Goal: Task Accomplishment & Management: Manage account settings

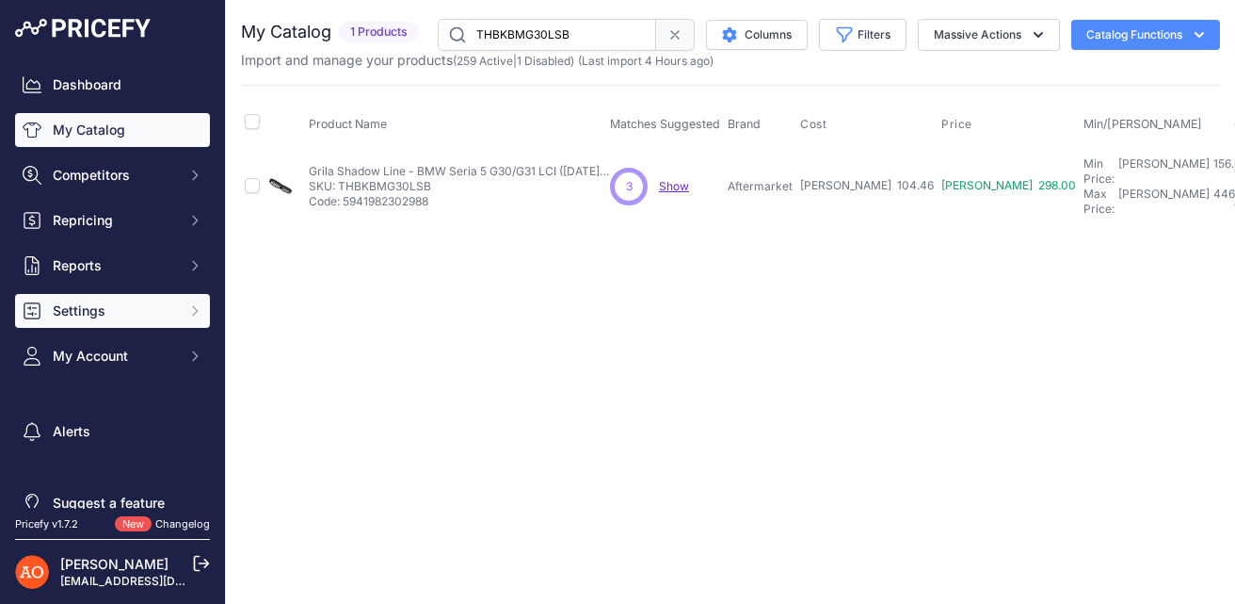
click at [147, 323] on button "Settings" at bounding box center [112, 311] width 195 height 34
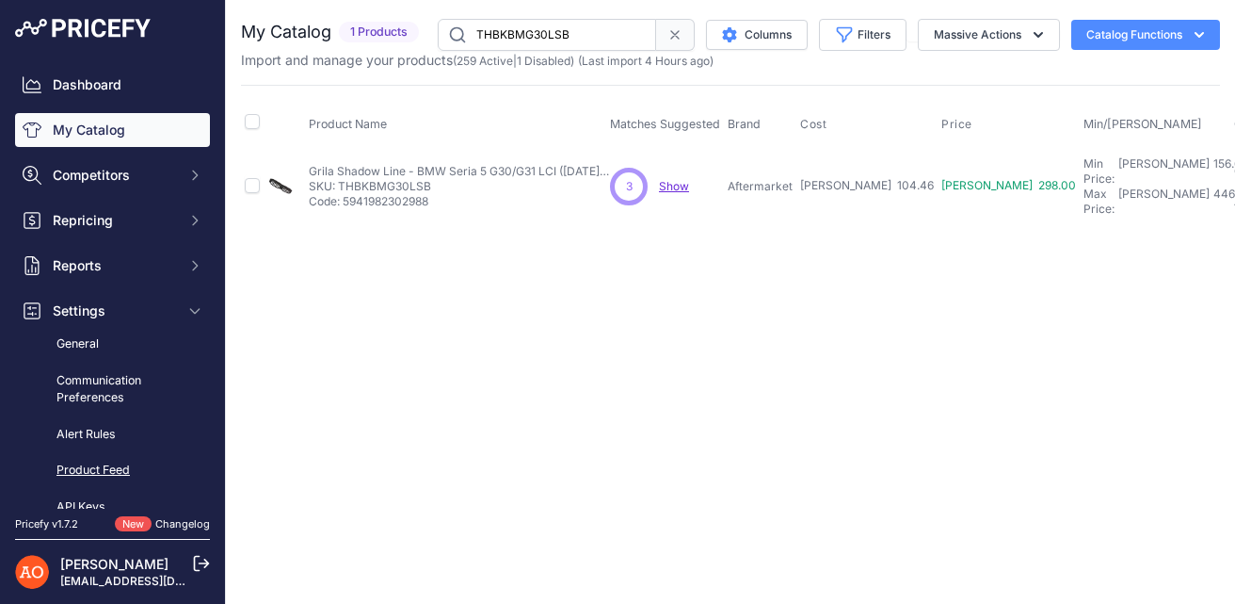
click at [110, 460] on link "Product Feed" at bounding box center [112, 470] width 195 height 33
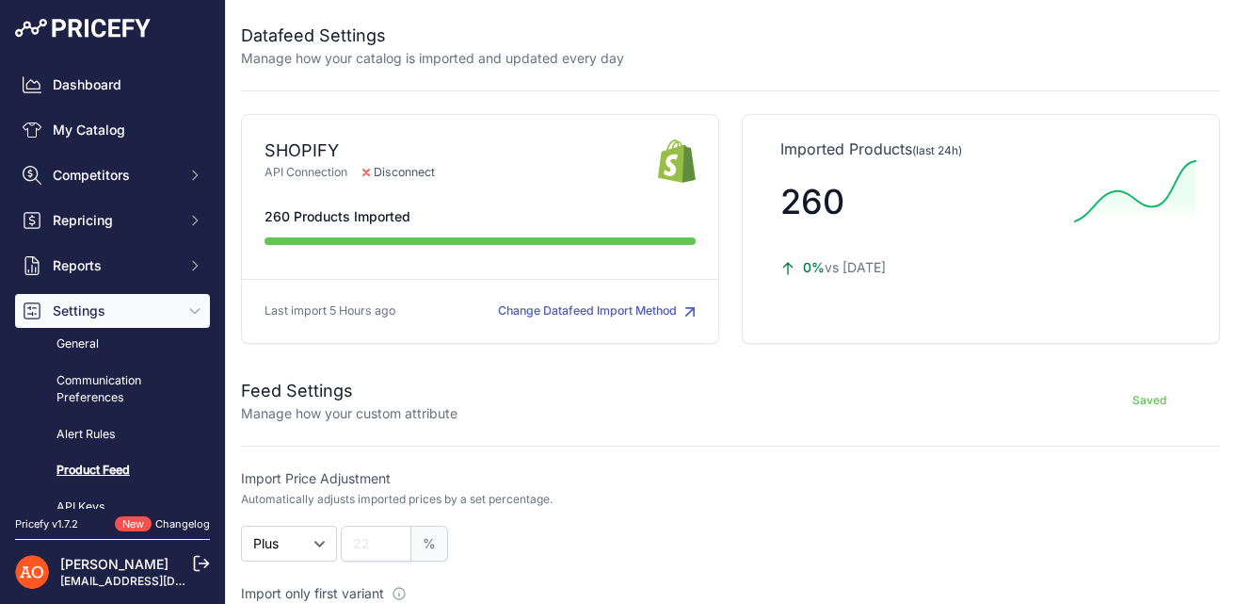
click at [310, 393] on h2 "Feed Settings" at bounding box center [349, 391] width 217 height 26
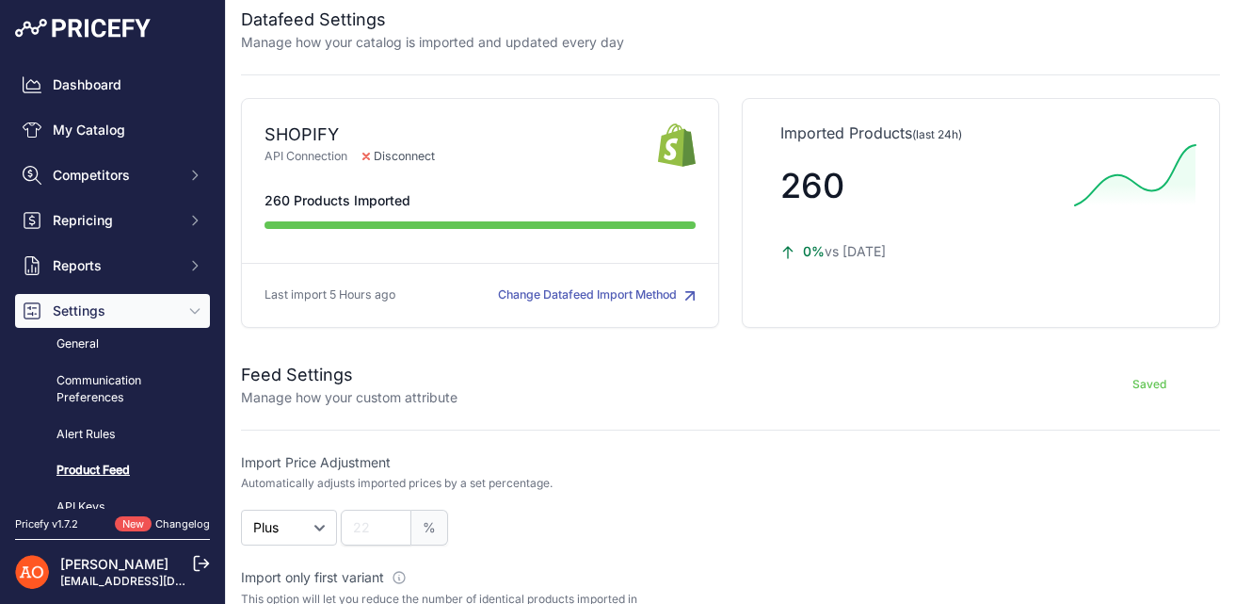
scroll to position [22, 0]
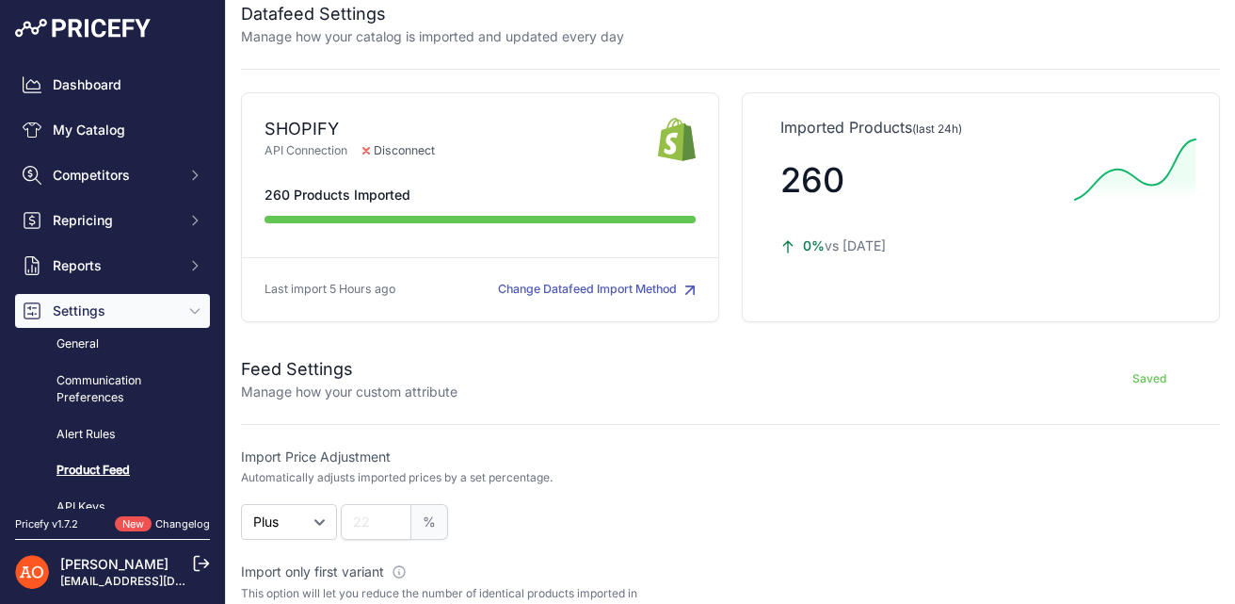
click at [371, 386] on p "Manage how your custom attribute" at bounding box center [349, 391] width 217 height 19
click at [628, 286] on button "Change Datafeed Import Method" at bounding box center [597, 290] width 198 height 18
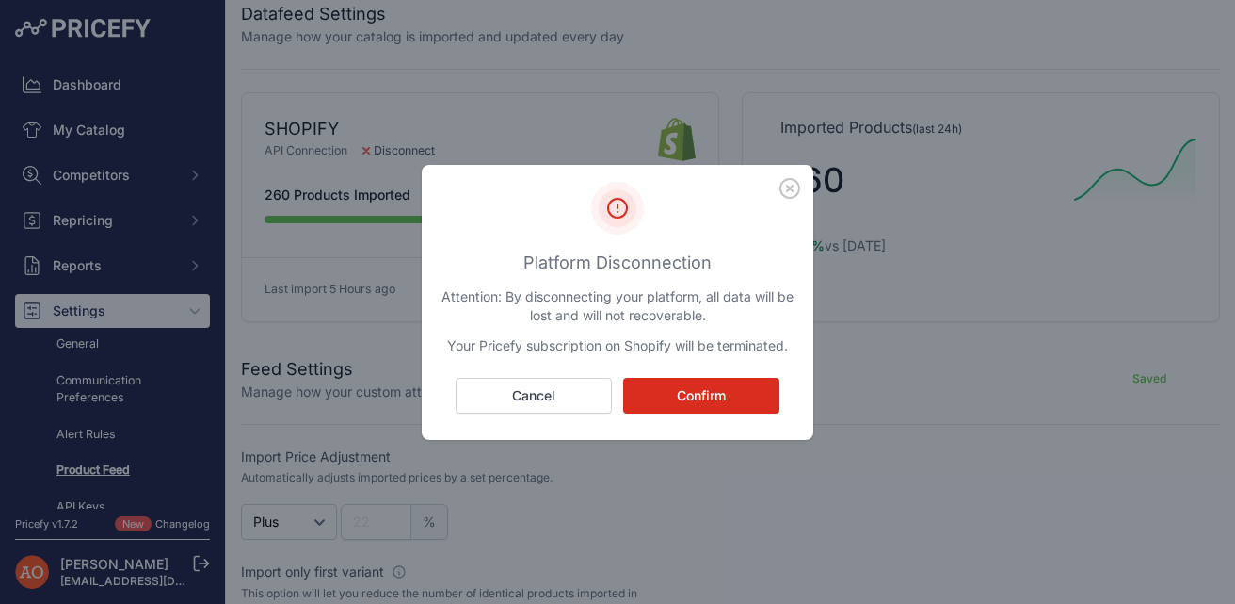
click at [792, 190] on icon "button" at bounding box center [790, 188] width 19 height 19
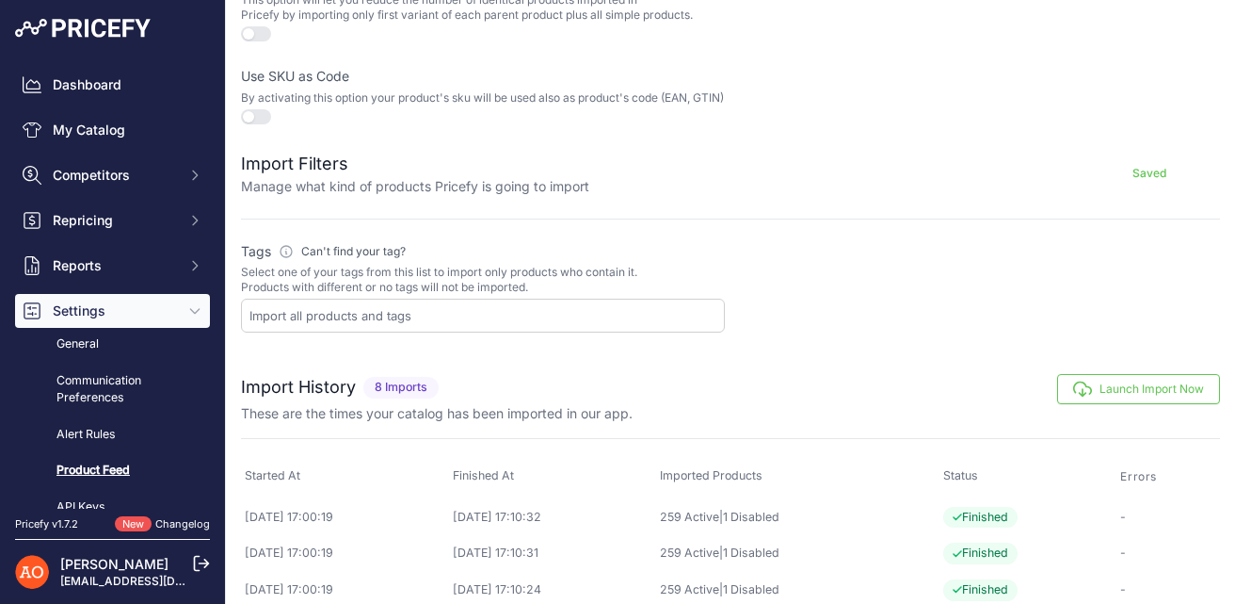
scroll to position [648, 0]
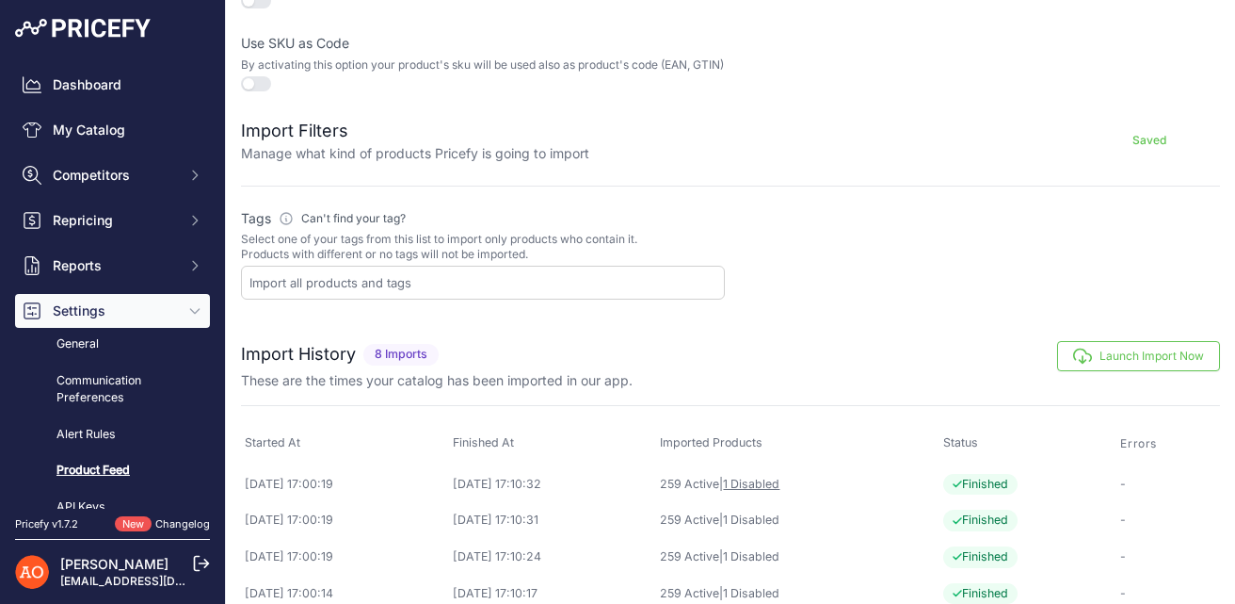
click at [780, 491] on link "1 Disabled" at bounding box center [751, 483] width 56 height 14
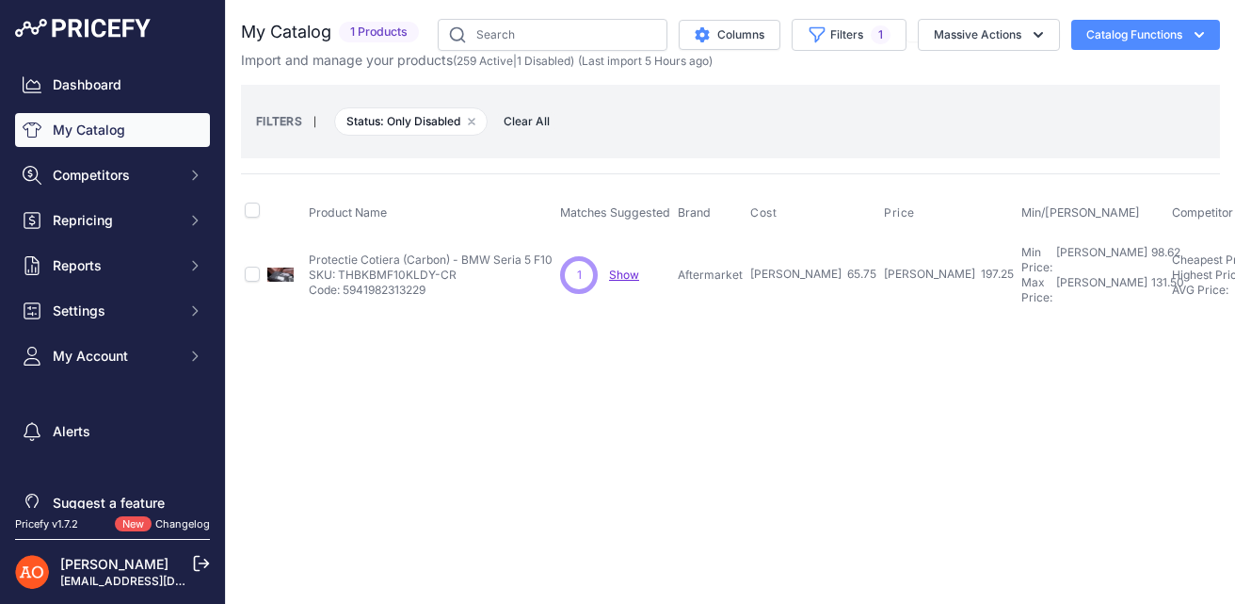
click at [96, 157] on div "Dashboard My Catalog Competitors Competitors Monitored URLs MAP infringements R…" at bounding box center [112, 220] width 195 height 305
click at [108, 194] on div "Dashboard My Catalog Competitors Competitors Monitored URLs MAP infringements R…" at bounding box center [112, 220] width 195 height 305
click at [109, 189] on button "Competitors" at bounding box center [112, 175] width 195 height 34
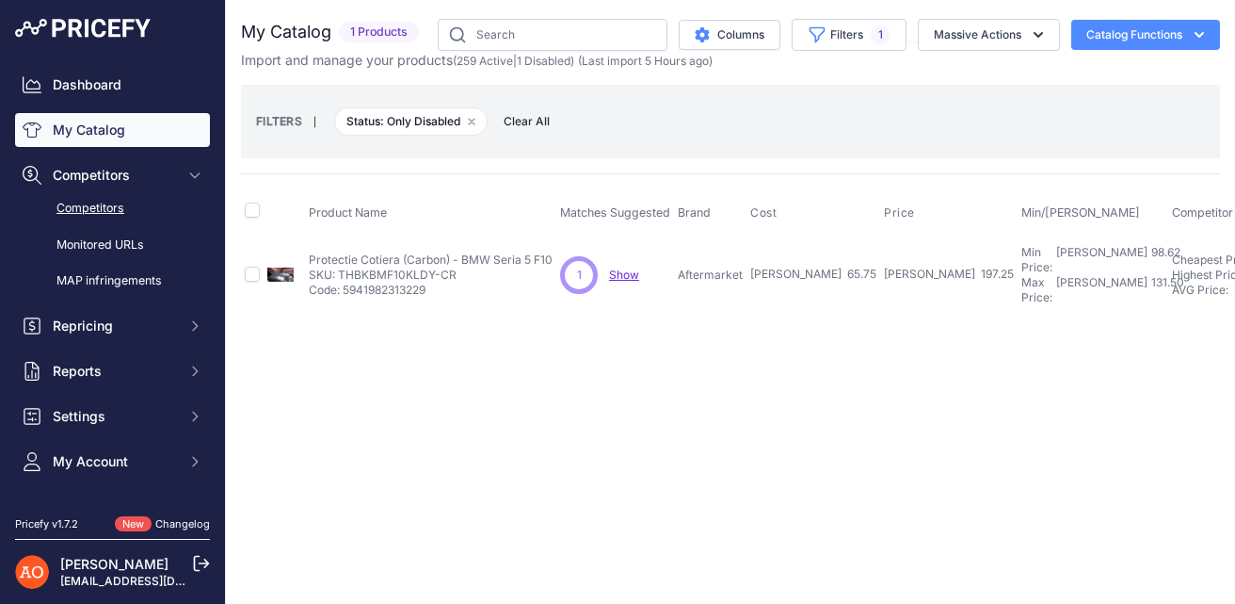
click at [121, 201] on link "Competitors" at bounding box center [112, 208] width 195 height 33
click at [124, 250] on link "Monitored URLs" at bounding box center [112, 245] width 195 height 33
click at [121, 250] on link "Monitored URLs" at bounding box center [112, 245] width 195 height 33
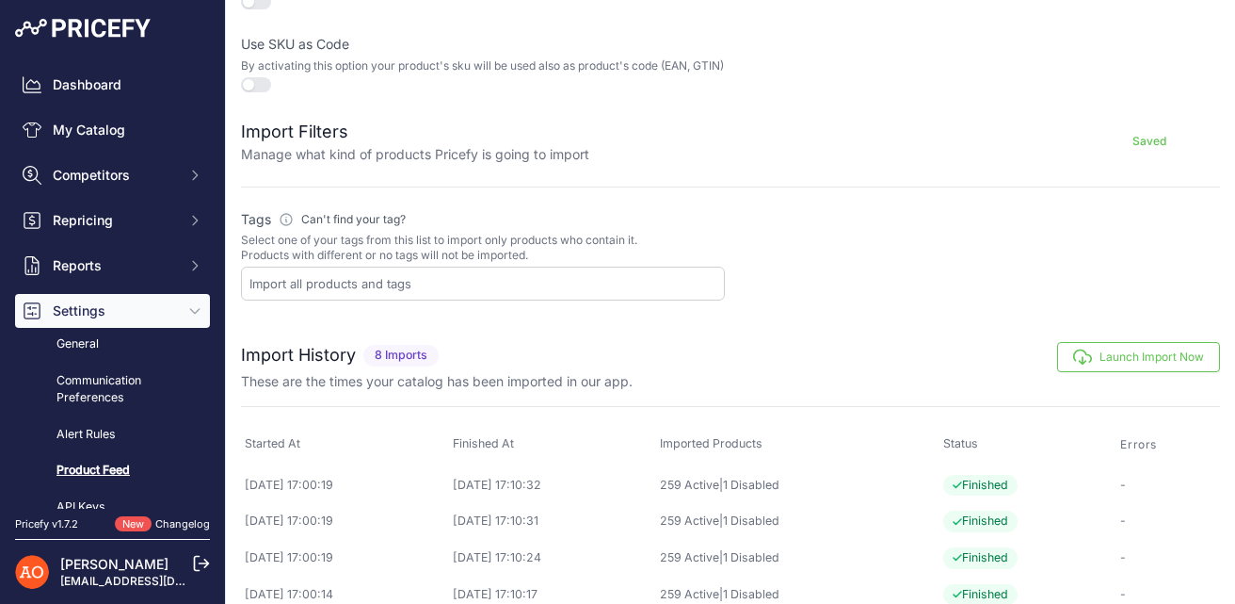
scroll to position [709, 0]
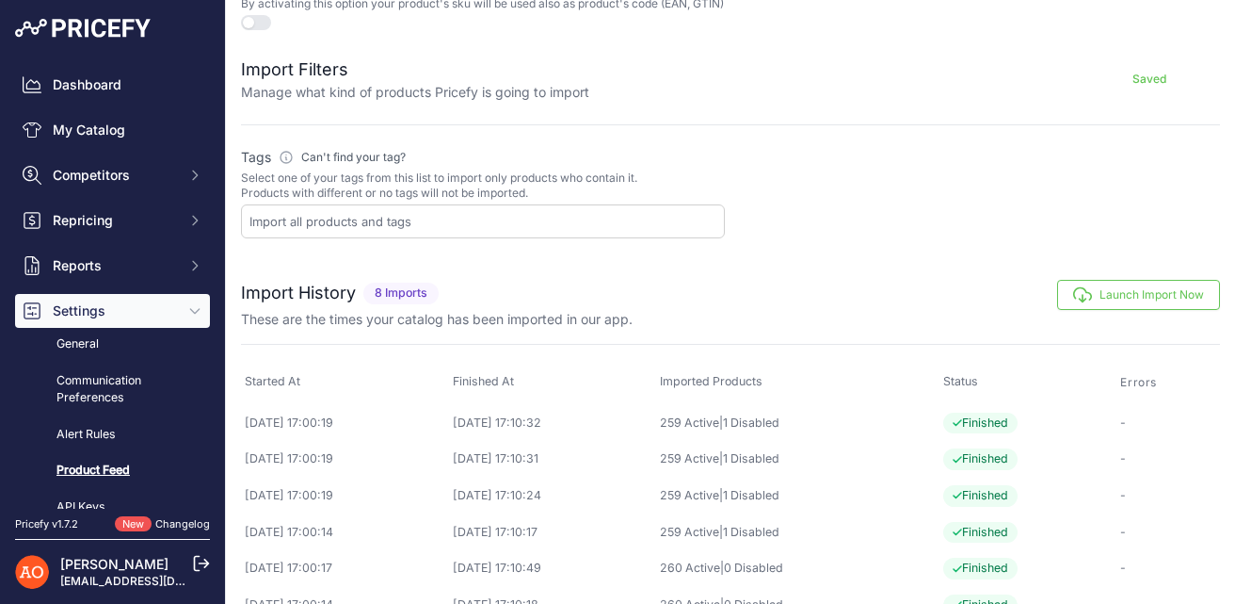
click at [1124, 305] on button "Launch Import Now" at bounding box center [1138, 295] width 163 height 30
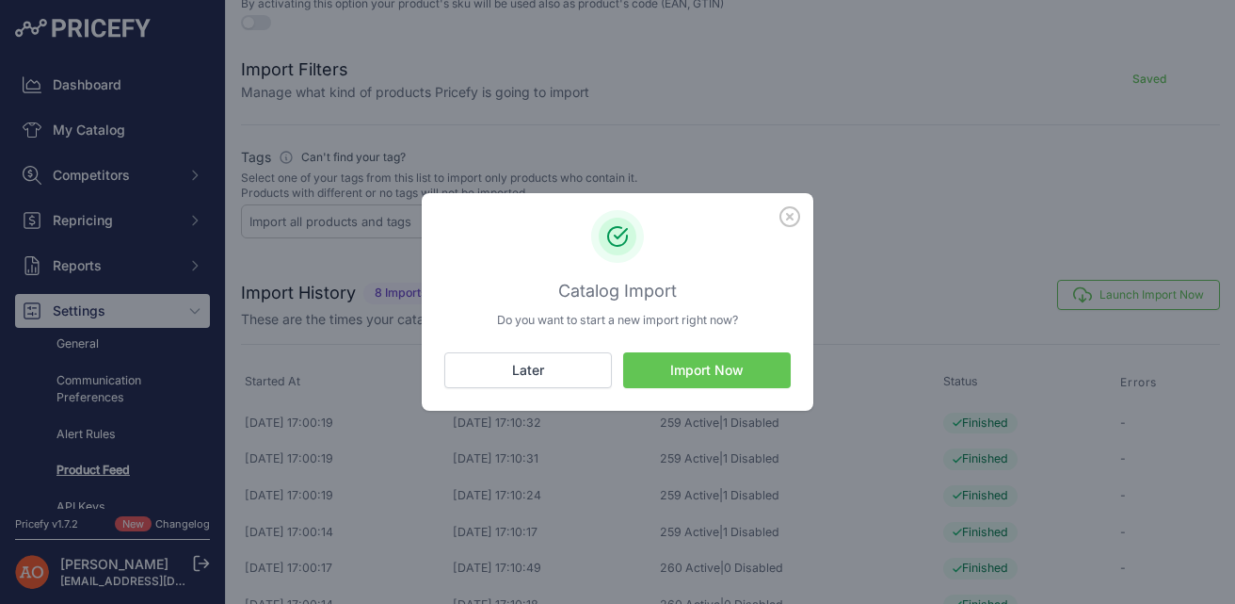
click at [694, 371] on button "Import Now" at bounding box center [707, 370] width 168 height 36
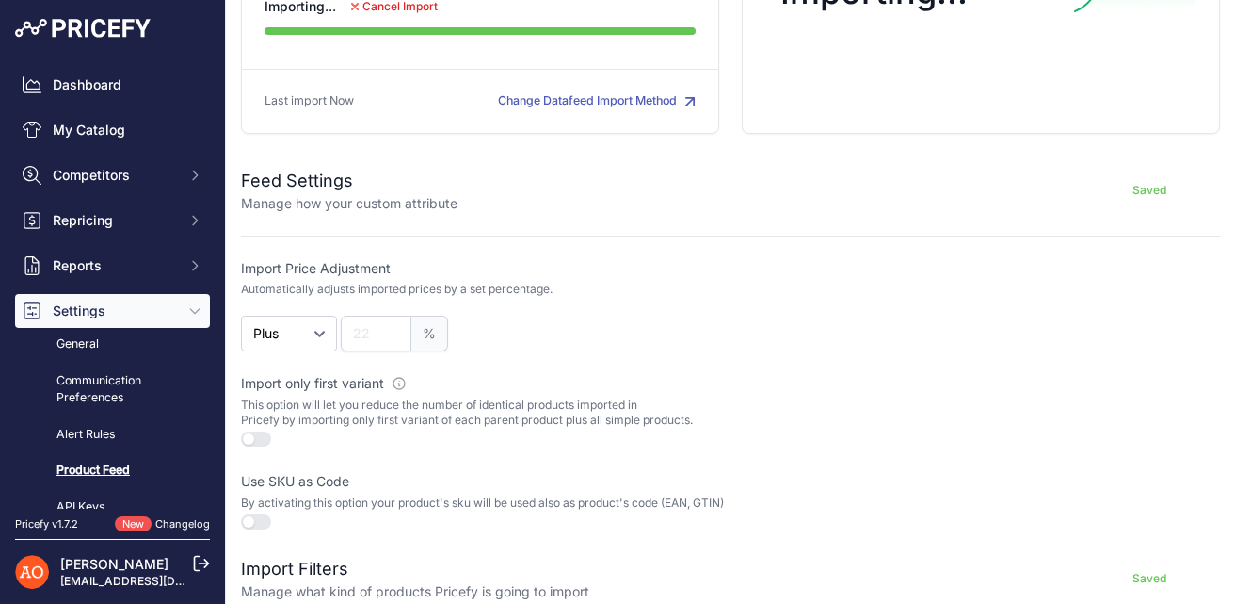
scroll to position [213, 0]
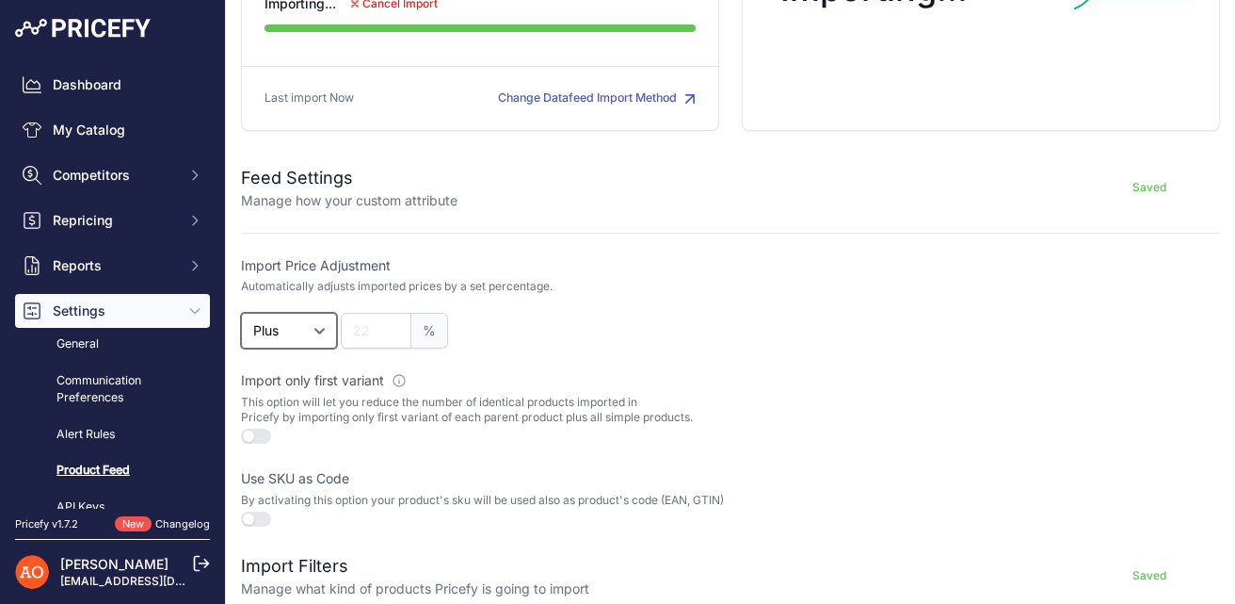
click at [327, 324] on select "Plus Minus" at bounding box center [289, 331] width 96 height 36
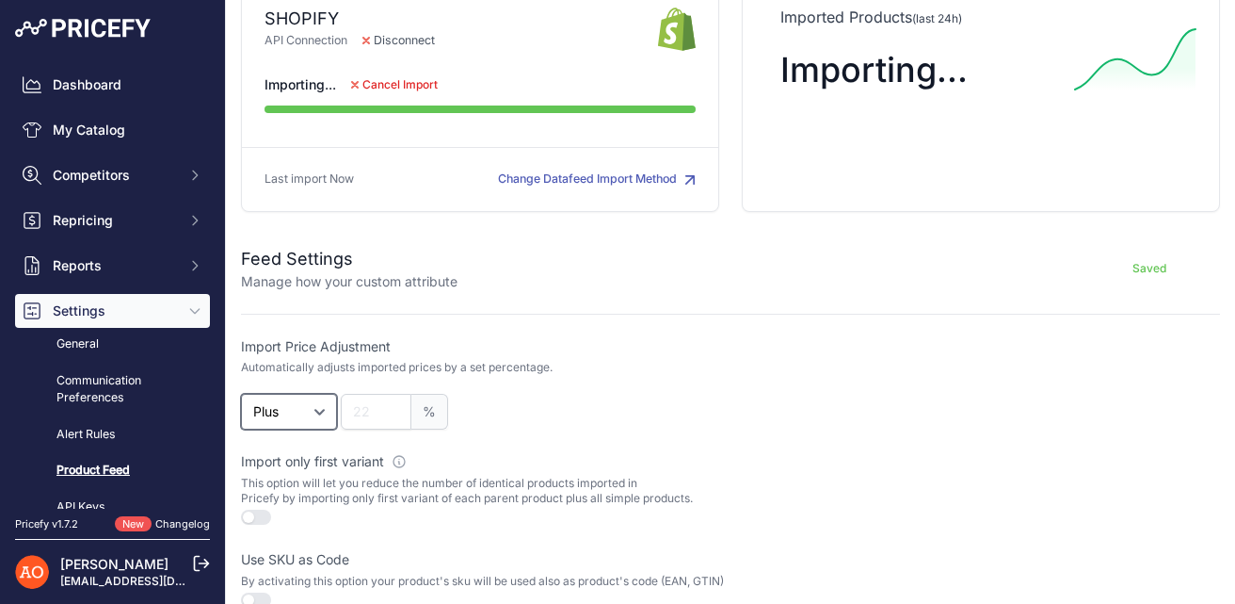
scroll to position [0, 0]
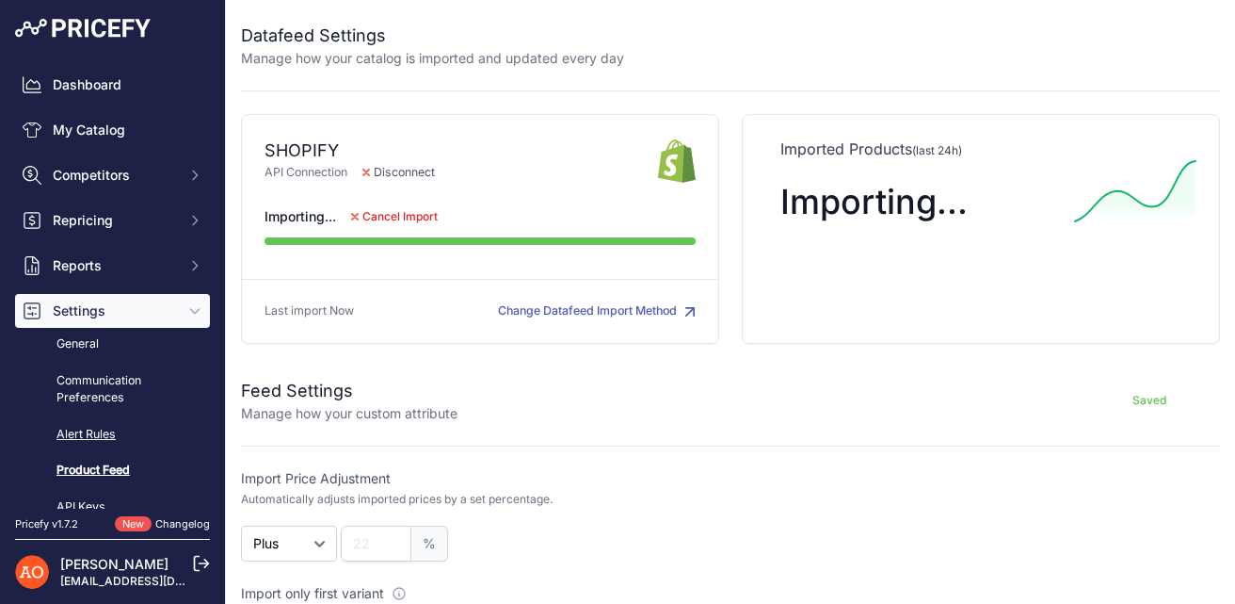
click at [72, 428] on link "Alert Rules" at bounding box center [112, 434] width 195 height 33
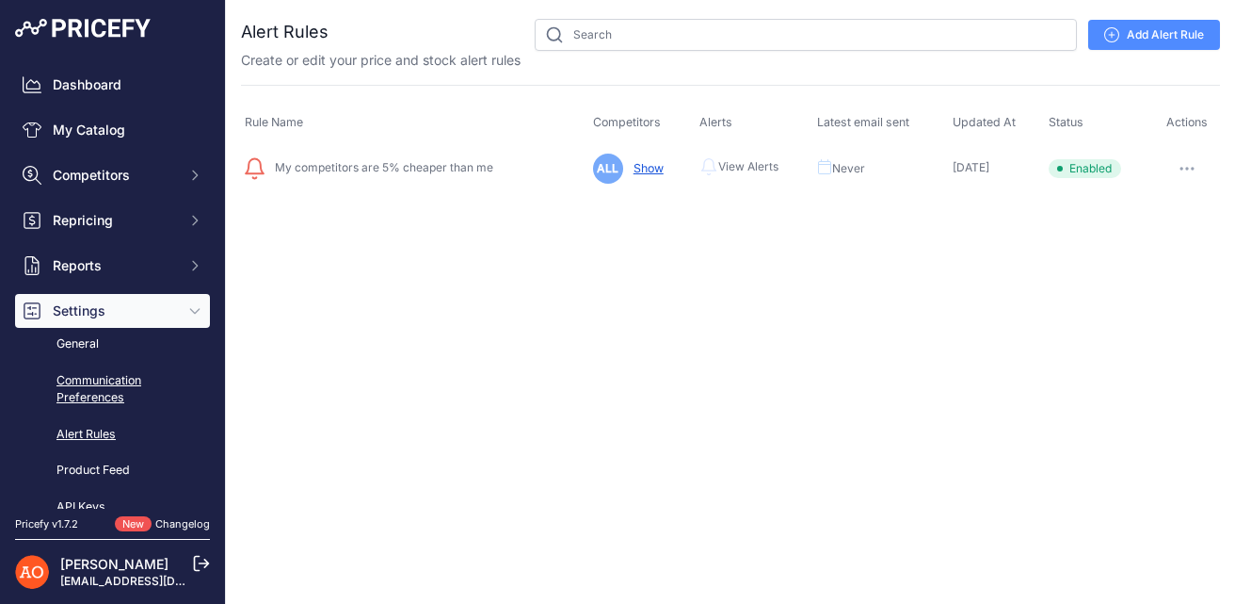
click at [112, 390] on link "Communication Preferences" at bounding box center [112, 389] width 195 height 50
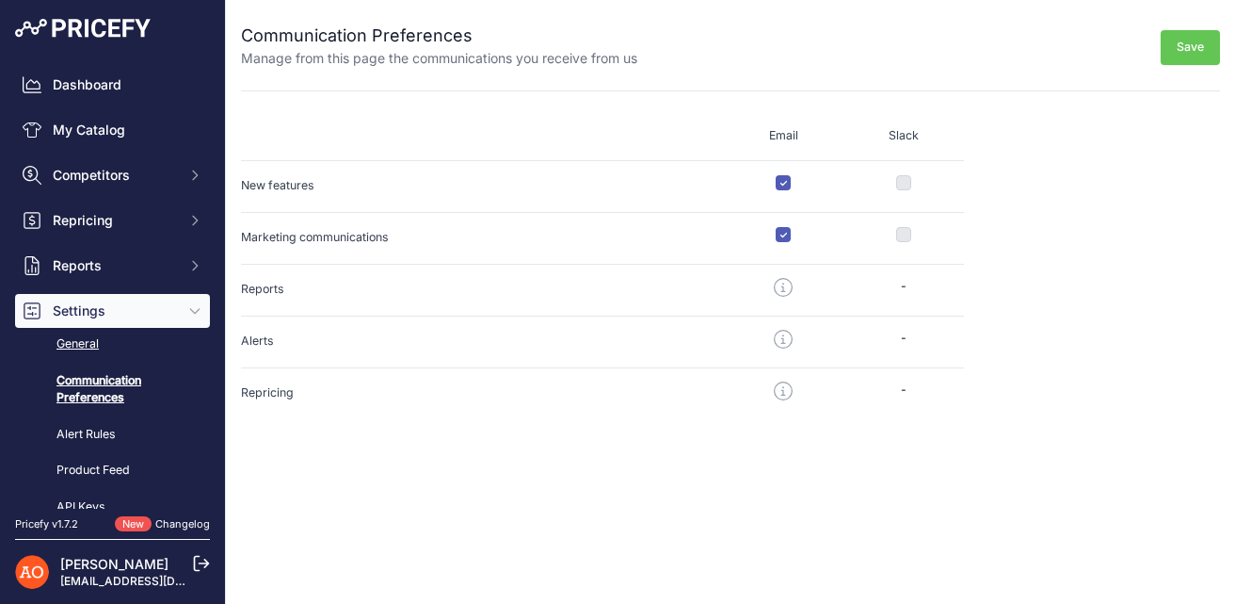
click at [71, 347] on link "General" at bounding box center [112, 344] width 195 height 33
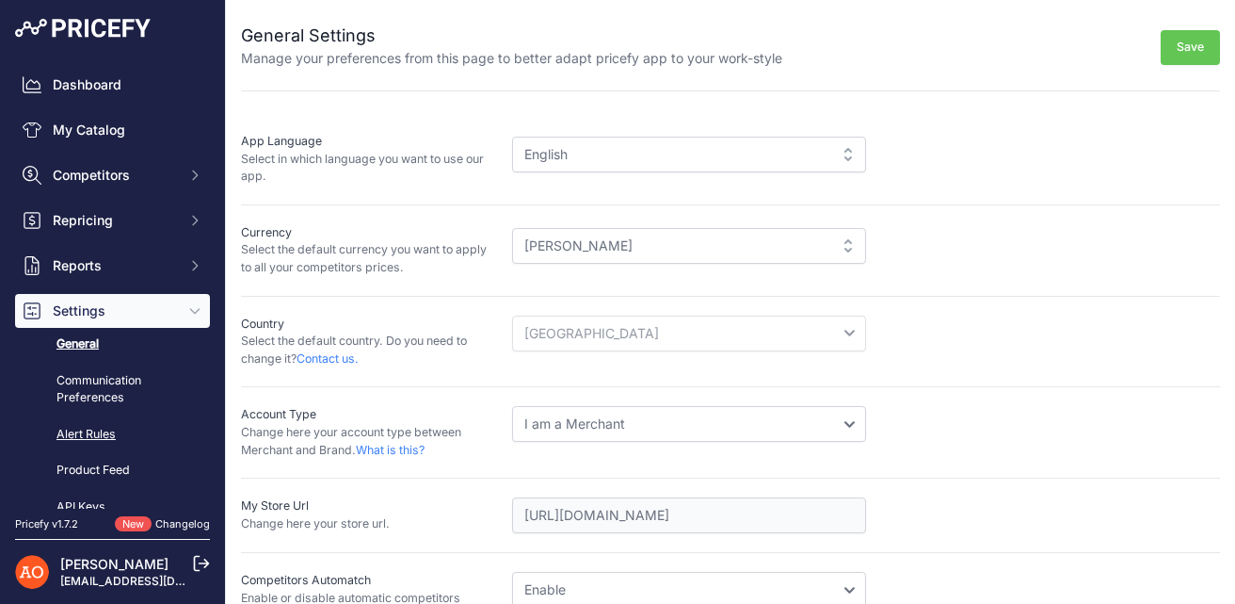
click at [98, 431] on link "Alert Rules" at bounding box center [112, 434] width 195 height 33
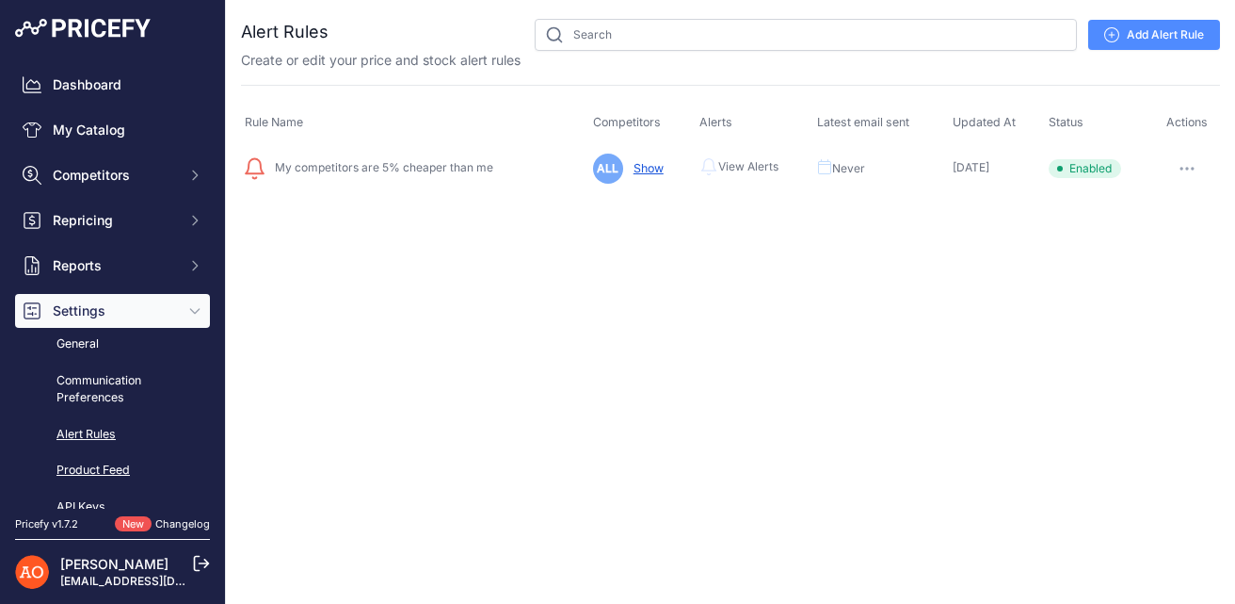
click at [92, 469] on link "Product Feed" at bounding box center [112, 470] width 195 height 33
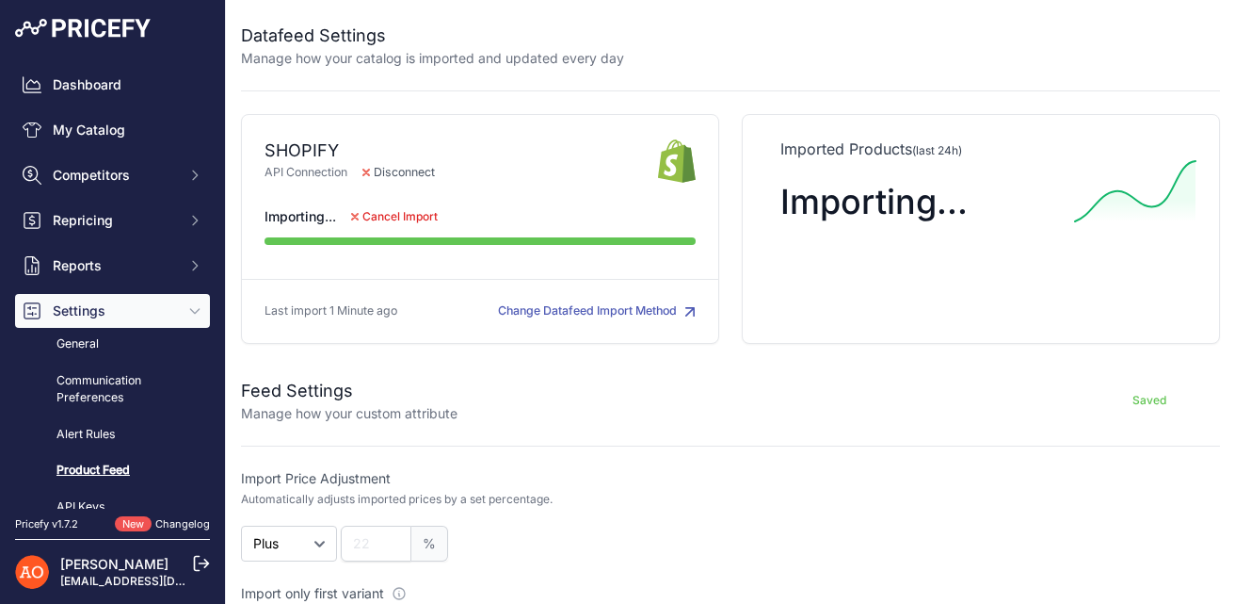
click at [521, 315] on button "Change Datafeed Import Method" at bounding box center [597, 311] width 198 height 18
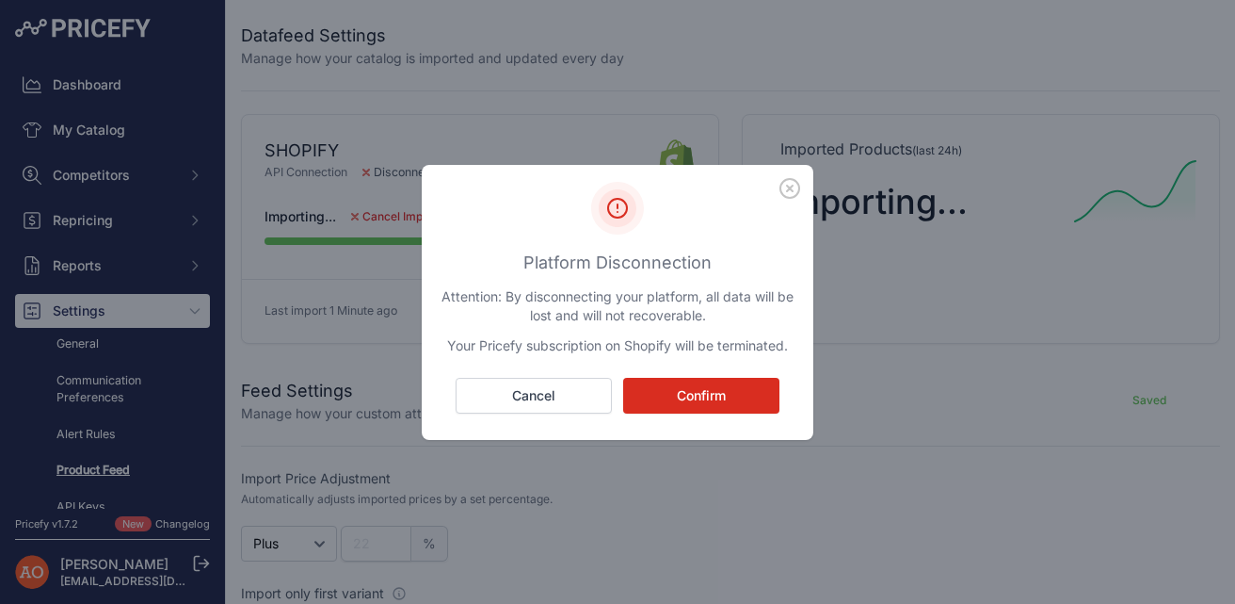
click at [789, 187] on icon "button" at bounding box center [790, 188] width 19 height 19
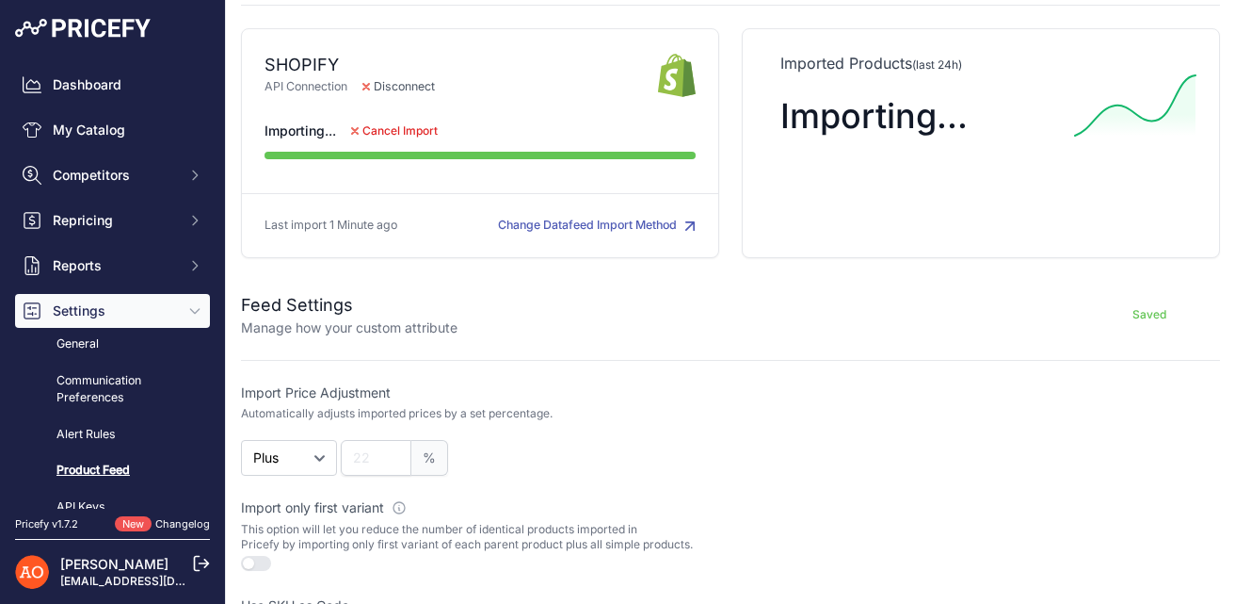
scroll to position [80, 0]
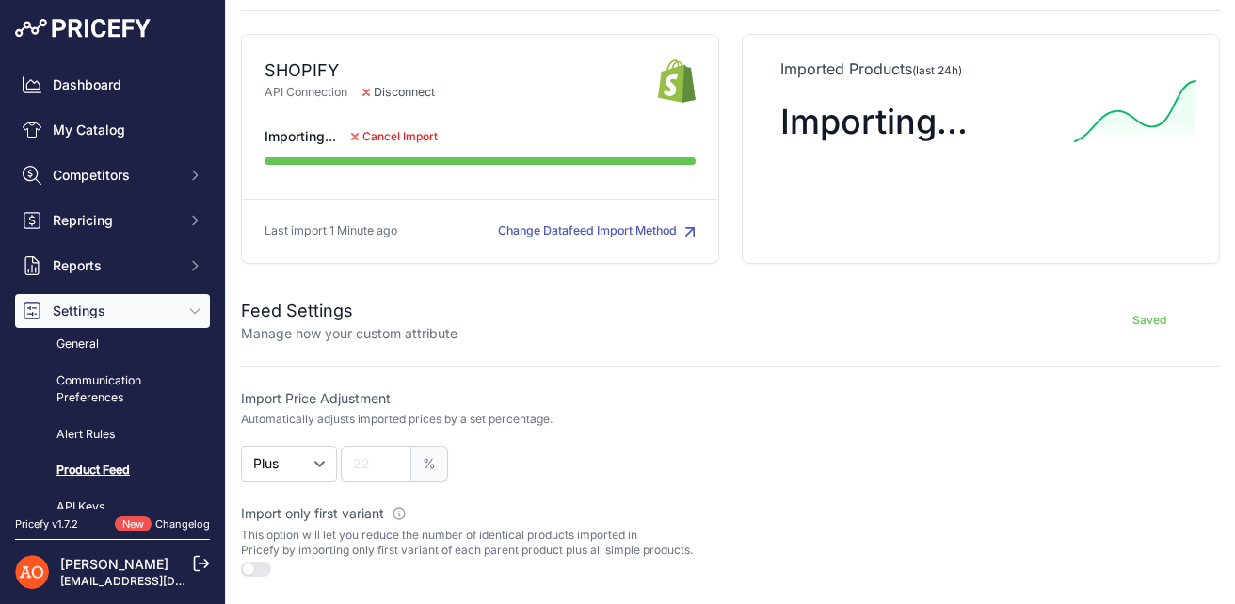
click at [347, 334] on p "Manage how your custom attribute" at bounding box center [349, 333] width 217 height 19
click at [349, 412] on p "Automatically adjusts imported prices by a set percentage." at bounding box center [397, 419] width 312 height 15
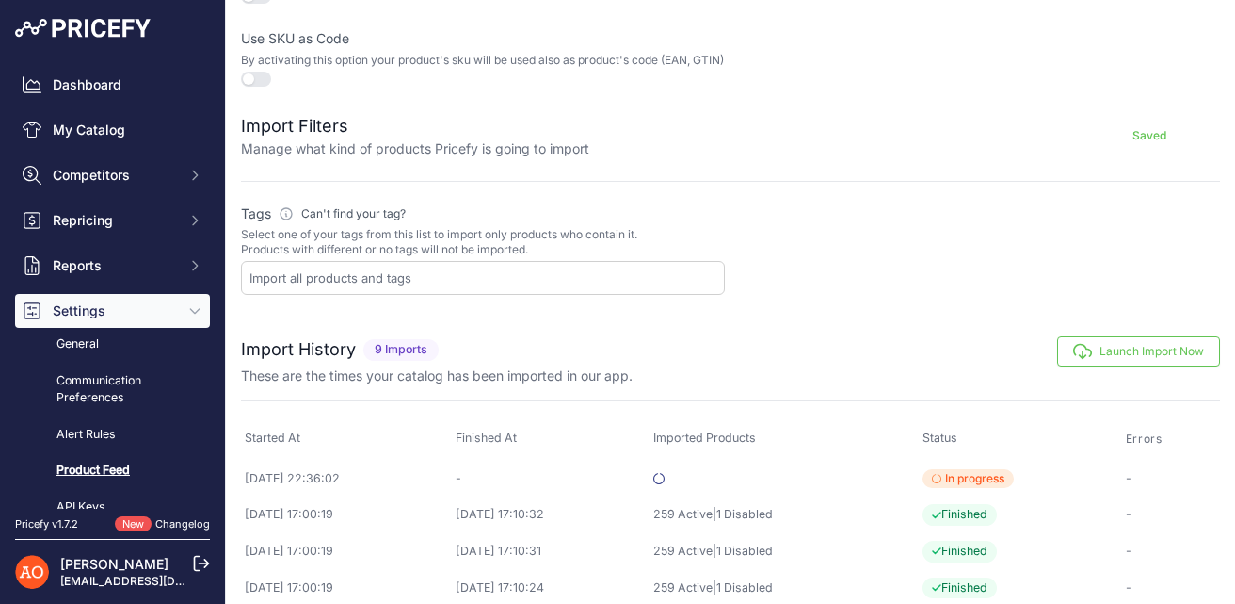
scroll to position [652, 0]
click at [363, 287] on input "text" at bounding box center [487, 278] width 475 height 17
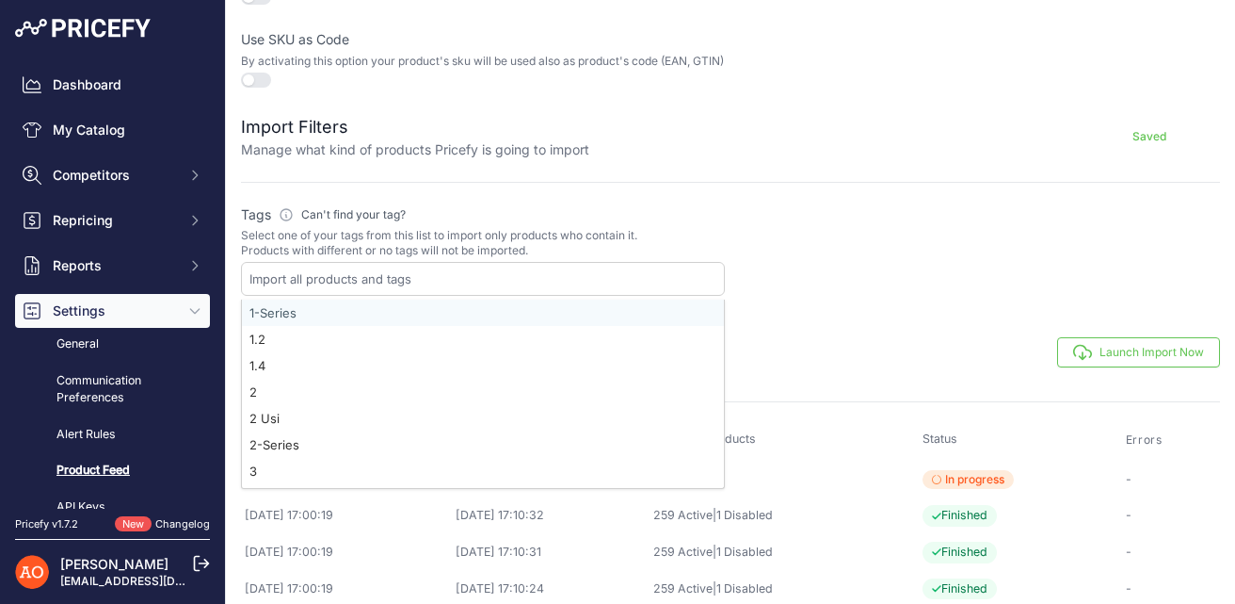
click at [363, 287] on input "text" at bounding box center [487, 278] width 475 height 17
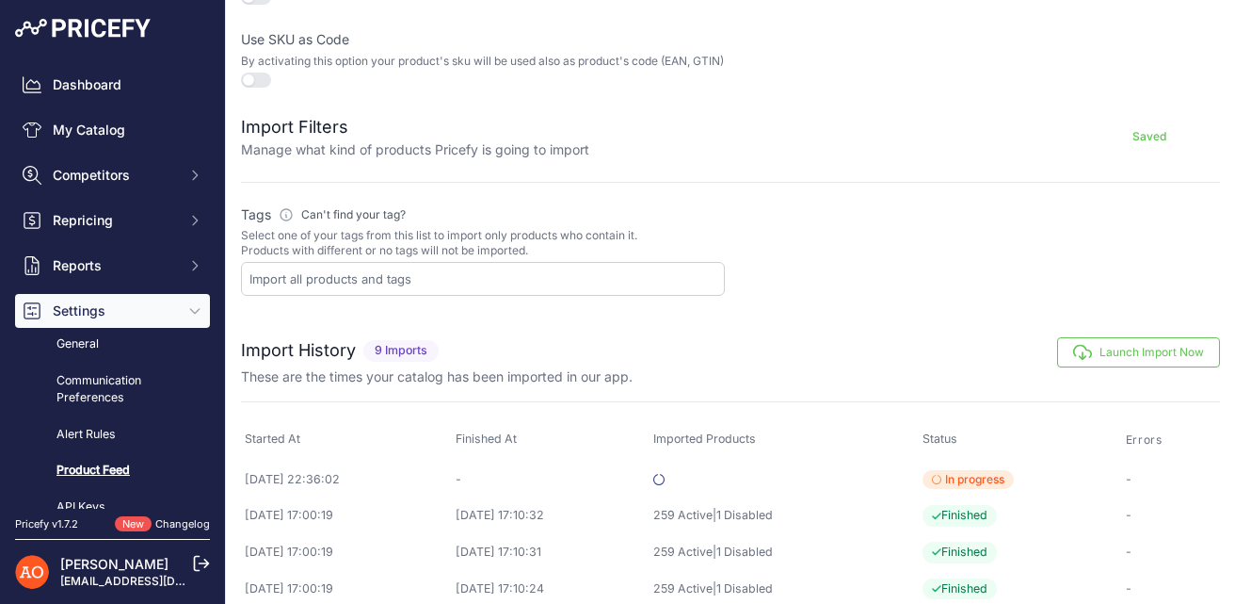
click at [326, 140] on h2 "Import Filters" at bounding box center [415, 127] width 348 height 26
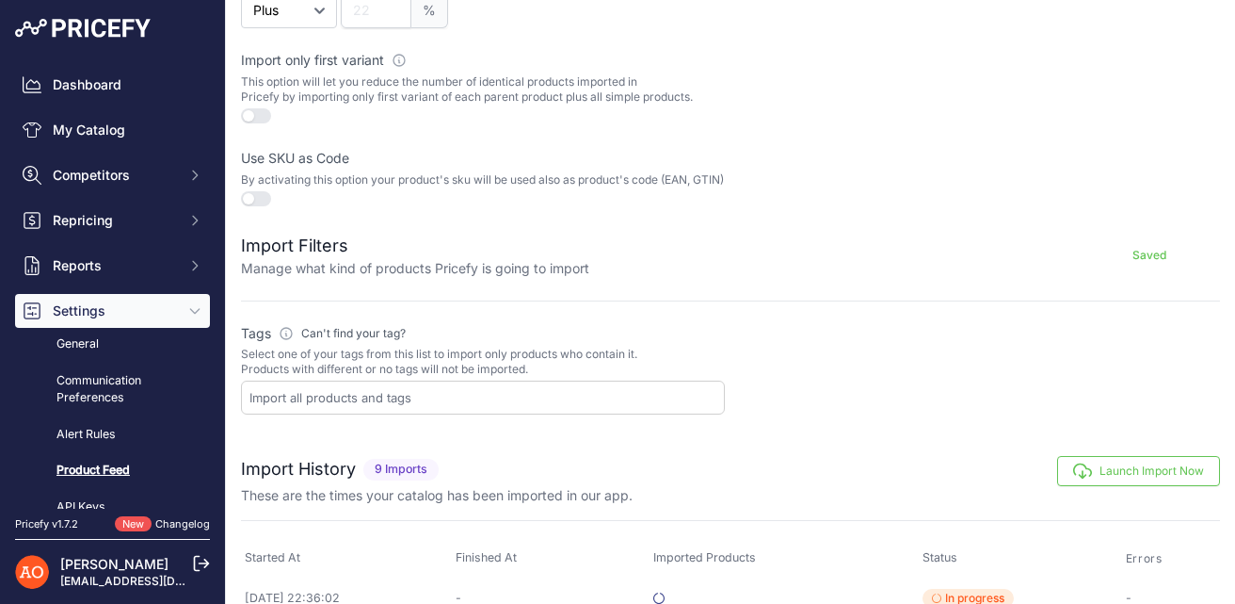
scroll to position [525, 0]
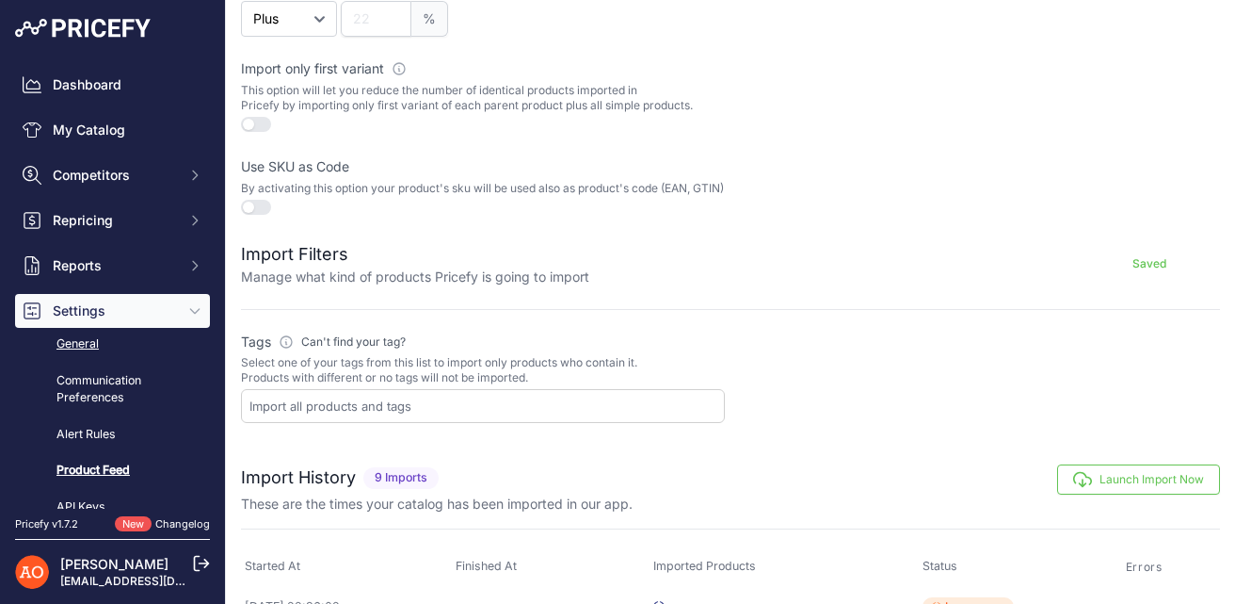
click at [76, 346] on link "General" at bounding box center [112, 344] width 195 height 33
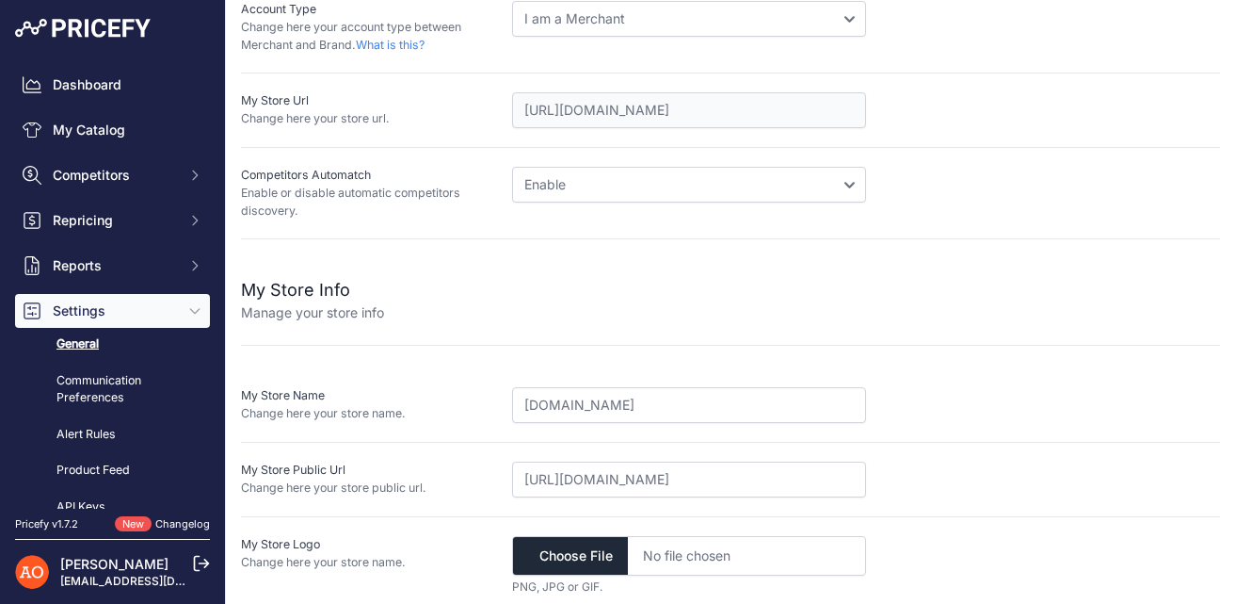
scroll to position [415, 0]
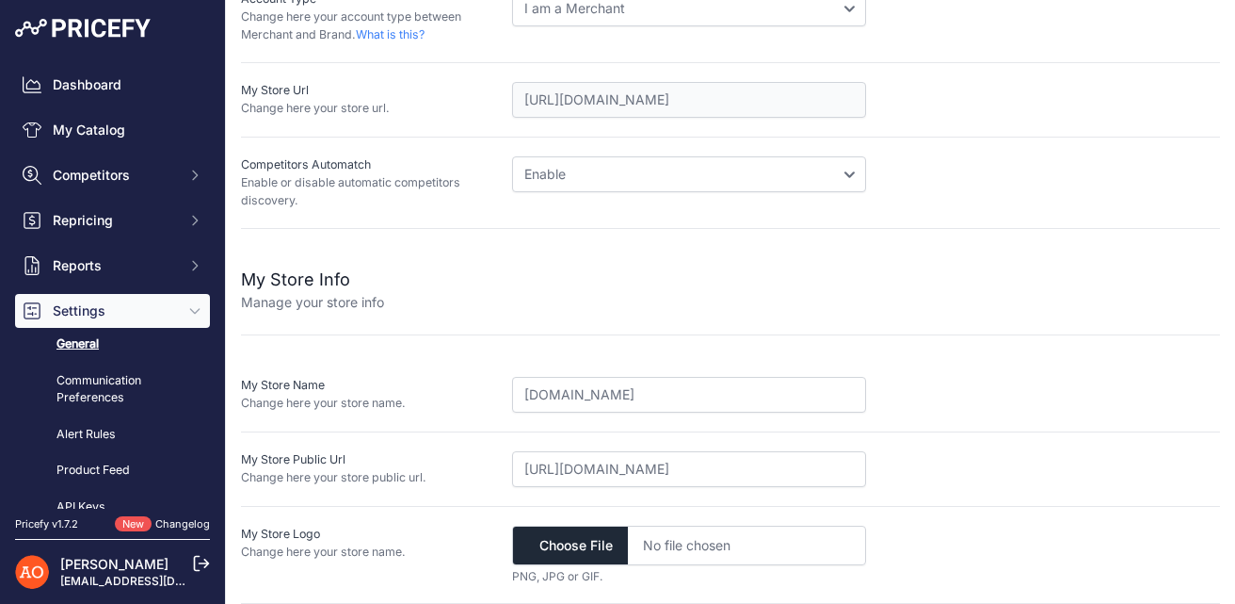
click at [143, 348] on link "General" at bounding box center [112, 344] width 195 height 33
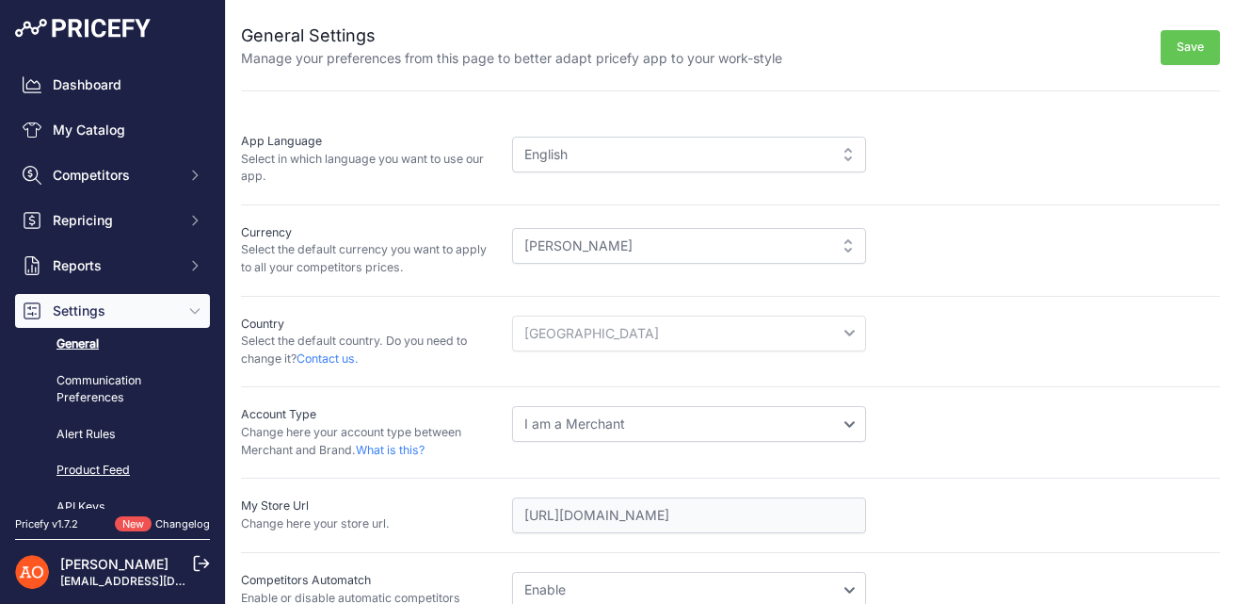
click at [118, 469] on link "Product Feed" at bounding box center [112, 470] width 195 height 33
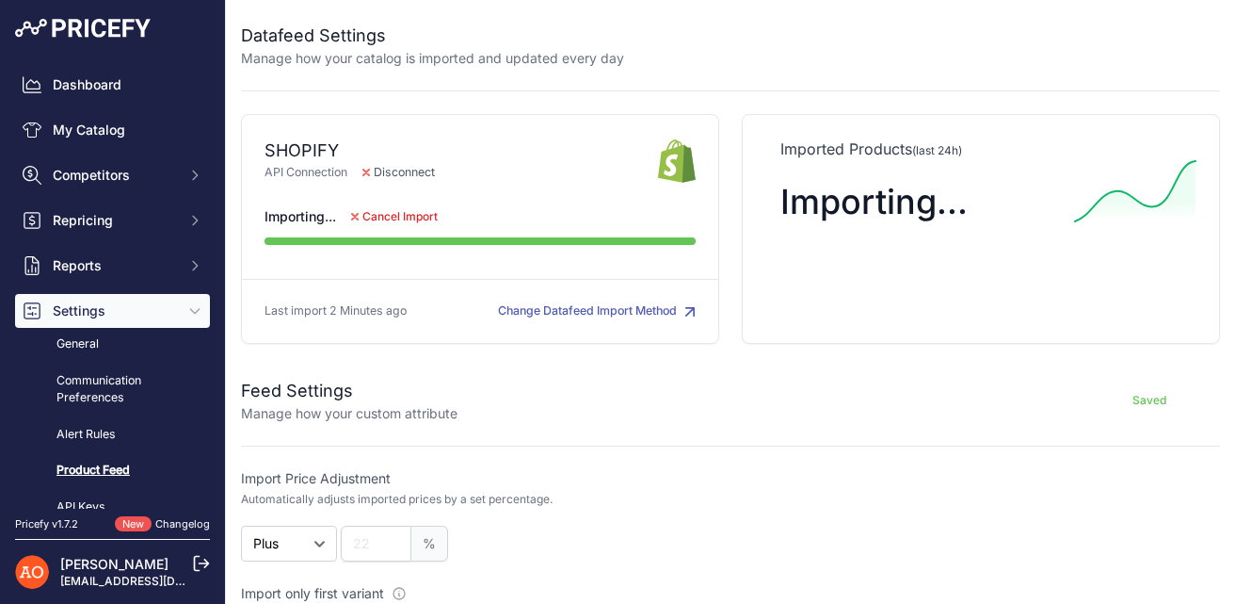
click at [166, 539] on div "[PERSON_NAME] [EMAIL_ADDRESS][DOMAIN_NAME]" at bounding box center [112, 571] width 195 height 65
click at [166, 519] on link "Changelog" at bounding box center [182, 523] width 55 height 13
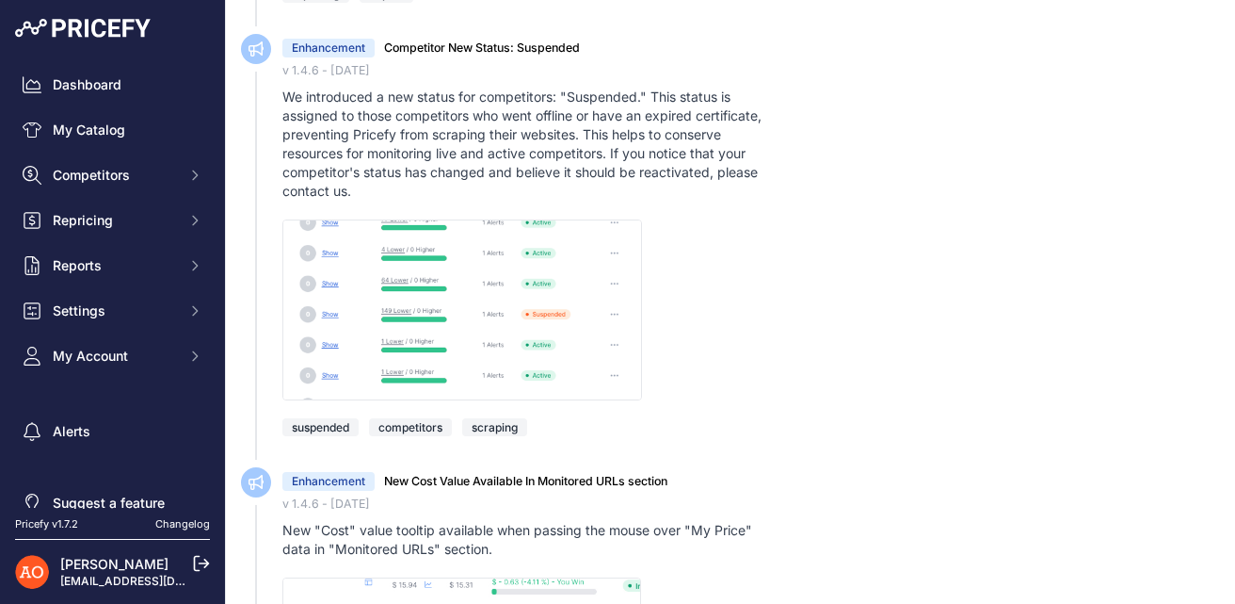
scroll to position [10885, 0]
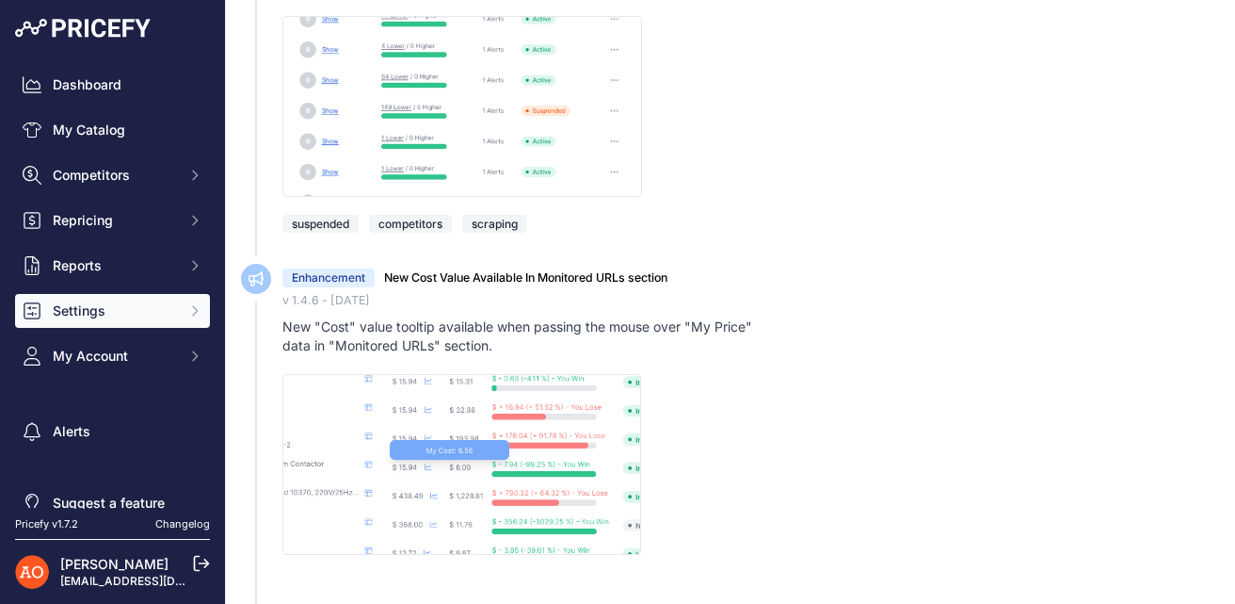
click at [148, 312] on span "Settings" at bounding box center [114, 310] width 123 height 19
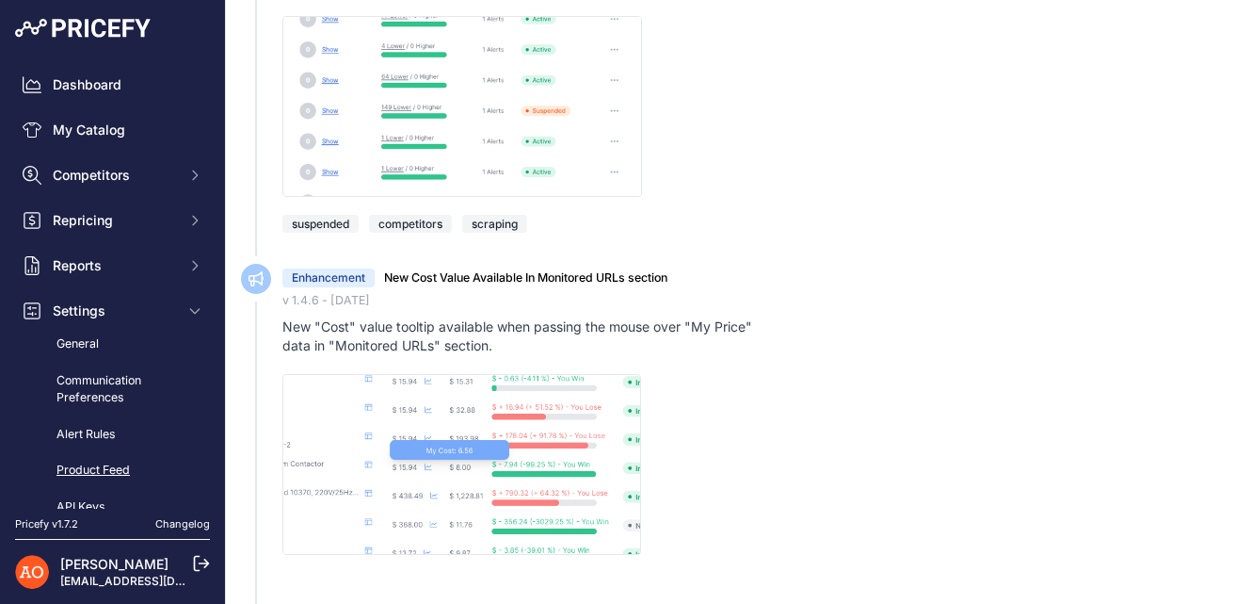
click at [111, 473] on link "Product Feed" at bounding box center [112, 470] width 195 height 33
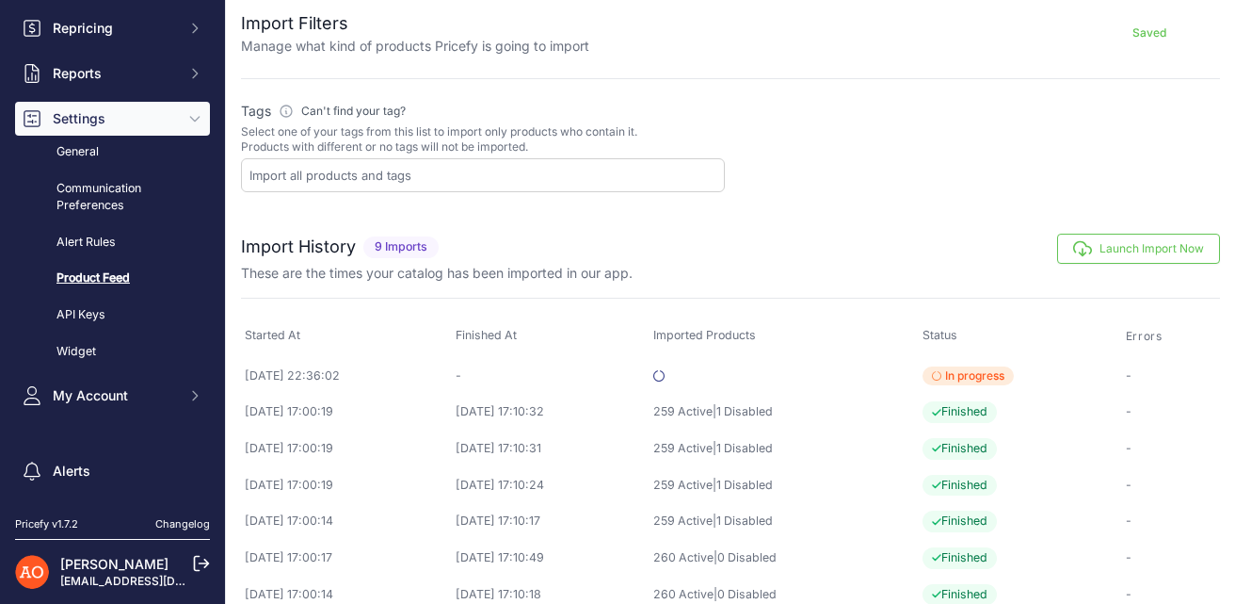
scroll to position [258, 0]
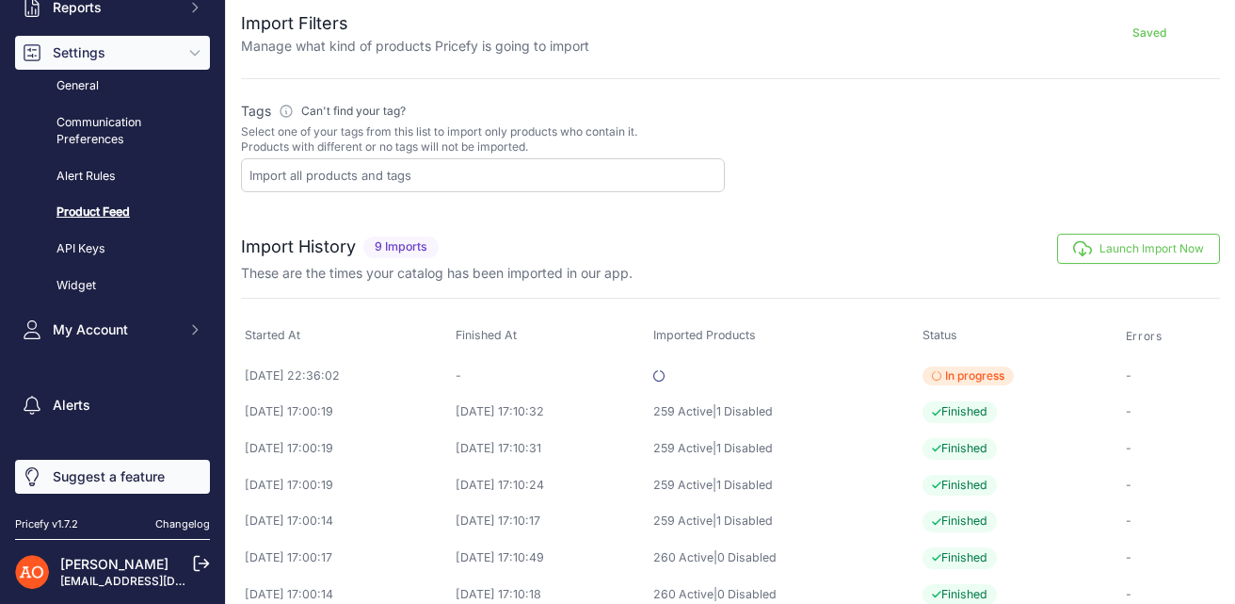
click at [100, 489] on link "Suggest a feature" at bounding box center [112, 477] width 195 height 34
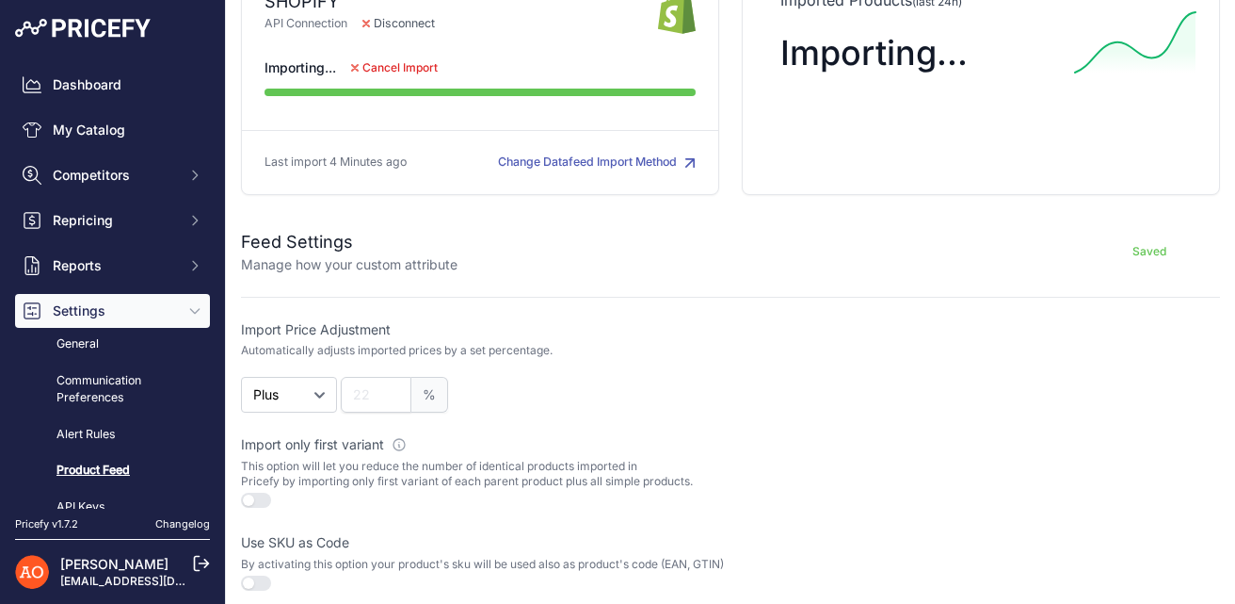
scroll to position [108, 0]
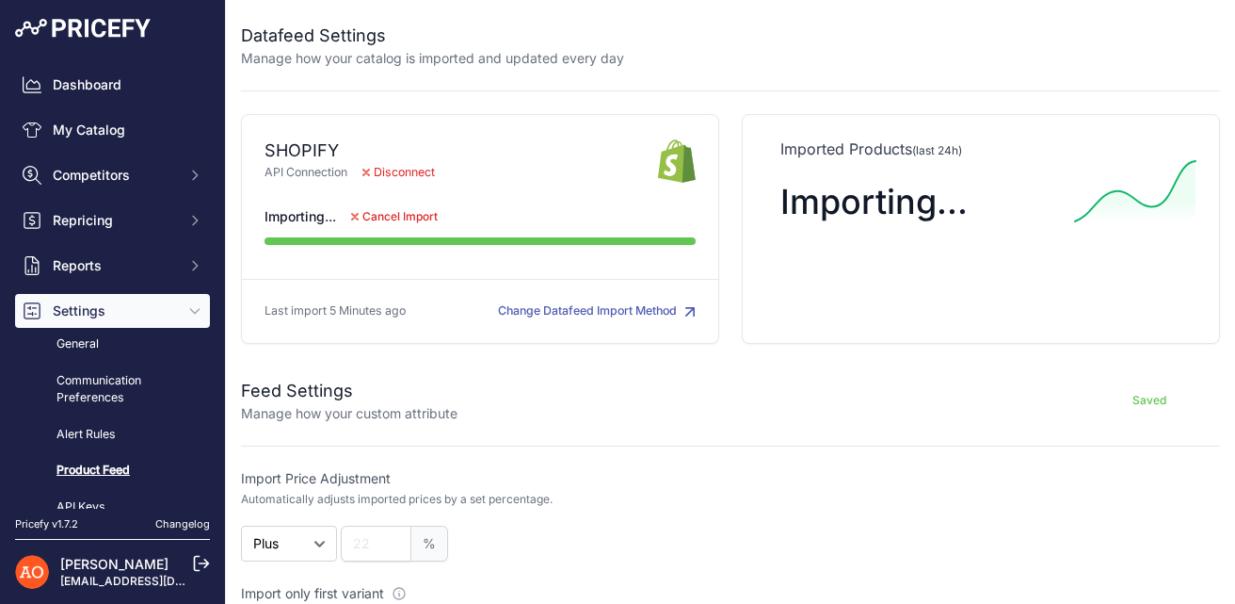
click at [407, 172] on span "Disconnect" at bounding box center [398, 173] width 103 height 18
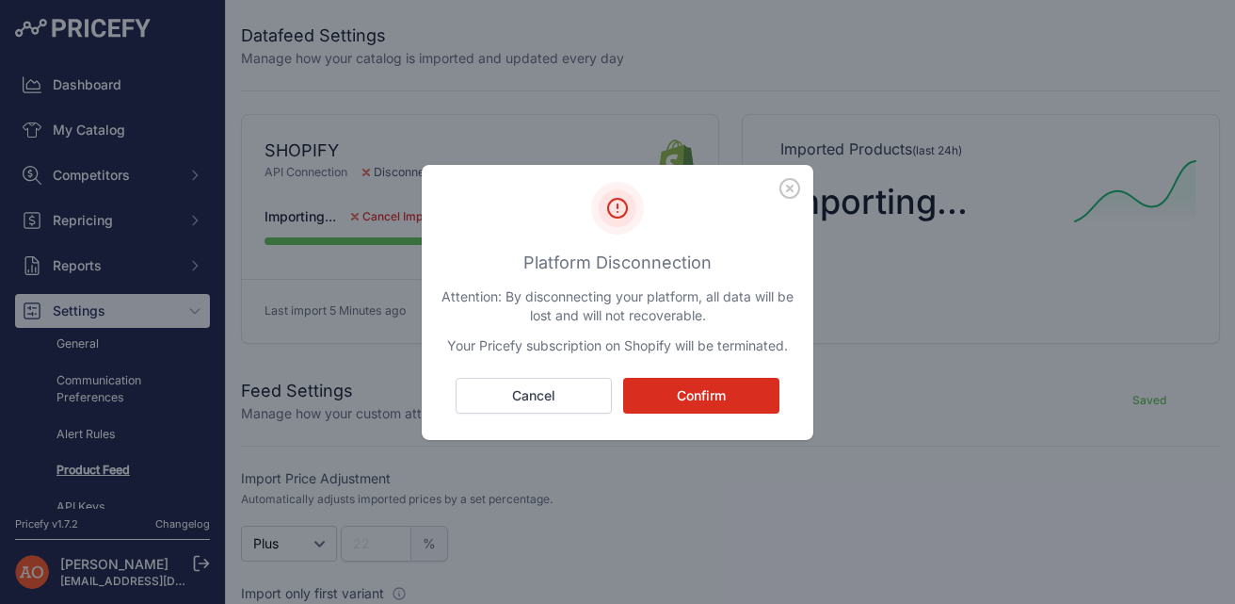
click at [794, 184] on icon "button" at bounding box center [790, 188] width 21 height 21
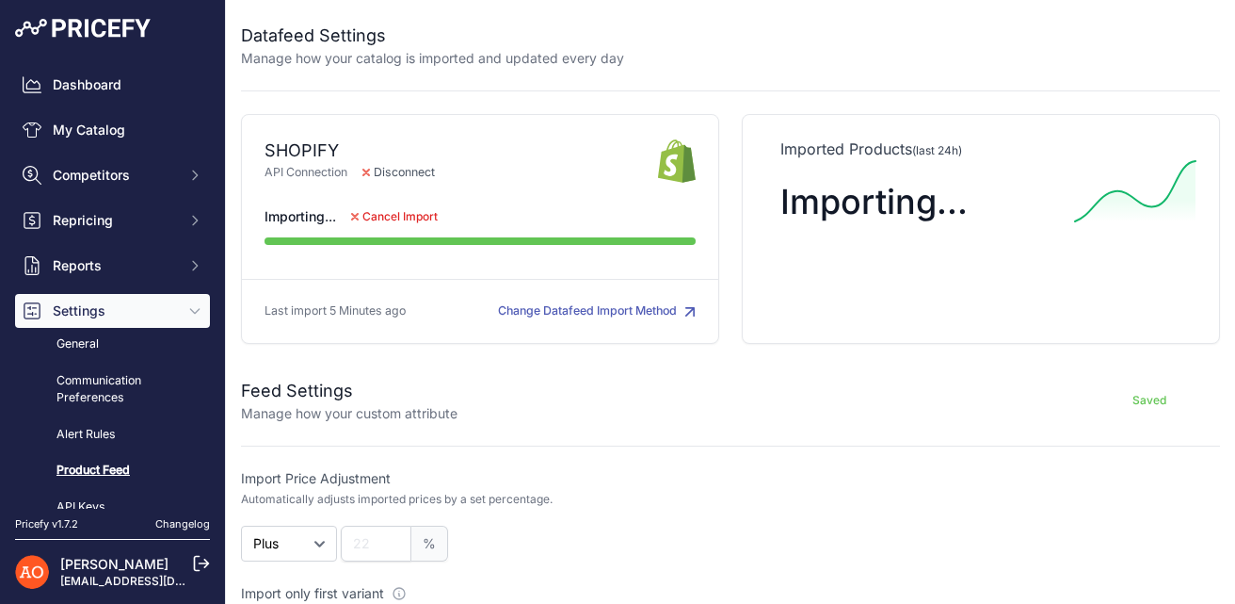
click at [634, 313] on button "Change Datafeed Import Method" at bounding box center [597, 311] width 198 height 18
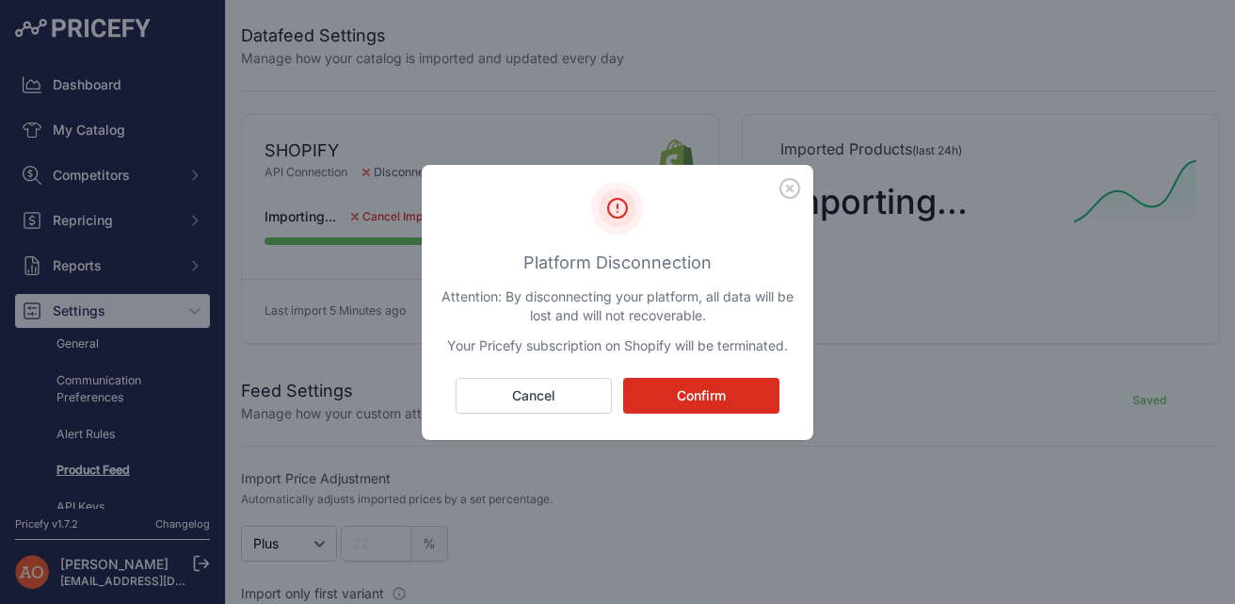
click at [789, 188] on icon "button" at bounding box center [790, 188] width 19 height 19
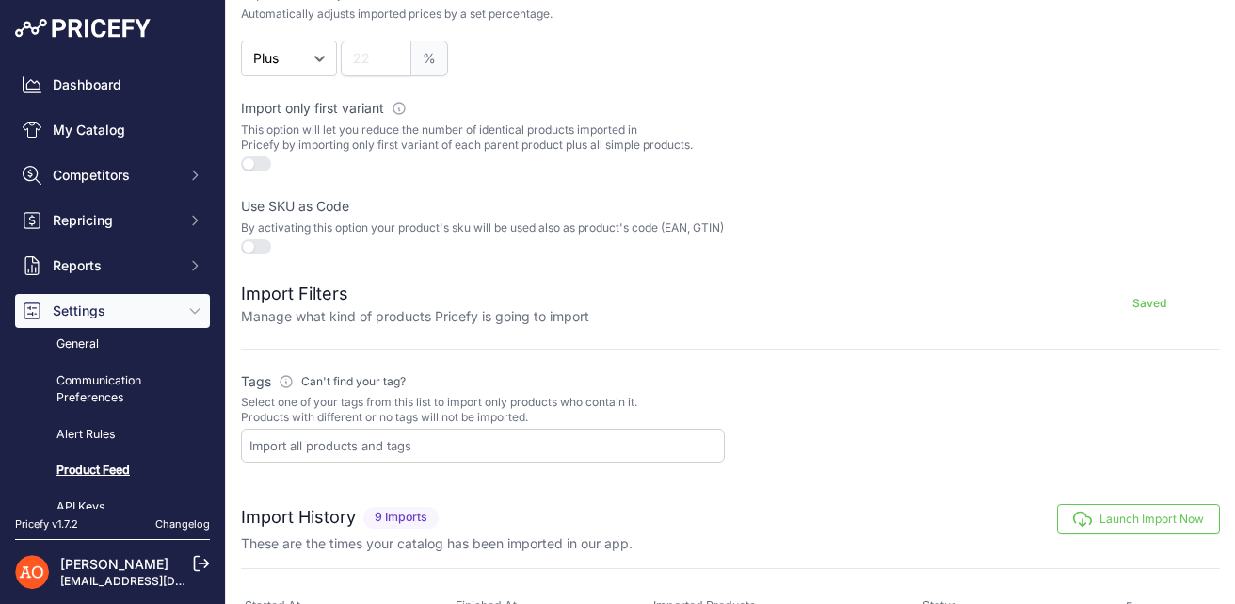
scroll to position [489, 0]
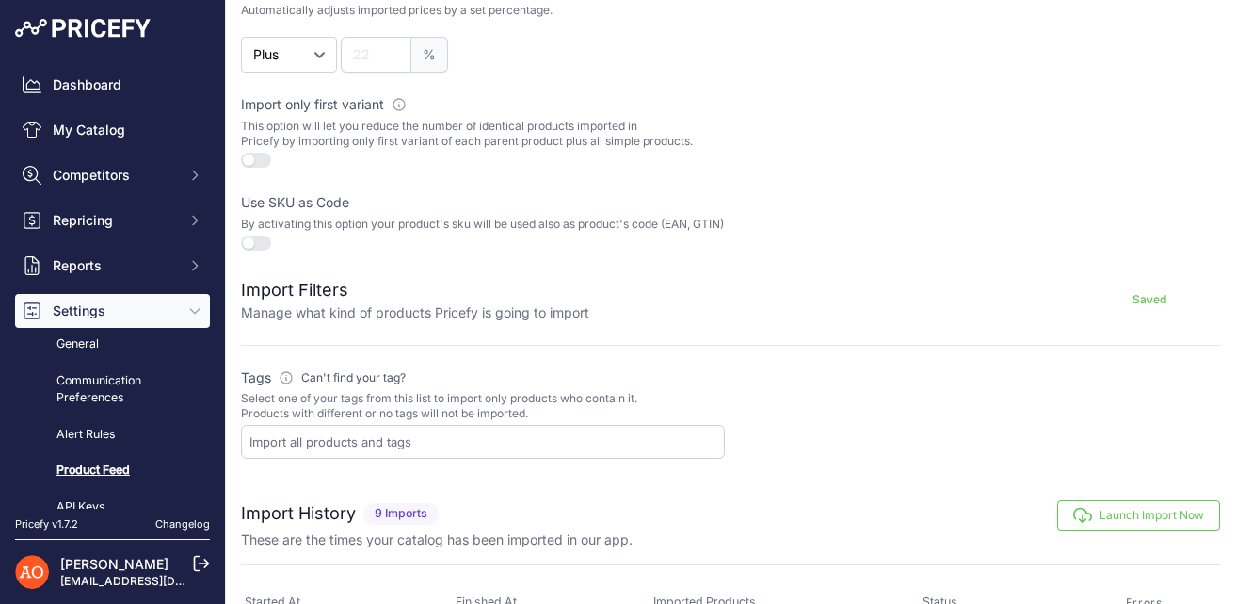
click at [293, 336] on form "Feed Settings Manage how your custom attribute Saved Import Price Adjustment Au…" at bounding box center [730, 162] width 979 height 593
click at [299, 318] on p "Manage what kind of products Pricefy is going to import" at bounding box center [415, 312] width 348 height 19
click at [148, 351] on link "General" at bounding box center [112, 344] width 195 height 33
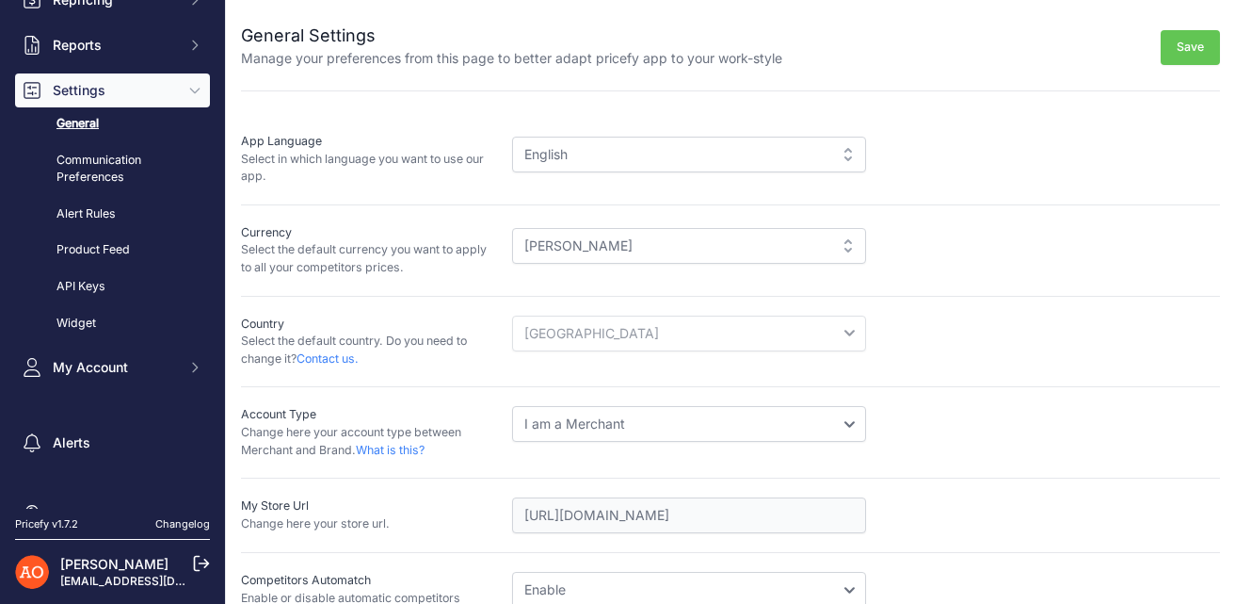
scroll to position [227, 0]
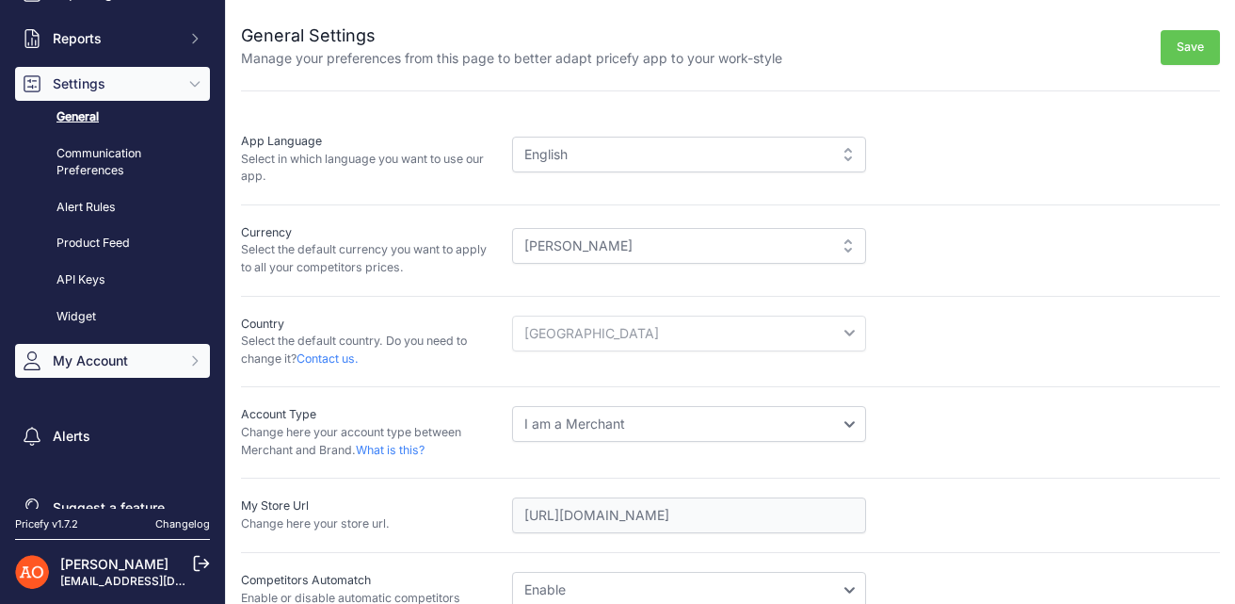
click at [146, 367] on span "My Account" at bounding box center [114, 360] width 123 height 19
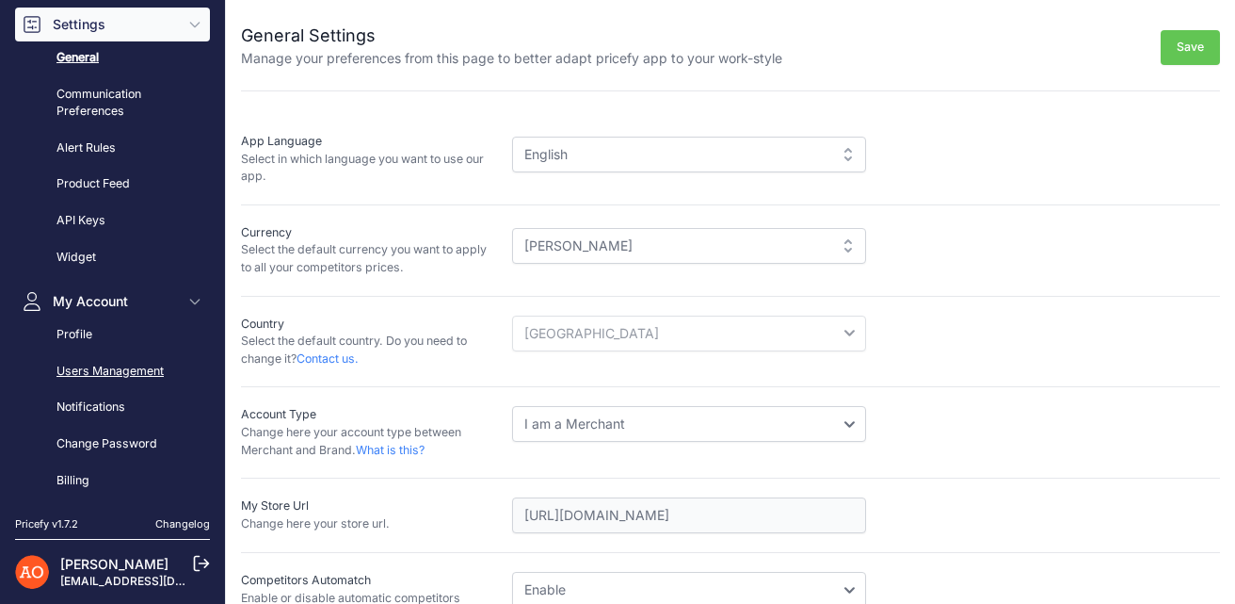
scroll to position [297, 0]
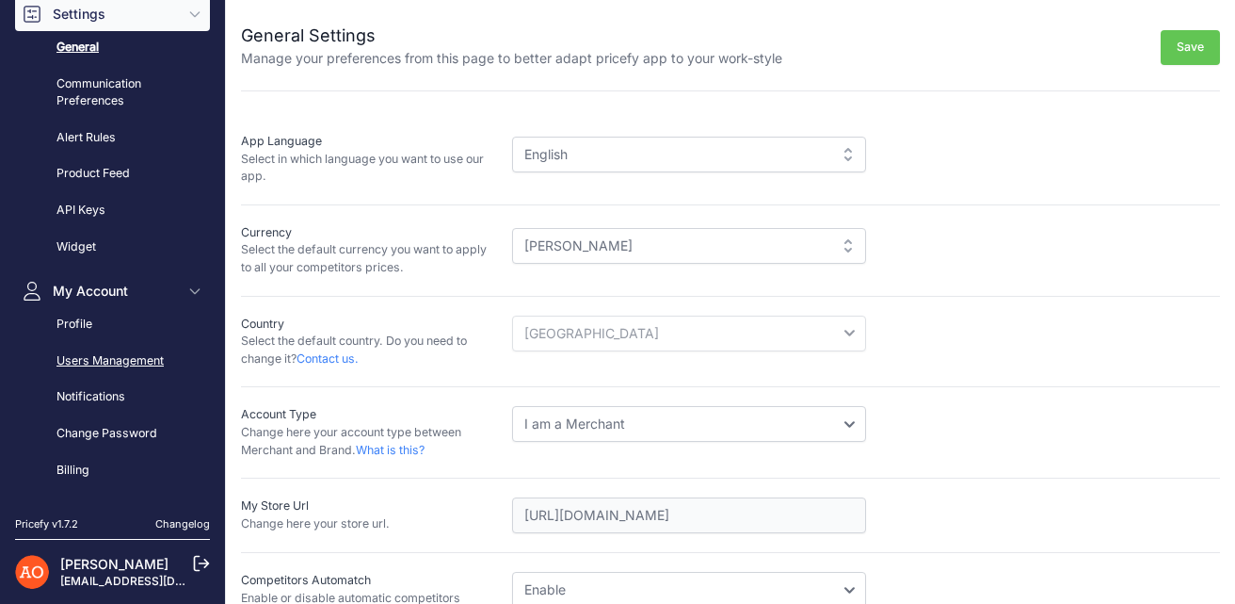
click at [121, 357] on link "Users Management" at bounding box center [112, 361] width 195 height 33
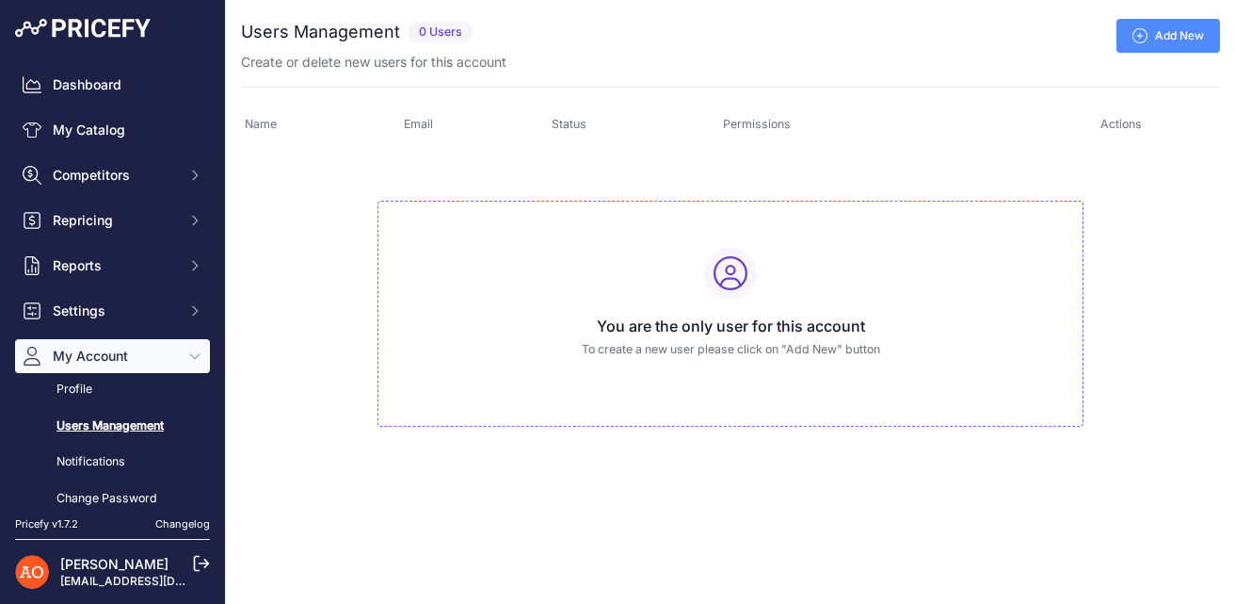
scroll to position [7, 0]
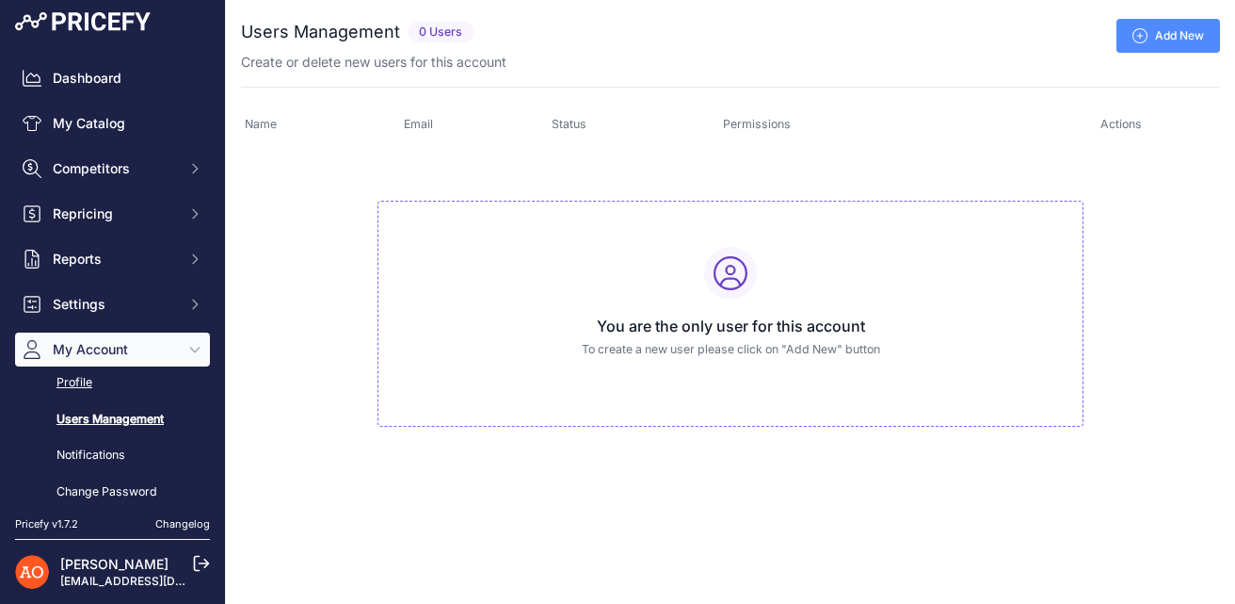
click at [89, 373] on link "Profile" at bounding box center [112, 382] width 195 height 33
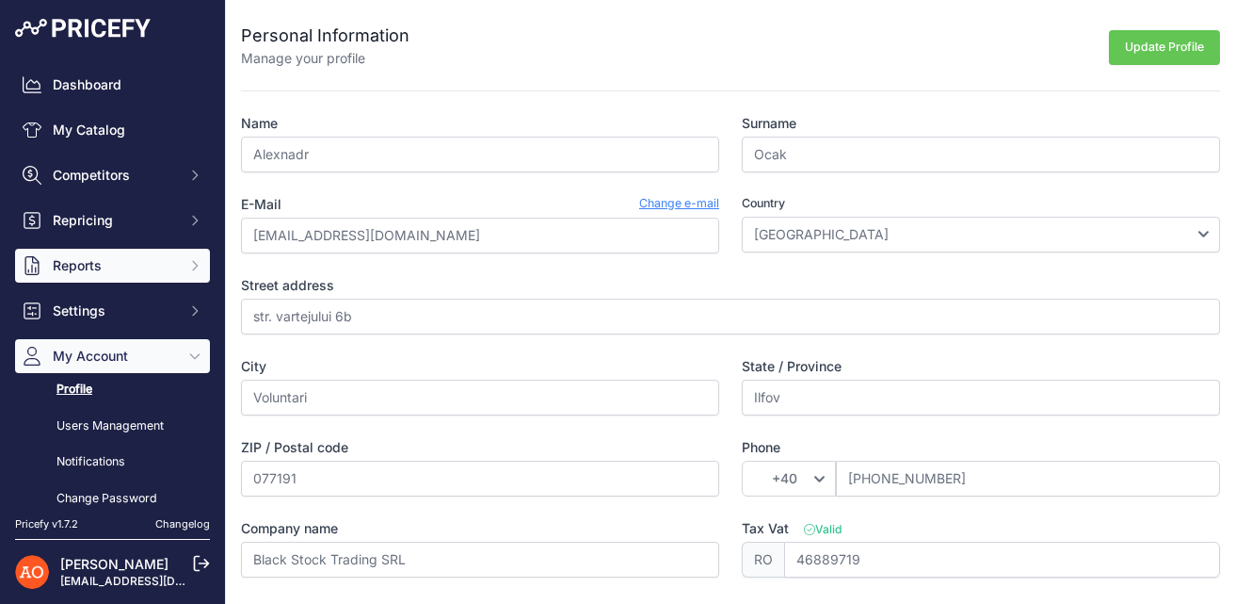
click at [107, 258] on span "Reports" at bounding box center [114, 265] width 123 height 19
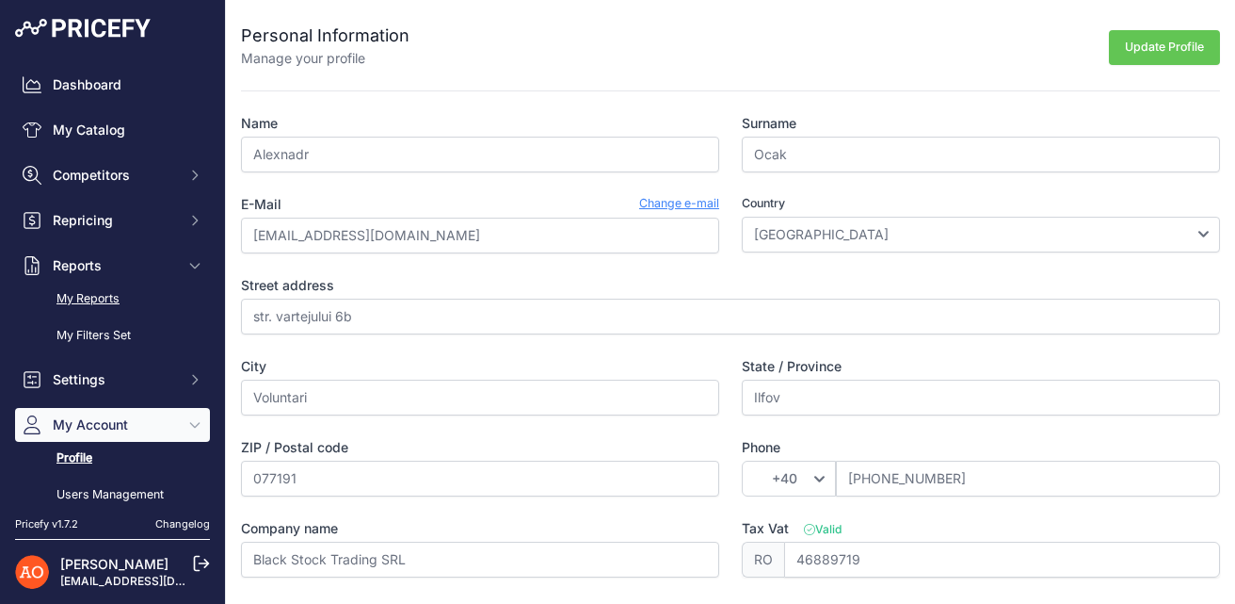
click at [98, 314] on link "My Reports" at bounding box center [112, 298] width 195 height 33
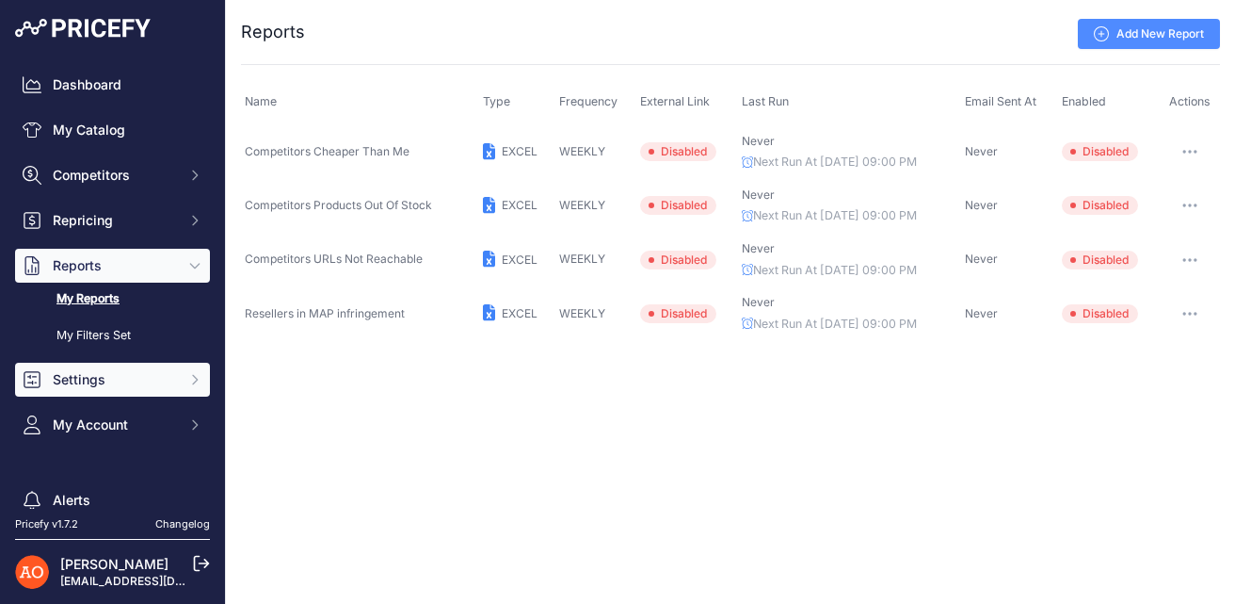
click at [89, 379] on span "Settings" at bounding box center [114, 379] width 123 height 19
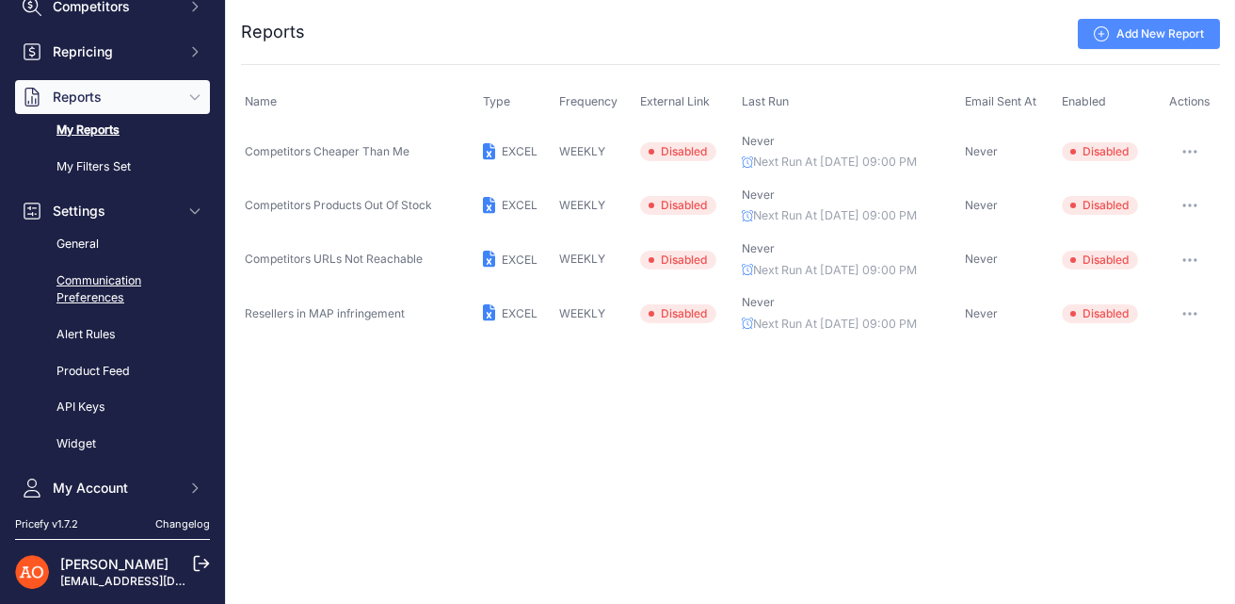
scroll to position [171, 0]
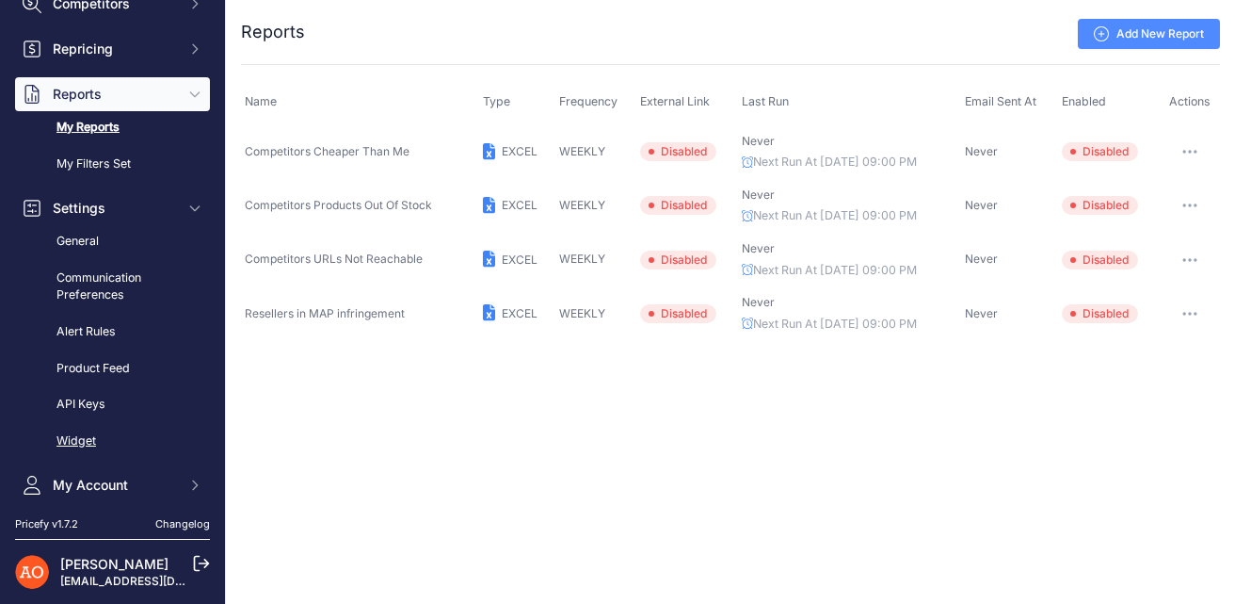
click at [88, 435] on link "Widget" at bounding box center [112, 441] width 195 height 33
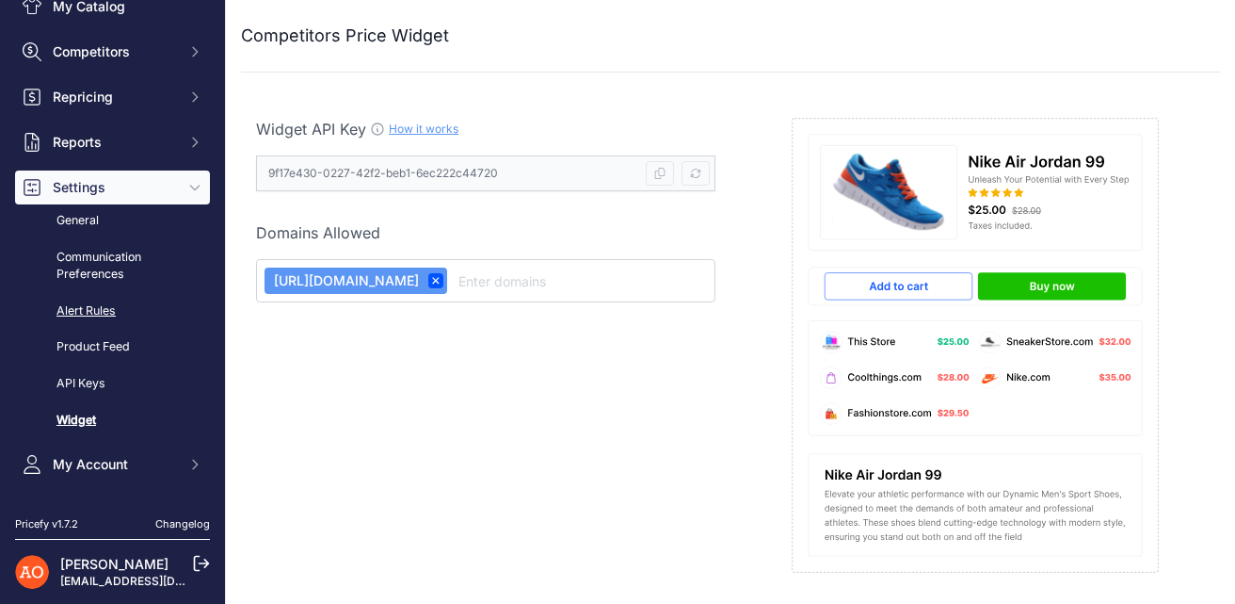
scroll to position [121, 0]
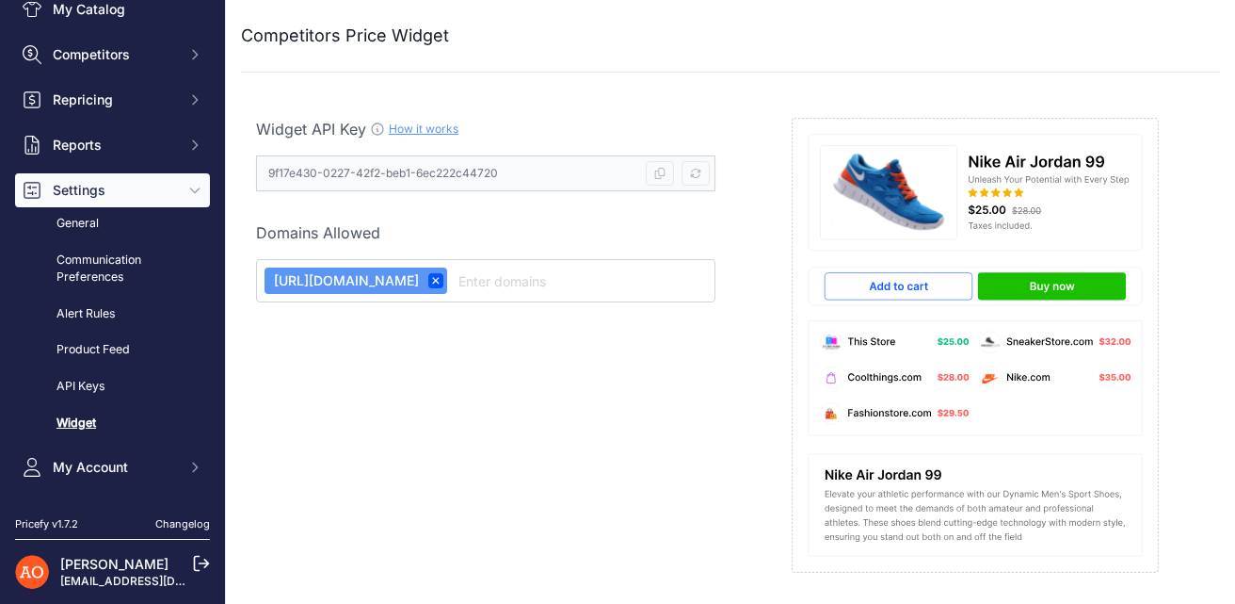
click at [330, 228] on span "Domains Allowed" at bounding box center [318, 232] width 124 height 19
click at [601, 276] on input "text" at bounding box center [581, 280] width 252 height 23
click at [106, 385] on link "API Keys" at bounding box center [112, 386] width 195 height 33
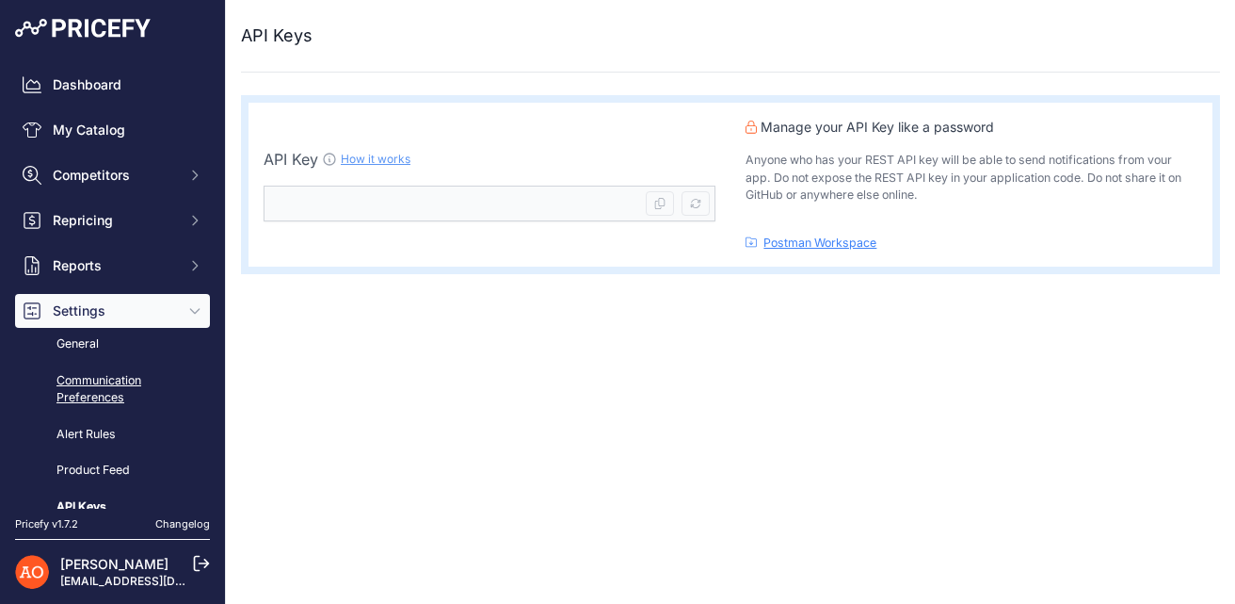
click at [92, 401] on link "Communication Preferences" at bounding box center [112, 389] width 195 height 50
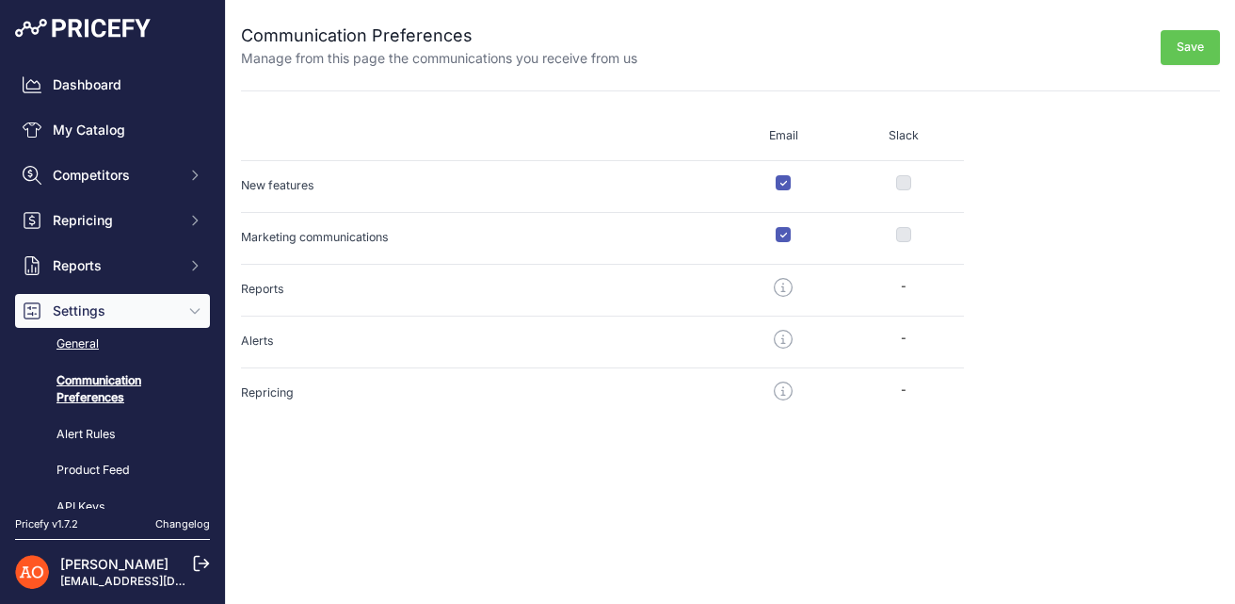
click at [72, 346] on link "General" at bounding box center [112, 344] width 195 height 33
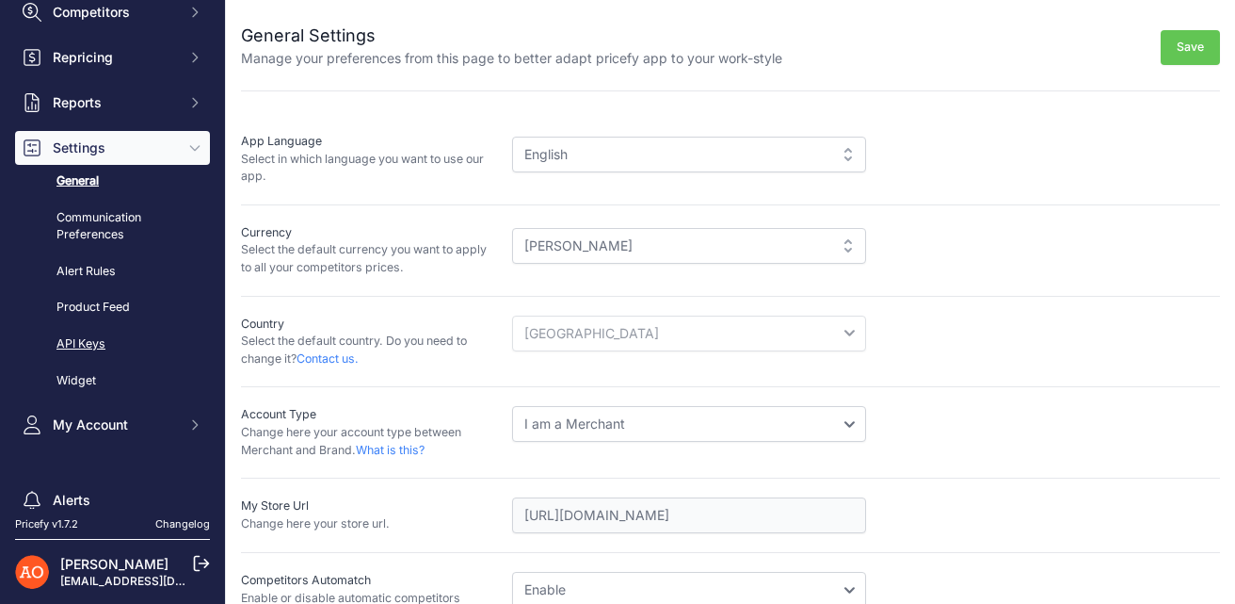
scroll to position [157, 0]
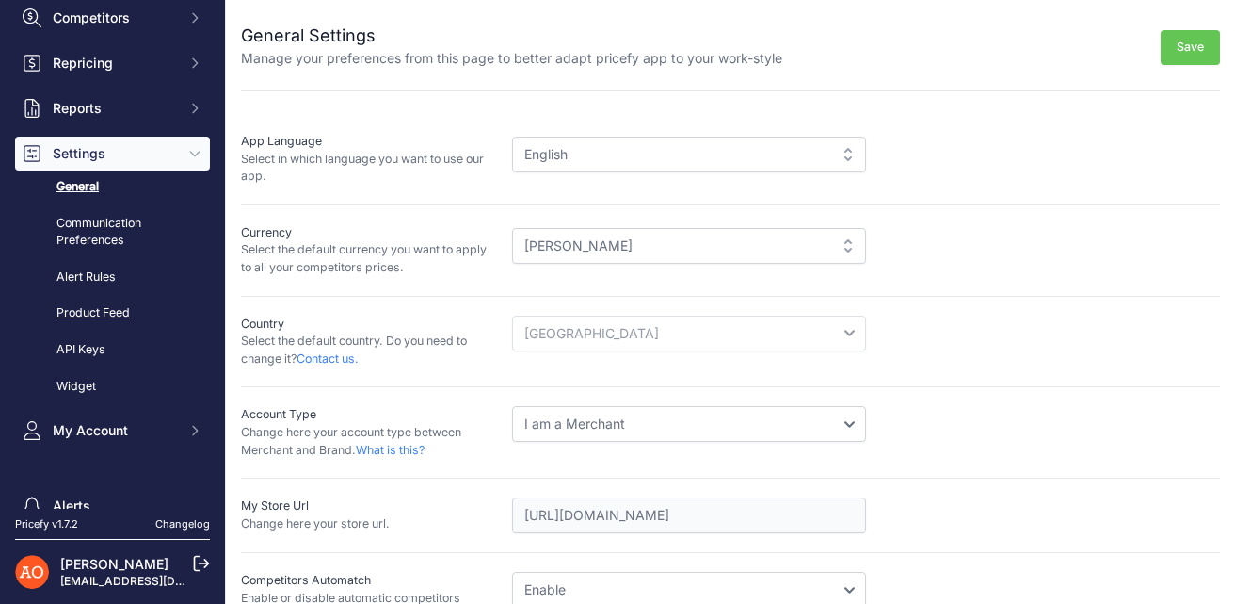
click at [108, 319] on link "Product Feed" at bounding box center [112, 313] width 195 height 33
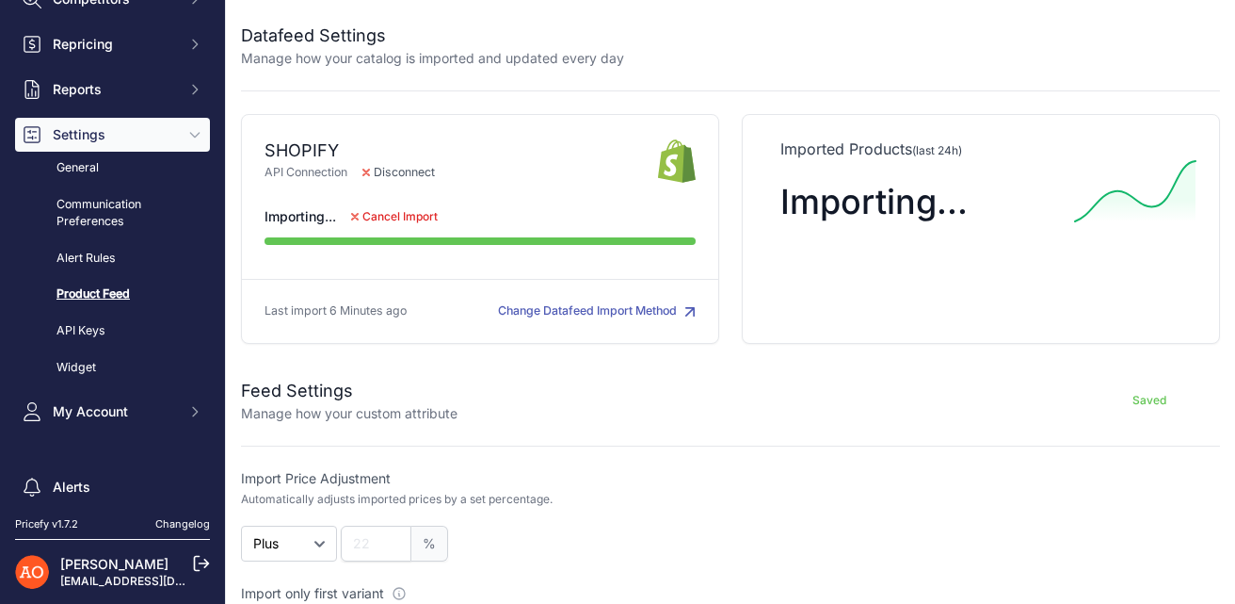
scroll to position [258, 0]
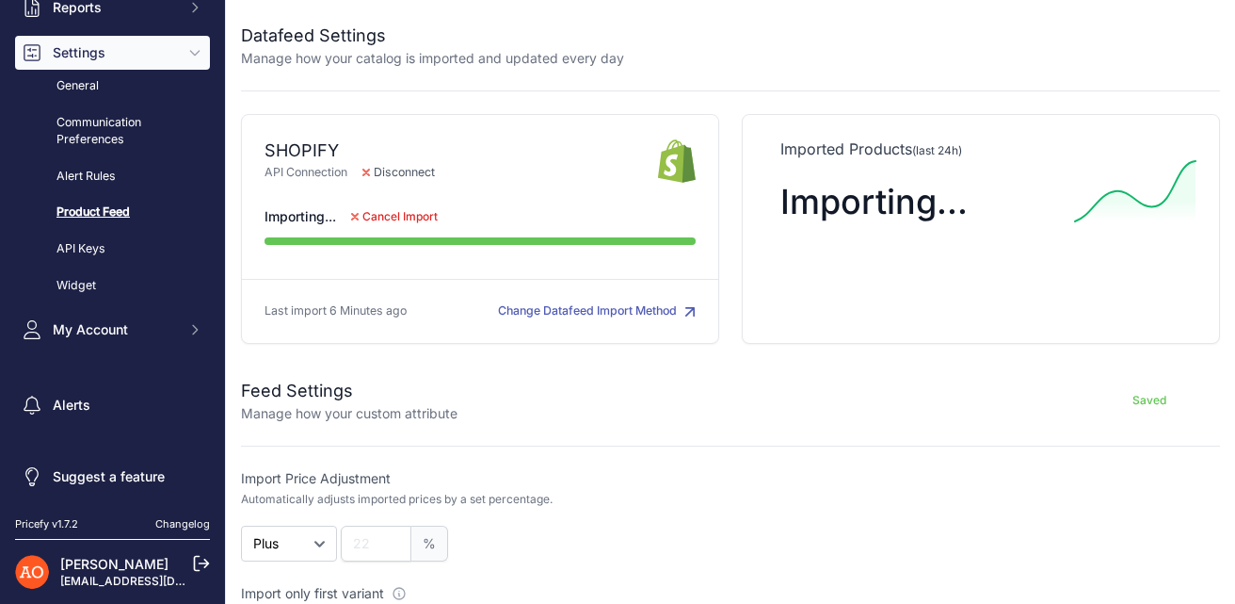
click at [176, 526] on link "Changelog" at bounding box center [182, 523] width 55 height 13
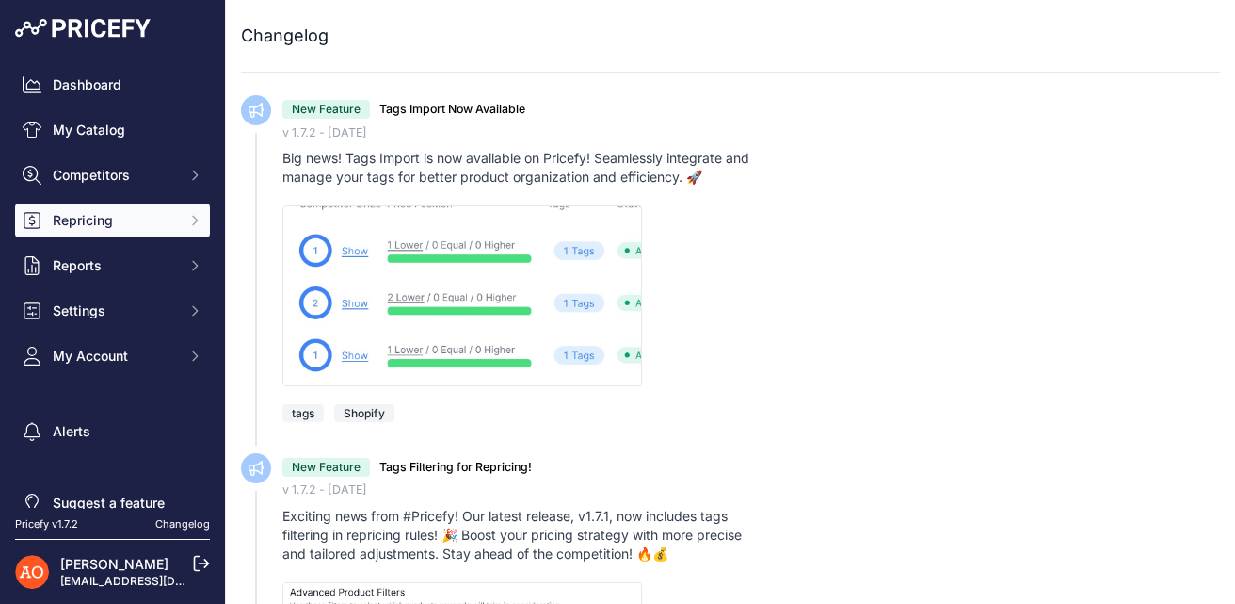
click at [131, 215] on span "Repricing" at bounding box center [114, 220] width 123 height 19
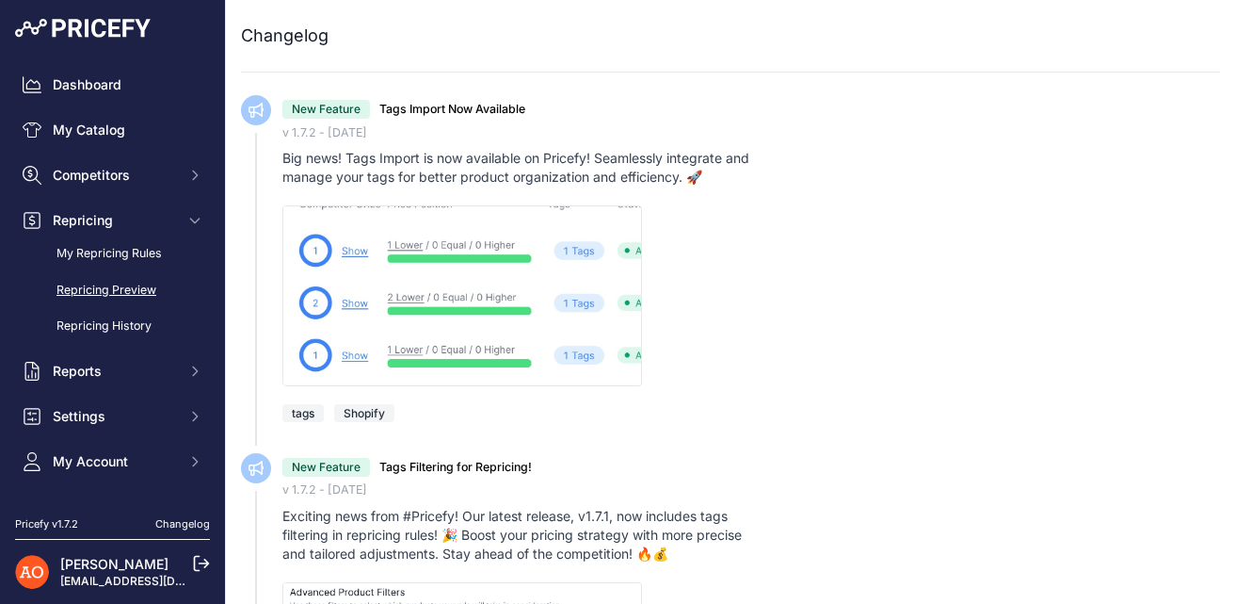
click at [120, 288] on link "Repricing Preview" at bounding box center [112, 290] width 195 height 33
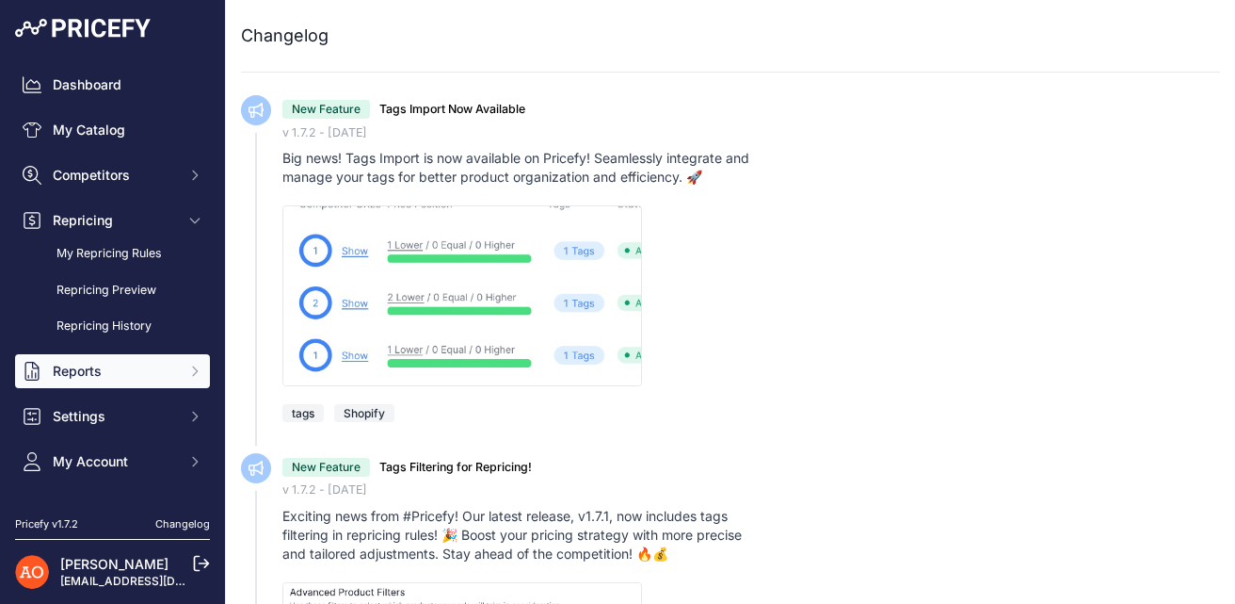
click at [100, 362] on span "Reports" at bounding box center [114, 371] width 123 height 19
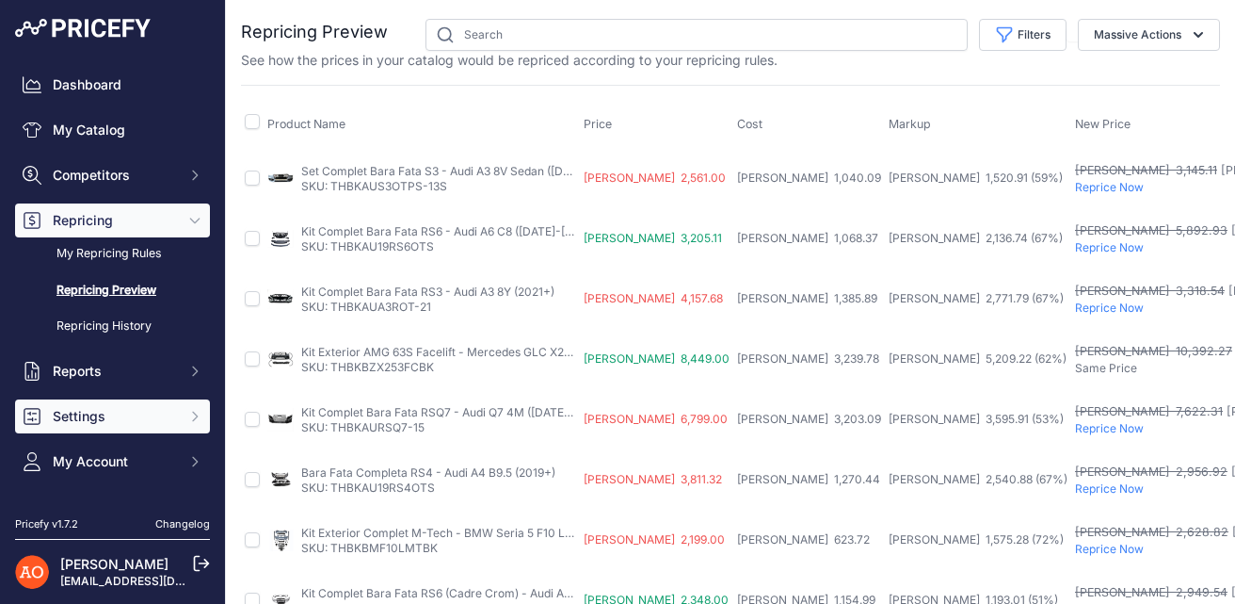
click at [98, 414] on span "Settings" at bounding box center [114, 416] width 123 height 19
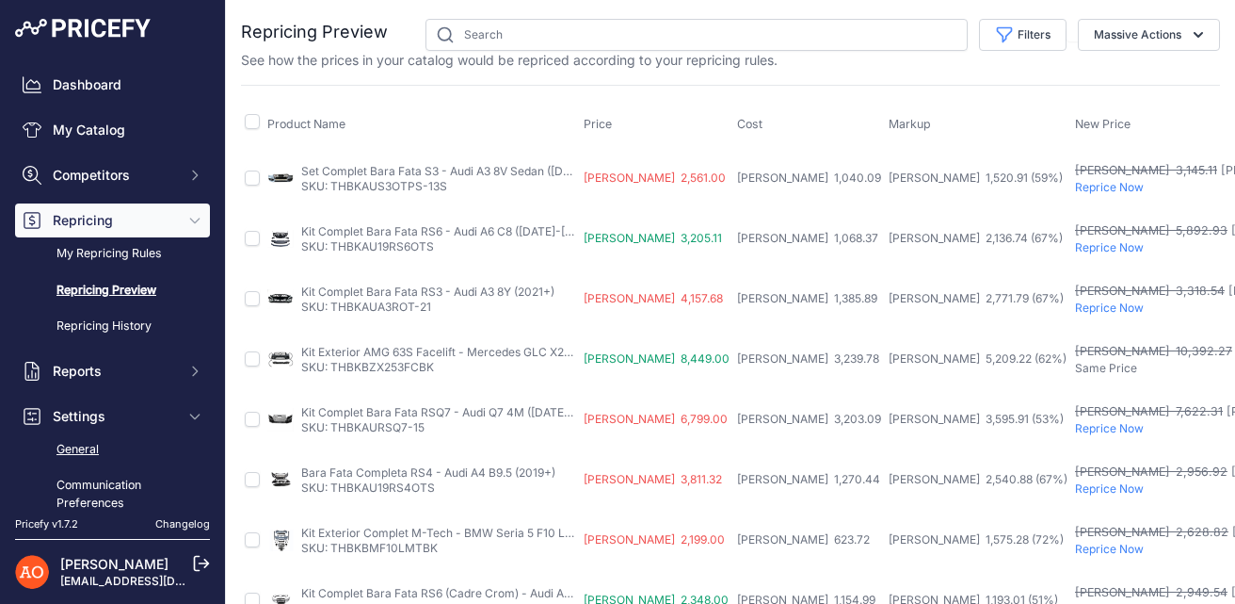
click at [105, 450] on link "General" at bounding box center [112, 449] width 195 height 33
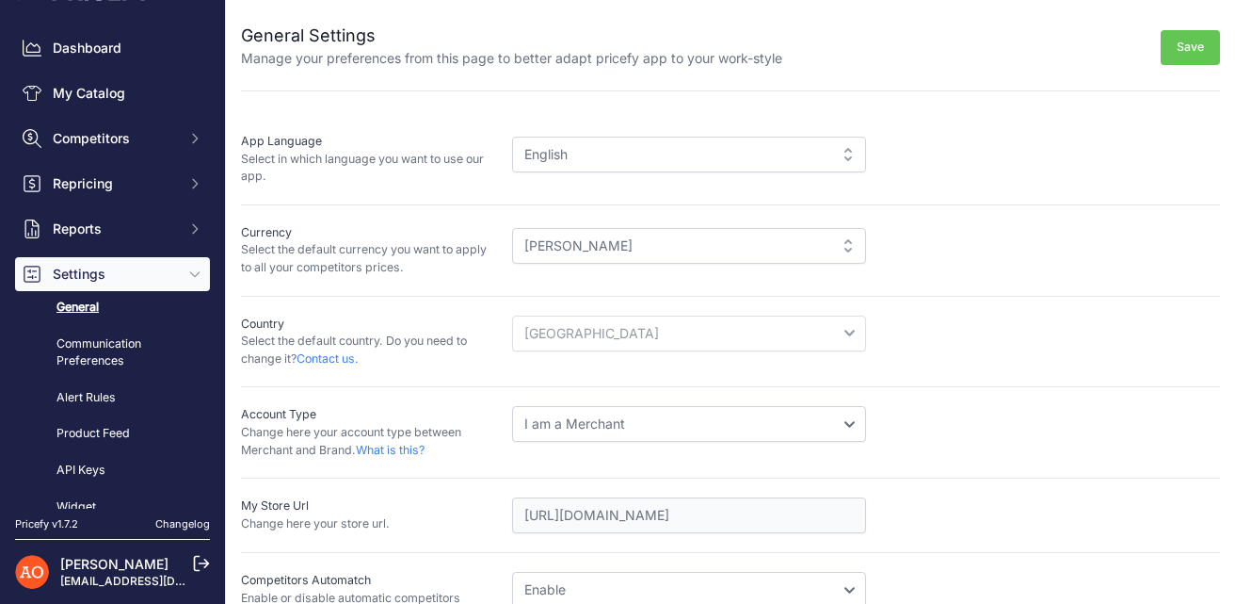
scroll to position [16, 0]
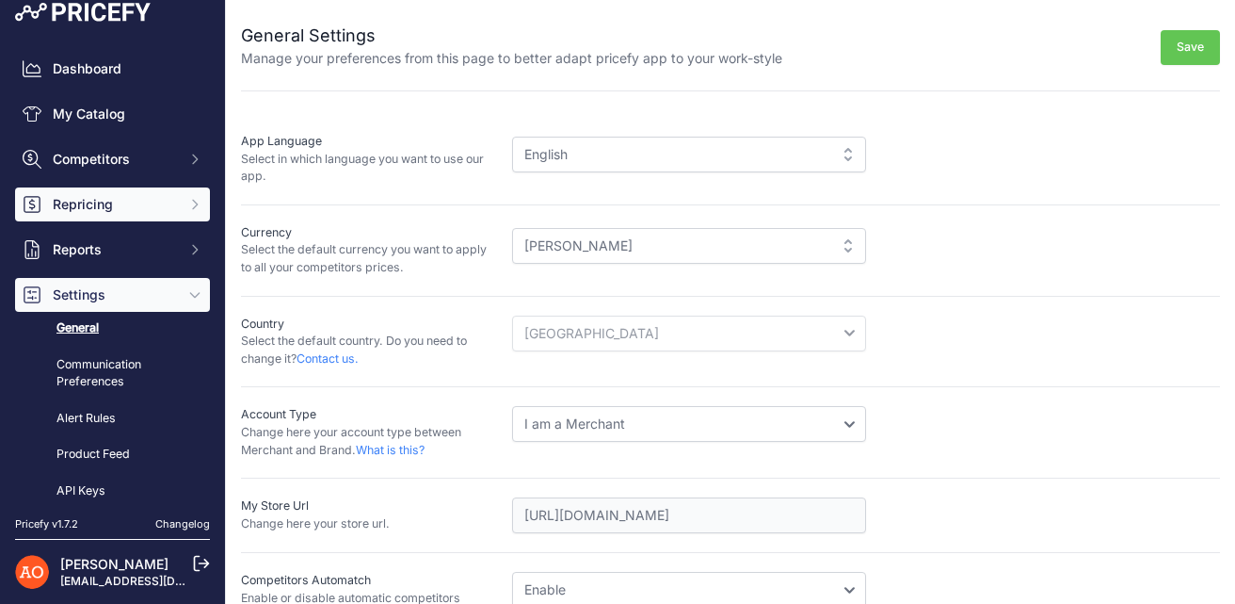
click at [136, 208] on span "Repricing" at bounding box center [114, 204] width 123 height 19
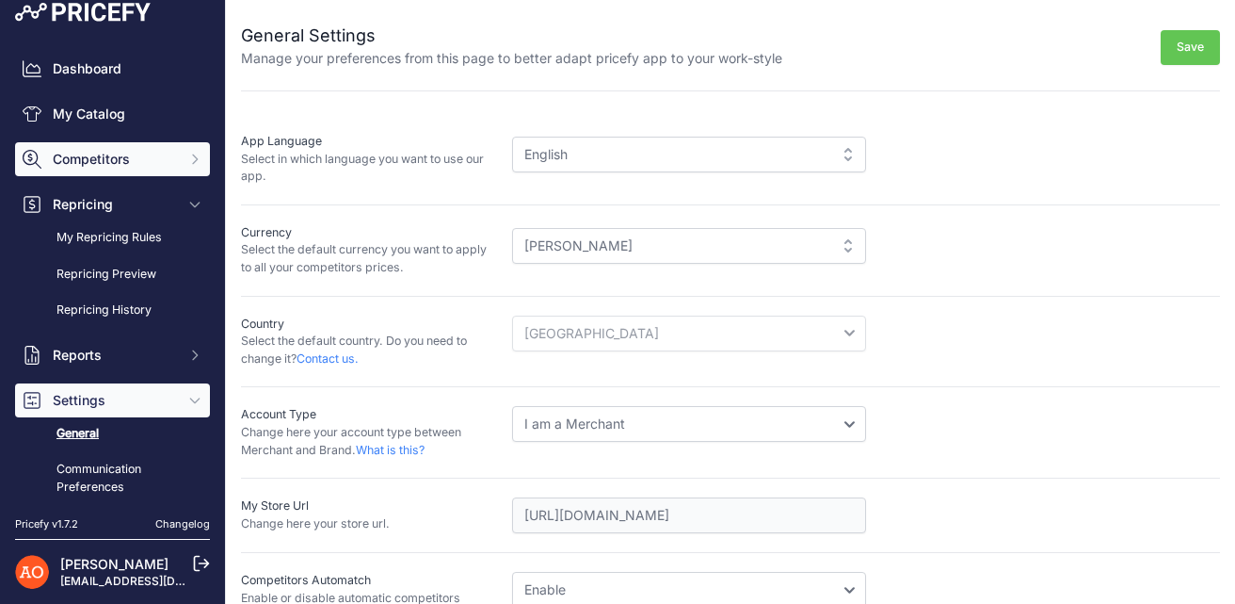
click at [137, 162] on span "Competitors" at bounding box center [114, 159] width 123 height 19
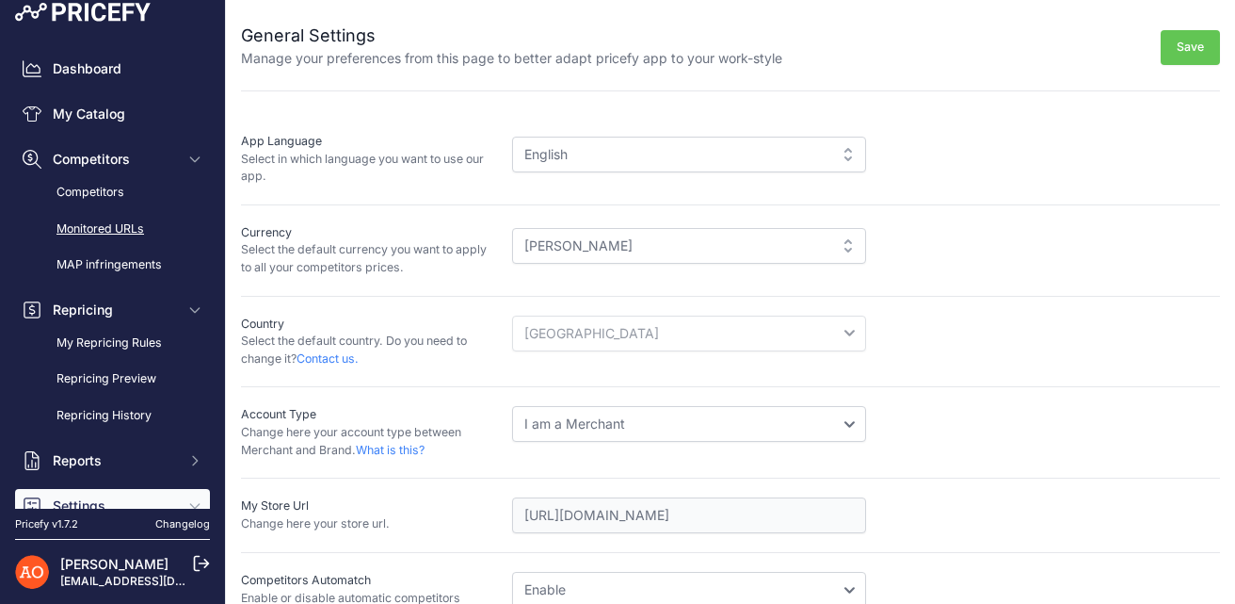
click at [145, 219] on link "Monitored URLs" at bounding box center [112, 229] width 195 height 33
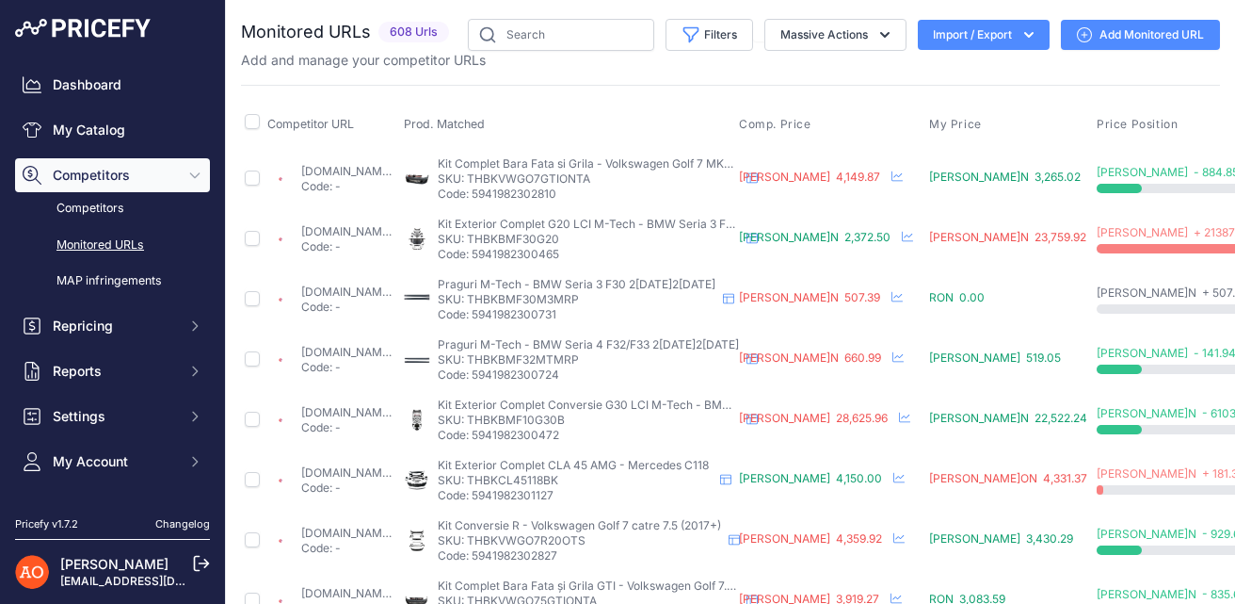
click at [390, 169] on link "emag.ro/pachet-complet-bara-fata-si-grila-volkswagen-golf-7-mk7-2012-2018-thbkv…" at bounding box center [361, 171] width 121 height 14
click at [145, 283] on link "MAP infringements" at bounding box center [112, 281] width 195 height 33
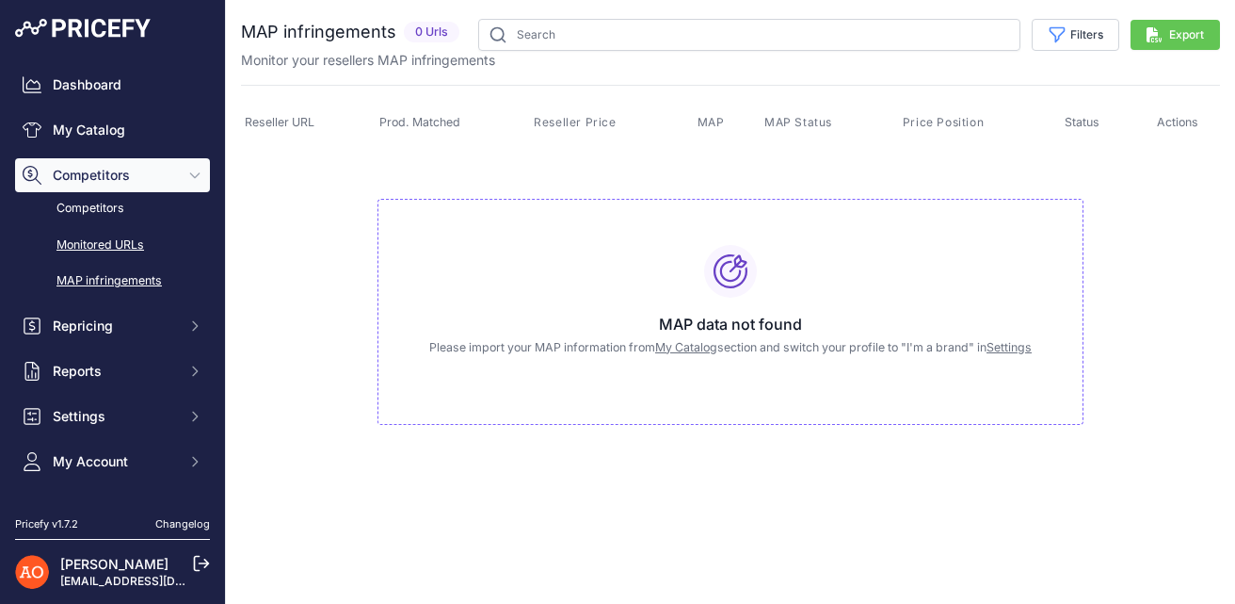
click at [141, 236] on link "Monitored URLs" at bounding box center [112, 245] width 195 height 33
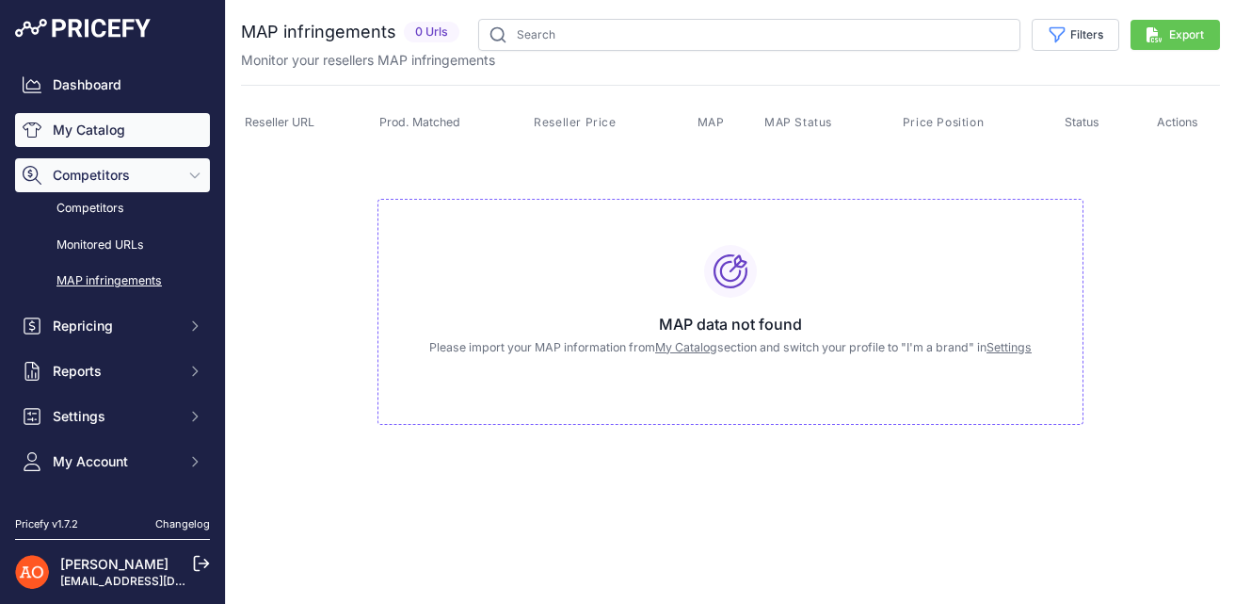
click at [121, 123] on link "My Catalog" at bounding box center [112, 130] width 195 height 34
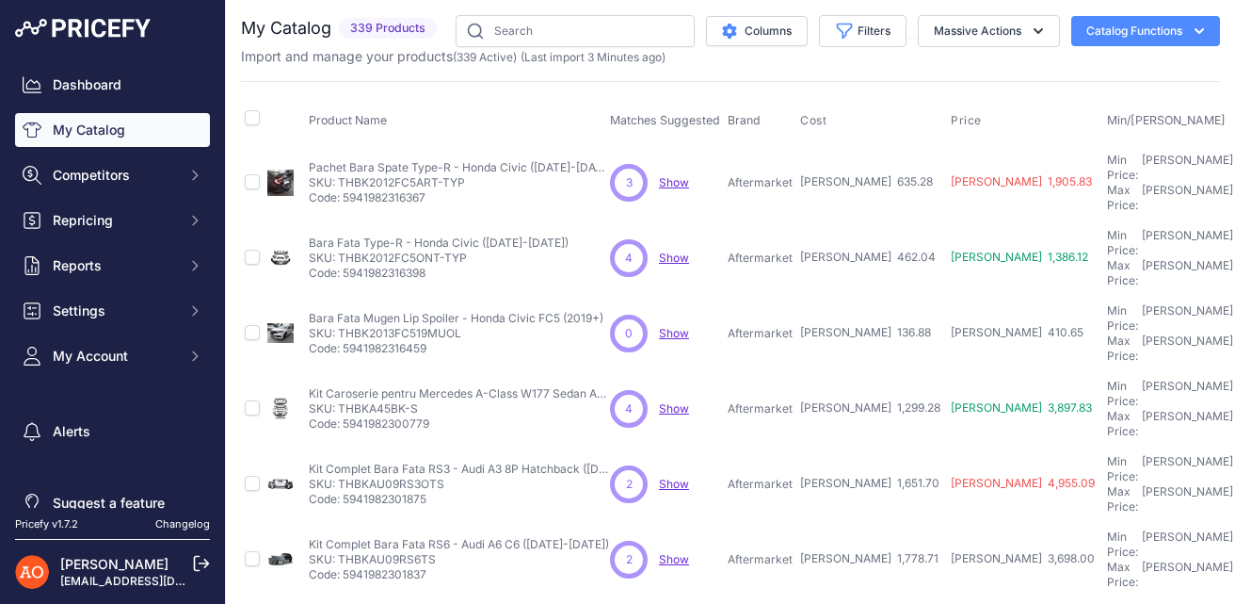
click at [1157, 27] on button "Catalog Functions" at bounding box center [1146, 31] width 149 height 30
click at [128, 90] on link "Dashboard" at bounding box center [112, 85] width 195 height 34
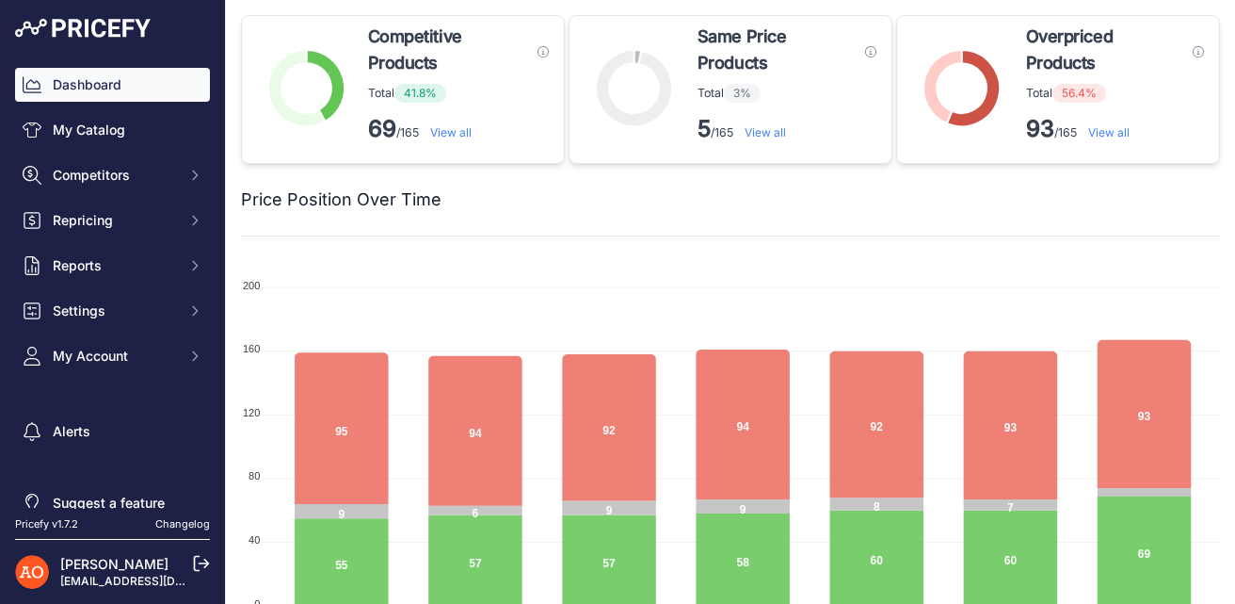
click at [1111, 138] on link "View all" at bounding box center [1109, 132] width 41 height 14
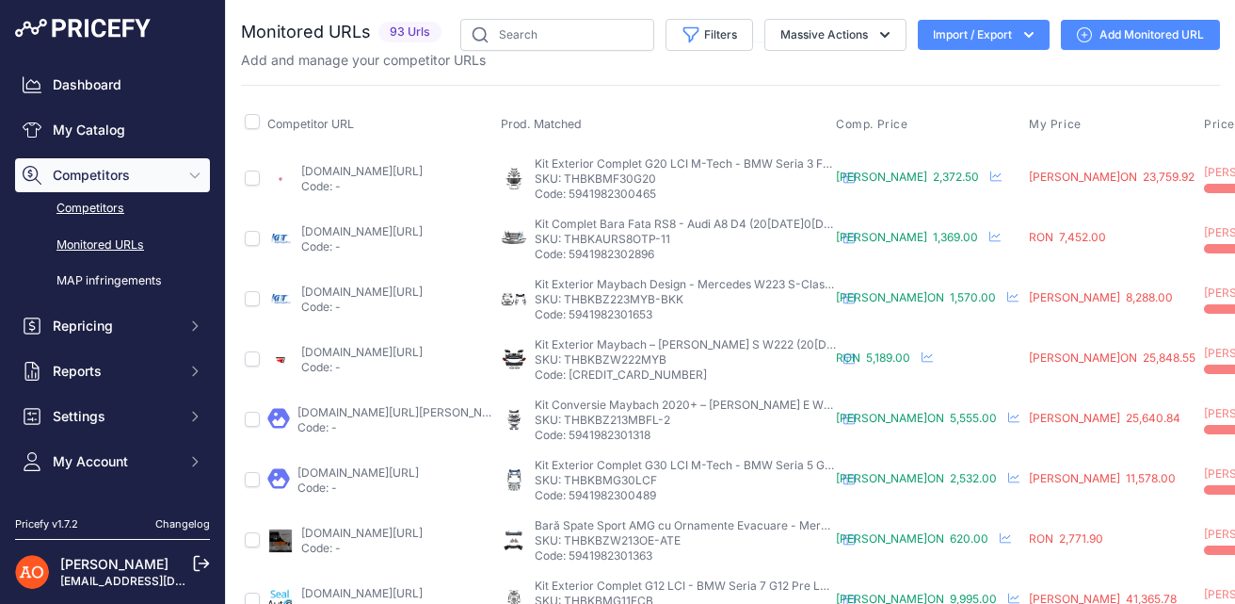
click at [101, 207] on link "Competitors" at bounding box center [112, 208] width 195 height 33
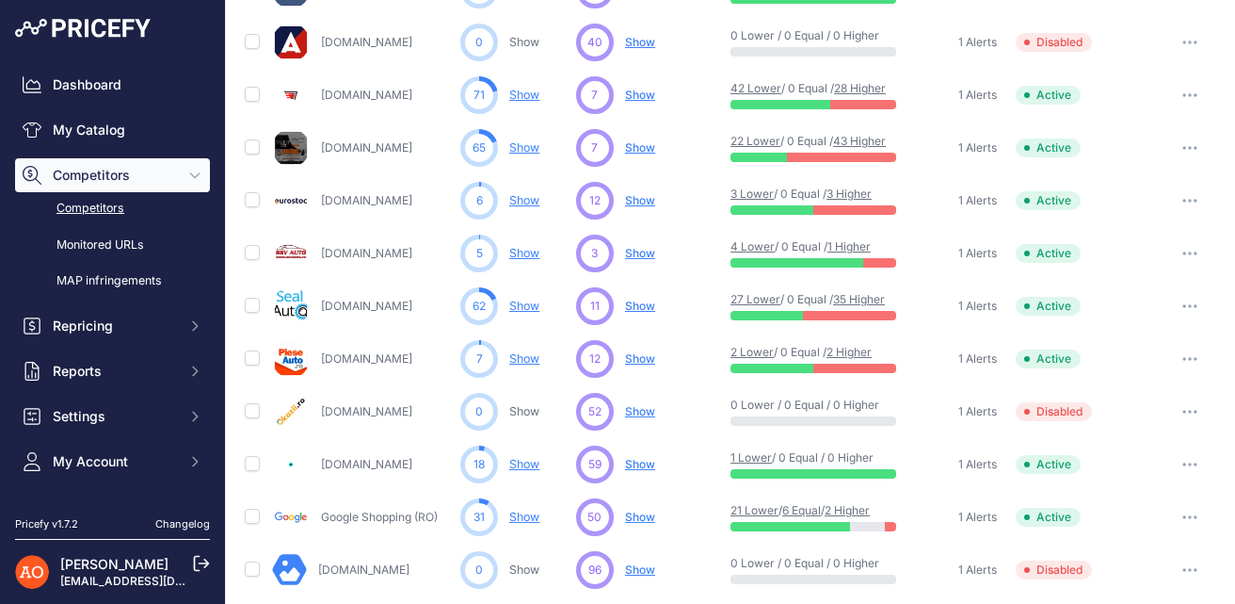
scroll to position [983, 0]
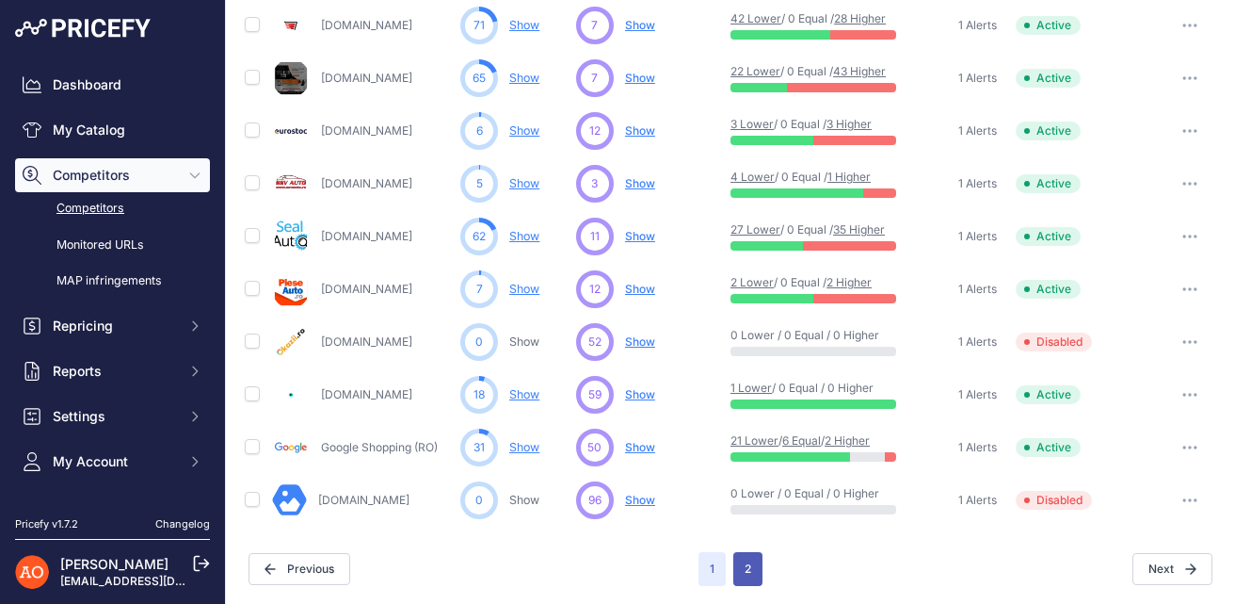
click at [754, 560] on button "2" at bounding box center [748, 569] width 29 height 34
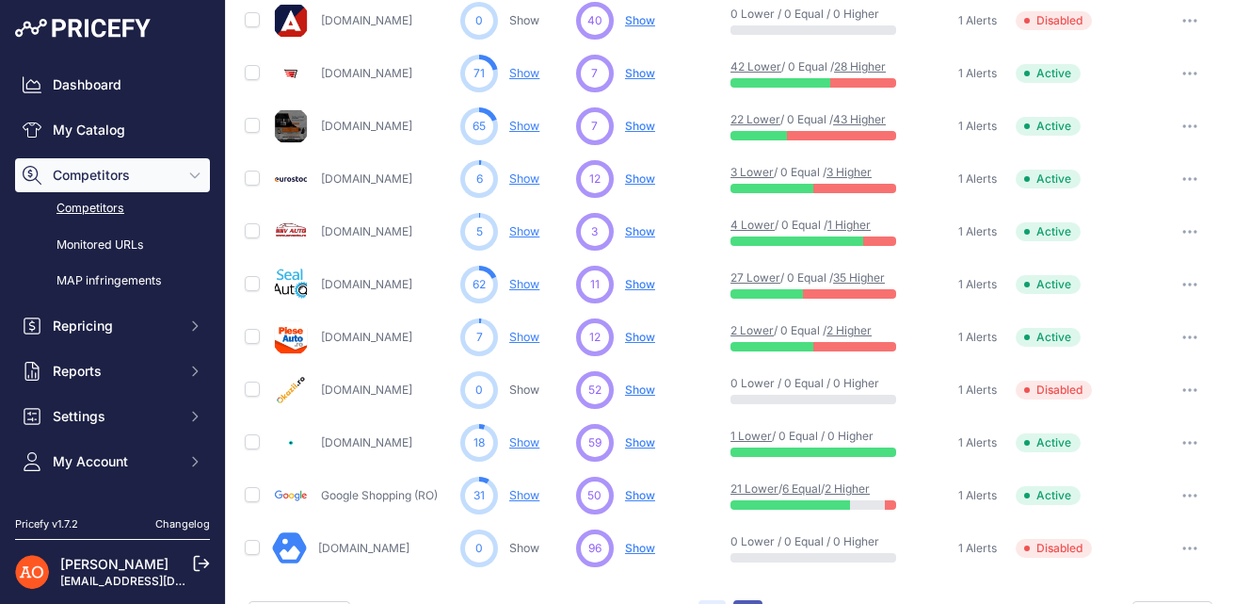
scroll to position [1030, 0]
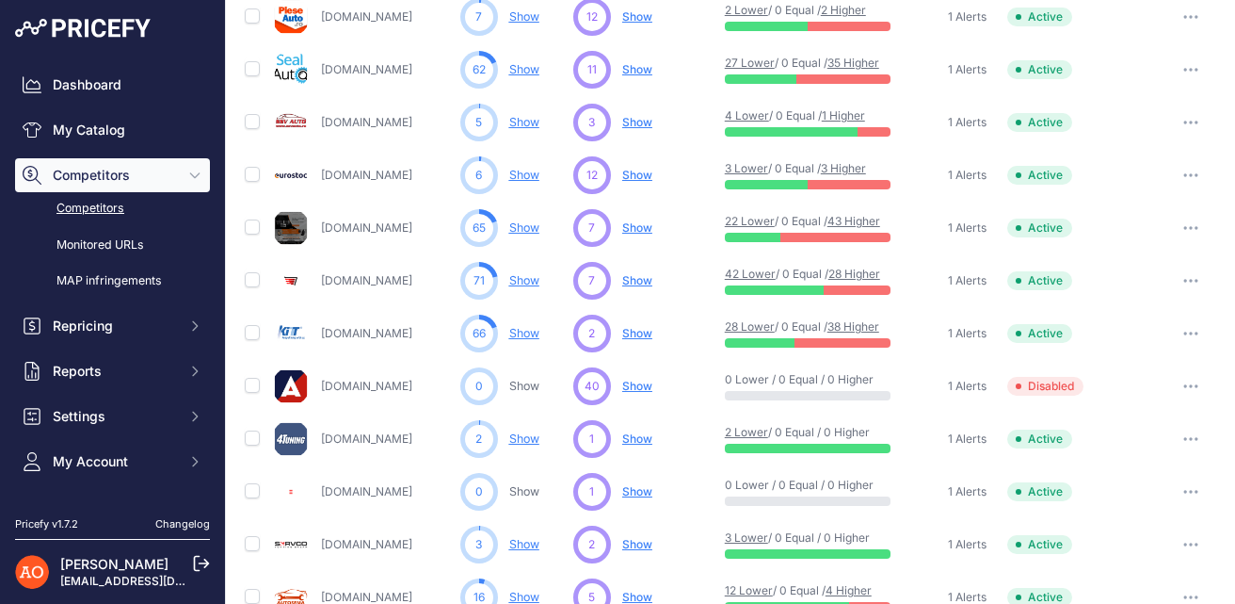
scroll to position [561, 0]
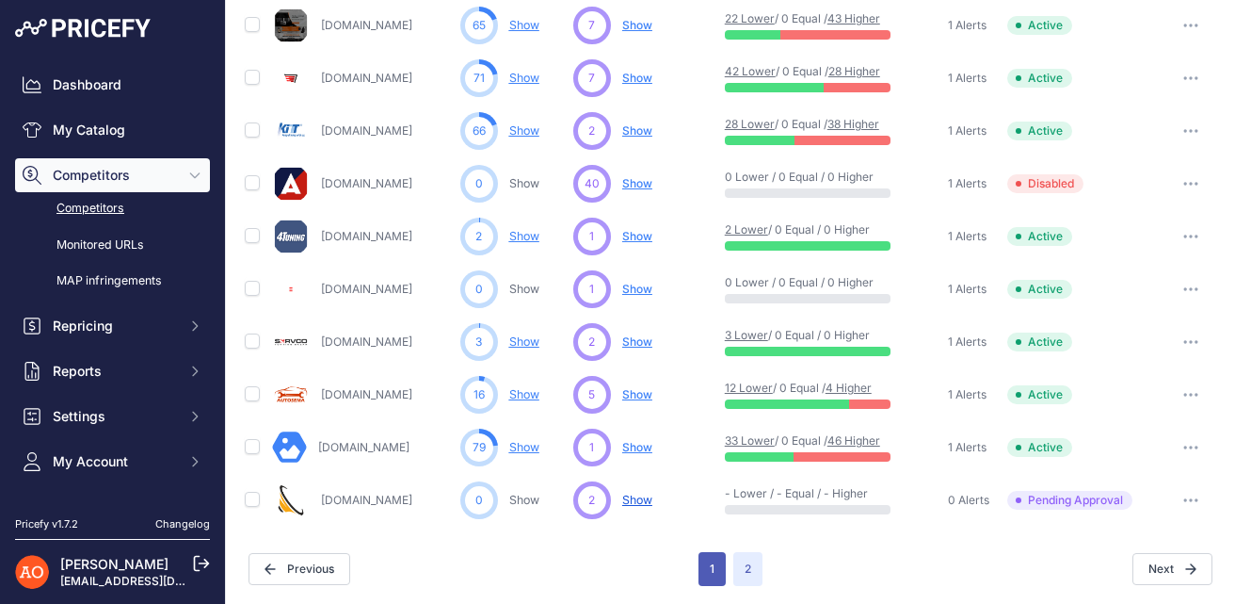
click at [706, 562] on button "1" at bounding box center [712, 569] width 27 height 34
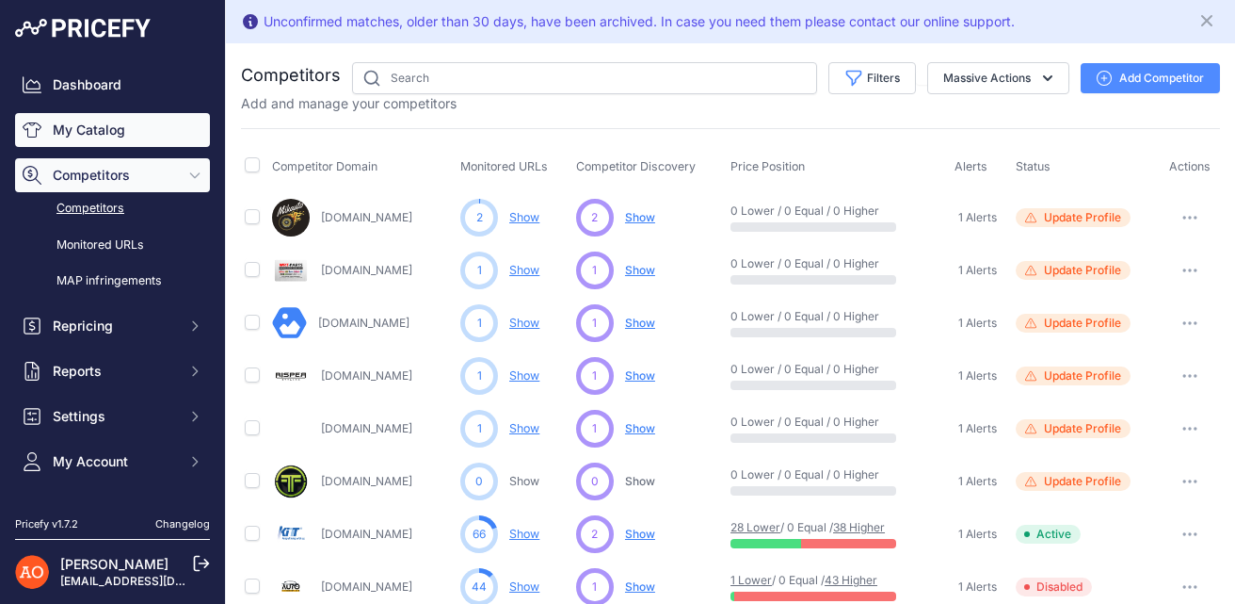
click at [93, 131] on link "My Catalog" at bounding box center [112, 130] width 195 height 34
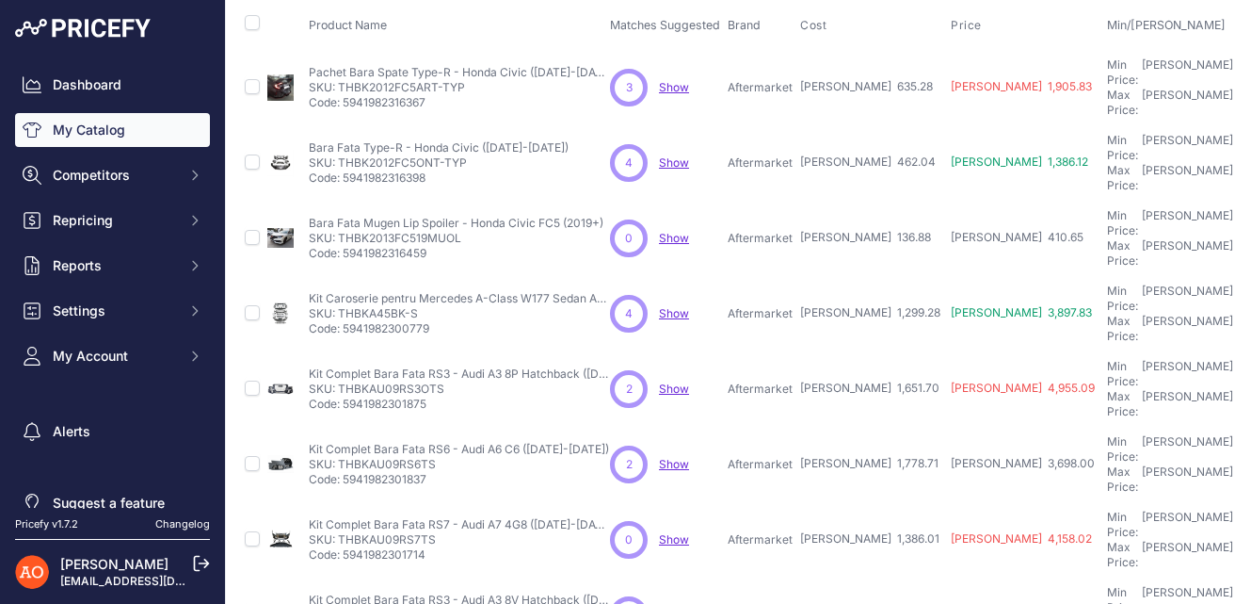
scroll to position [105, 0]
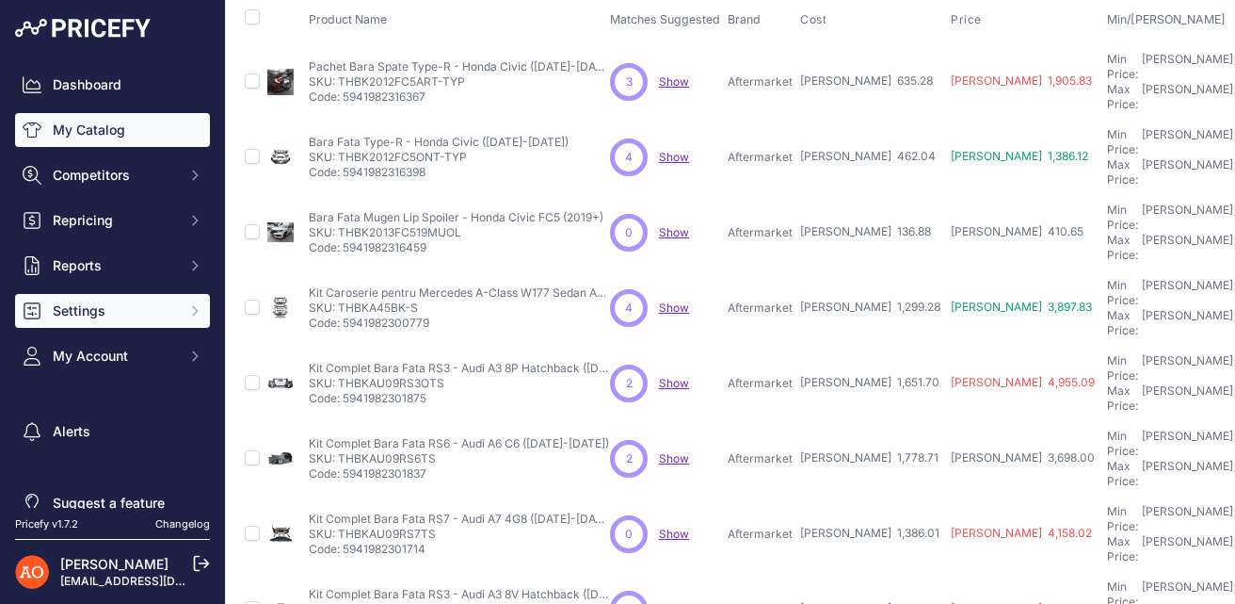
click at [110, 307] on span "Settings" at bounding box center [114, 310] width 123 height 19
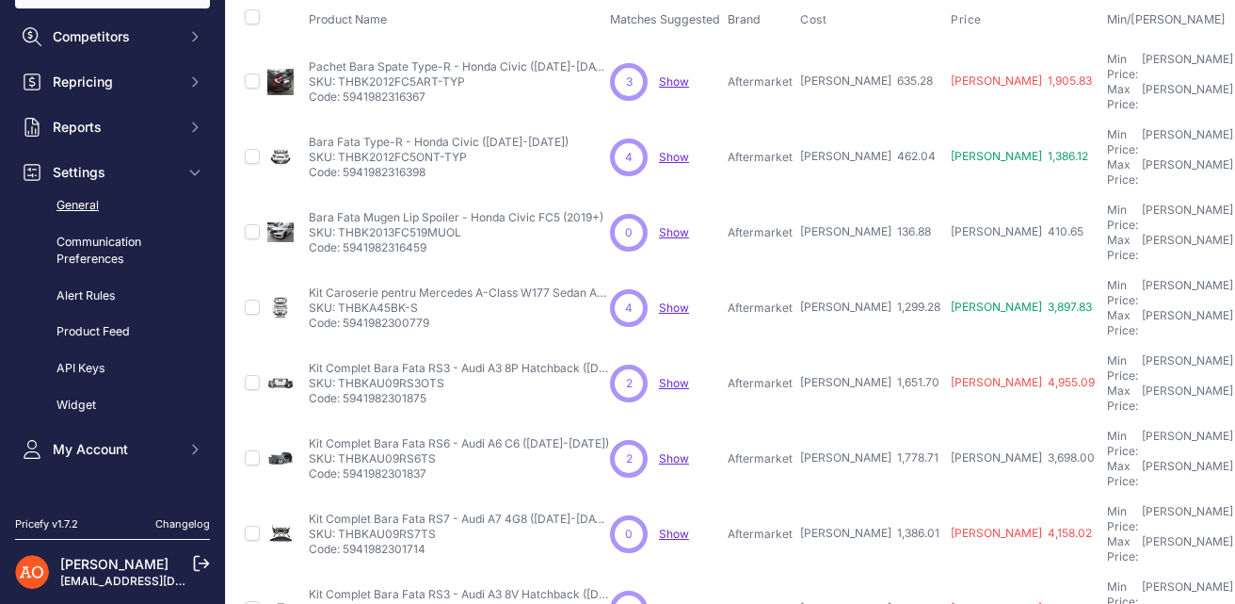
scroll to position [142, 0]
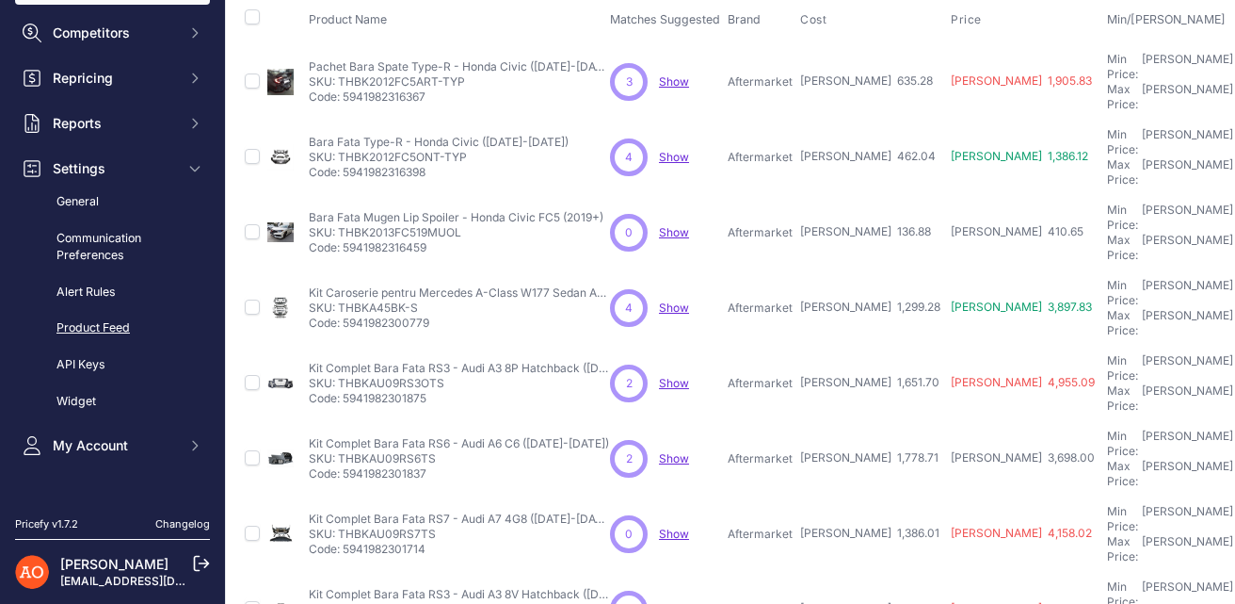
click at [106, 337] on link "Product Feed" at bounding box center [112, 328] width 195 height 33
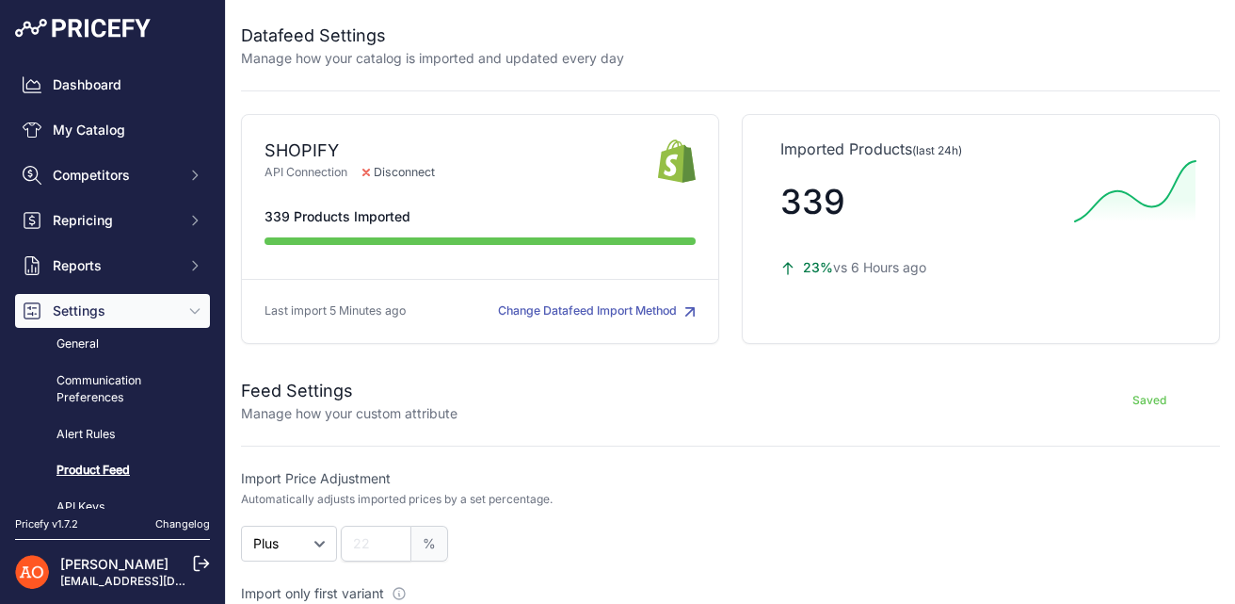
drag, startPoint x: 787, startPoint y: 266, endPoint x: 904, endPoint y: 315, distance: 126.6
click at [904, 315] on div "Imported Products (last 24h) 339" at bounding box center [981, 229] width 478 height 230
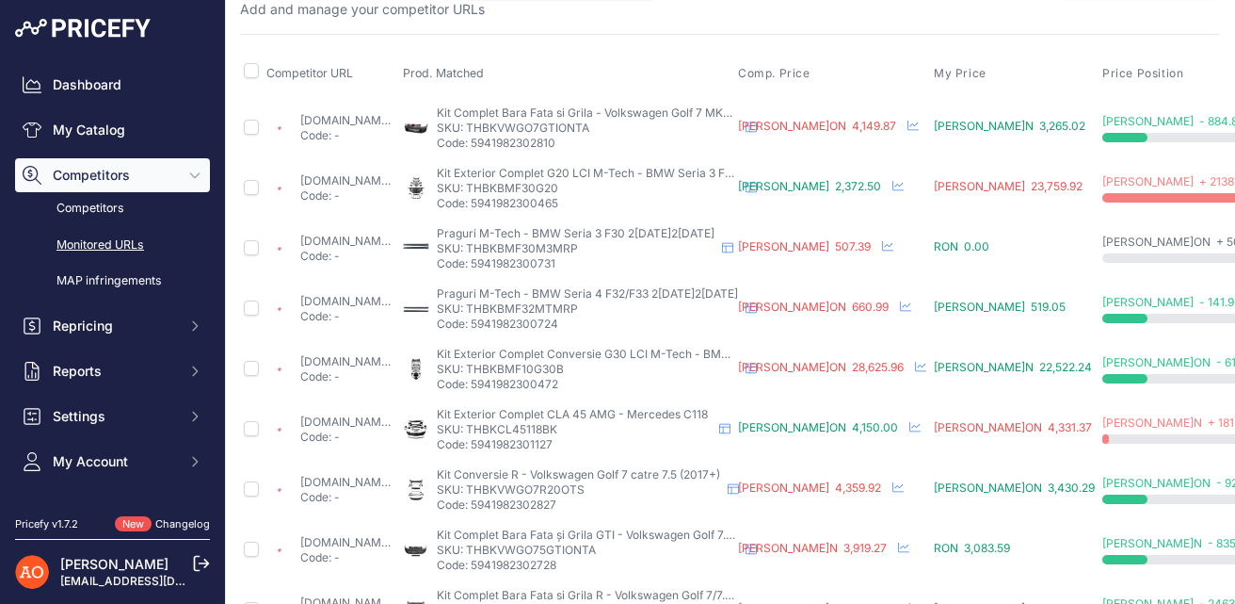
scroll to position [0, 1]
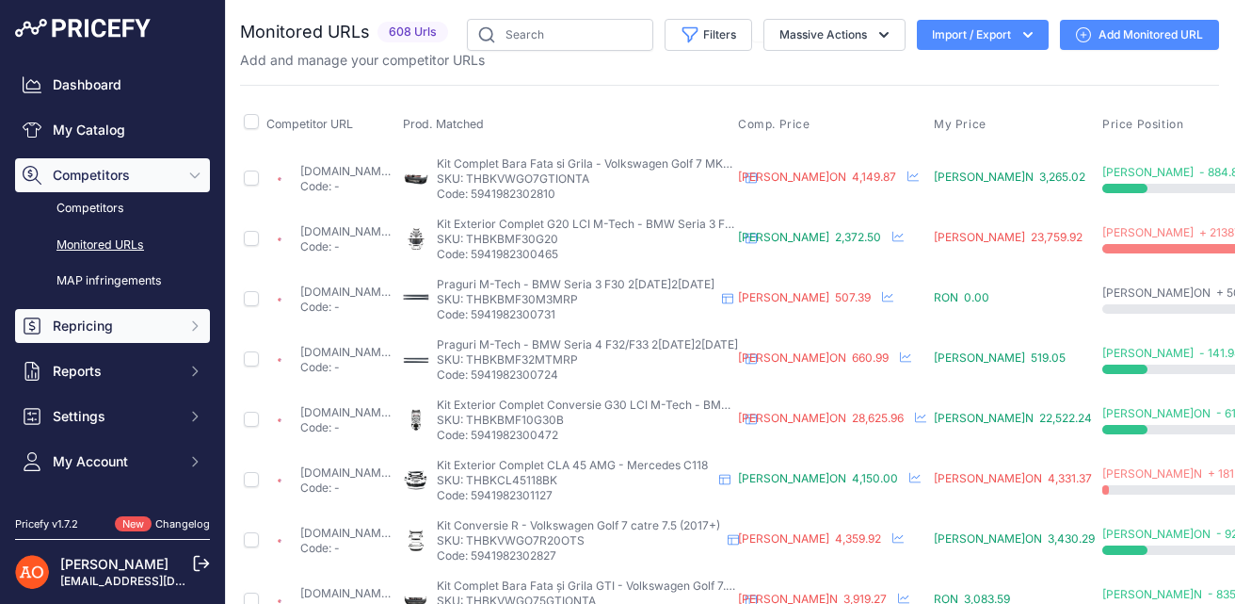
click at [126, 322] on span "Repricing" at bounding box center [114, 325] width 123 height 19
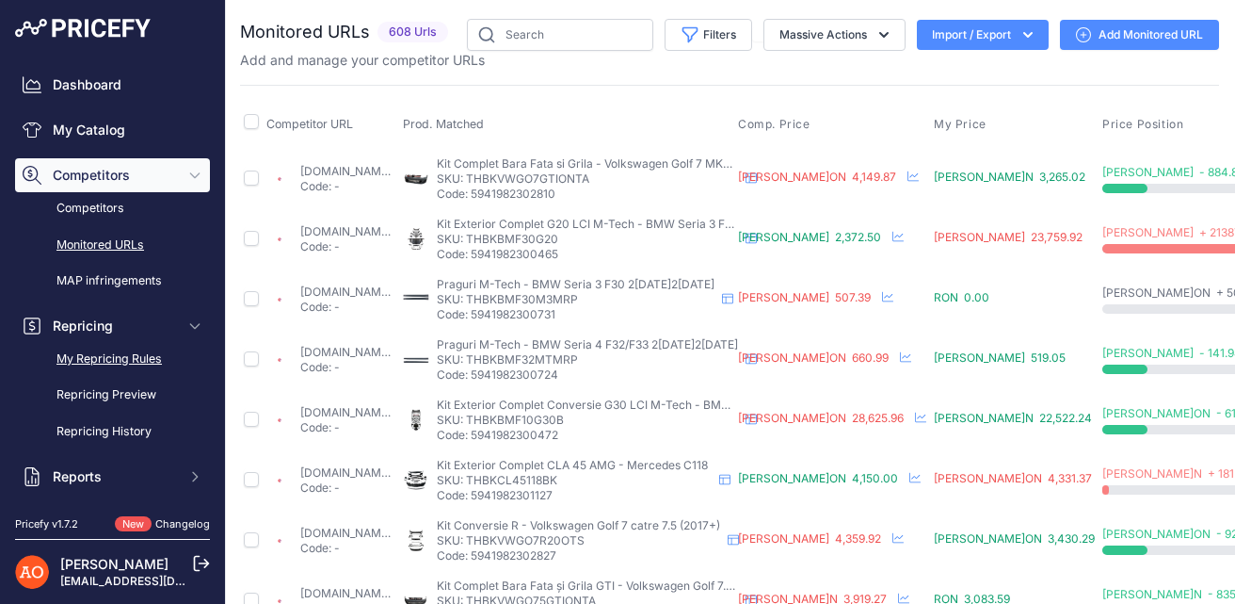
click at [121, 368] on link "My Repricing Rules" at bounding box center [112, 359] width 195 height 33
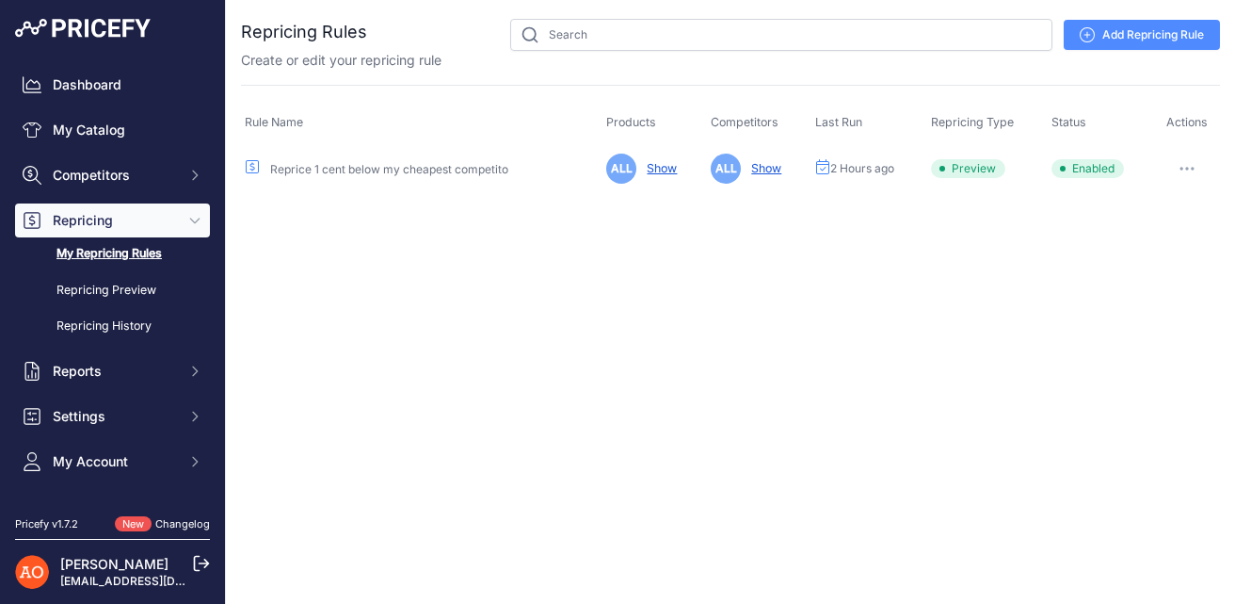
click at [666, 167] on link "Show" at bounding box center [658, 168] width 38 height 14
click at [1191, 162] on button "button" at bounding box center [1188, 168] width 38 height 26
click at [1154, 210] on link "Edit" at bounding box center [1156, 208] width 121 height 30
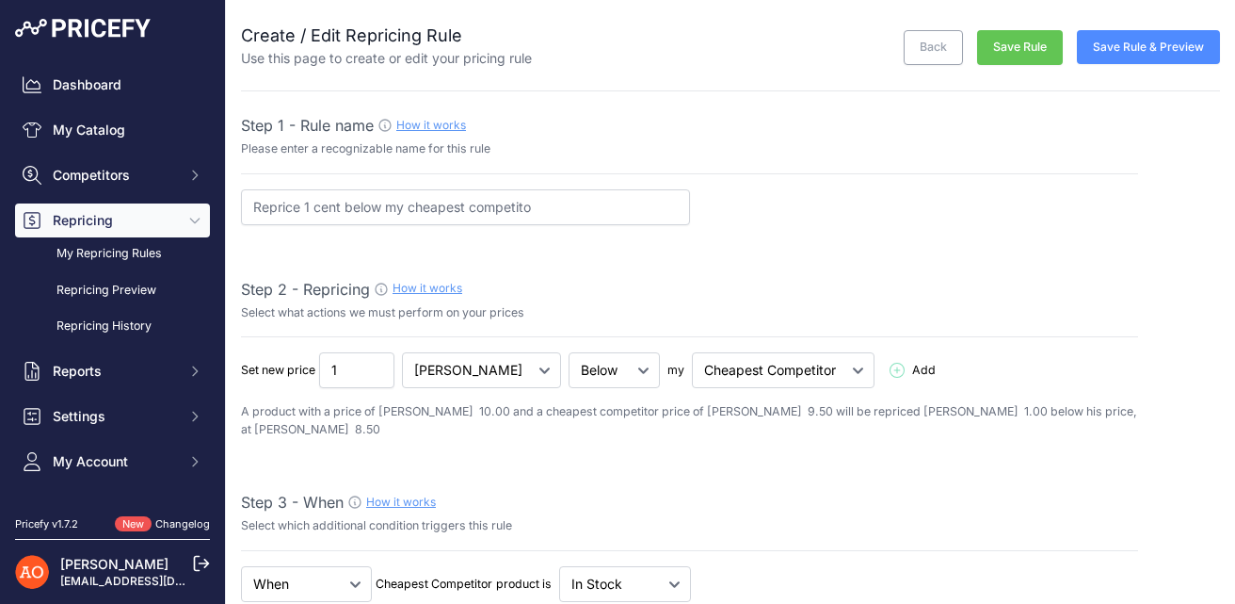
select select "7"
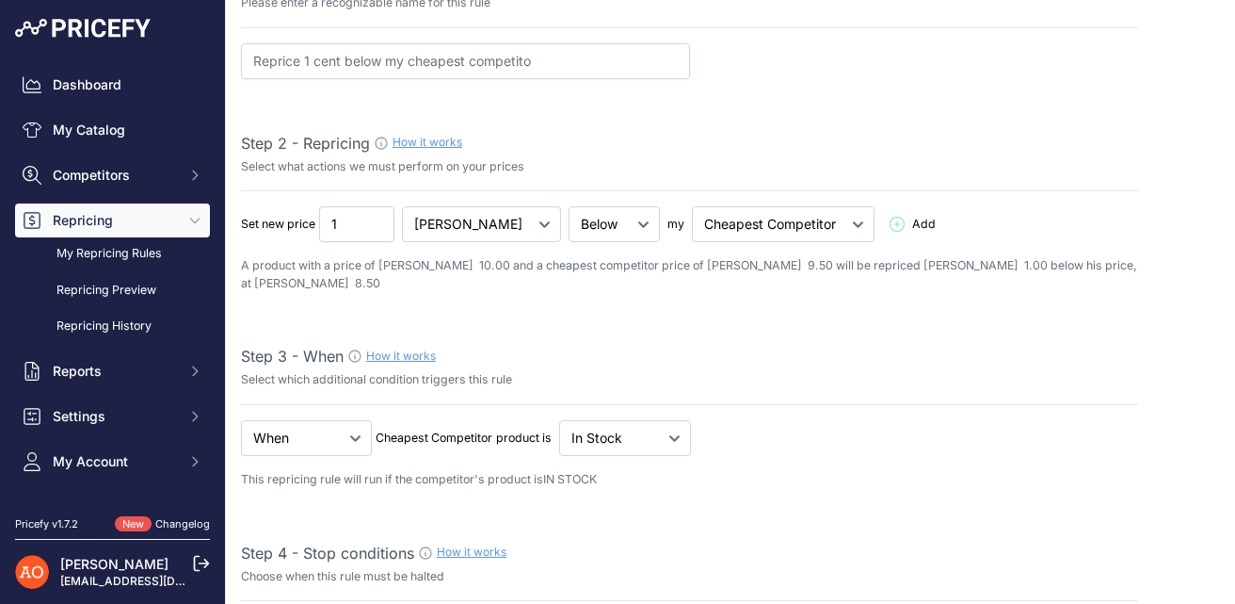
scroll to position [151, 0]
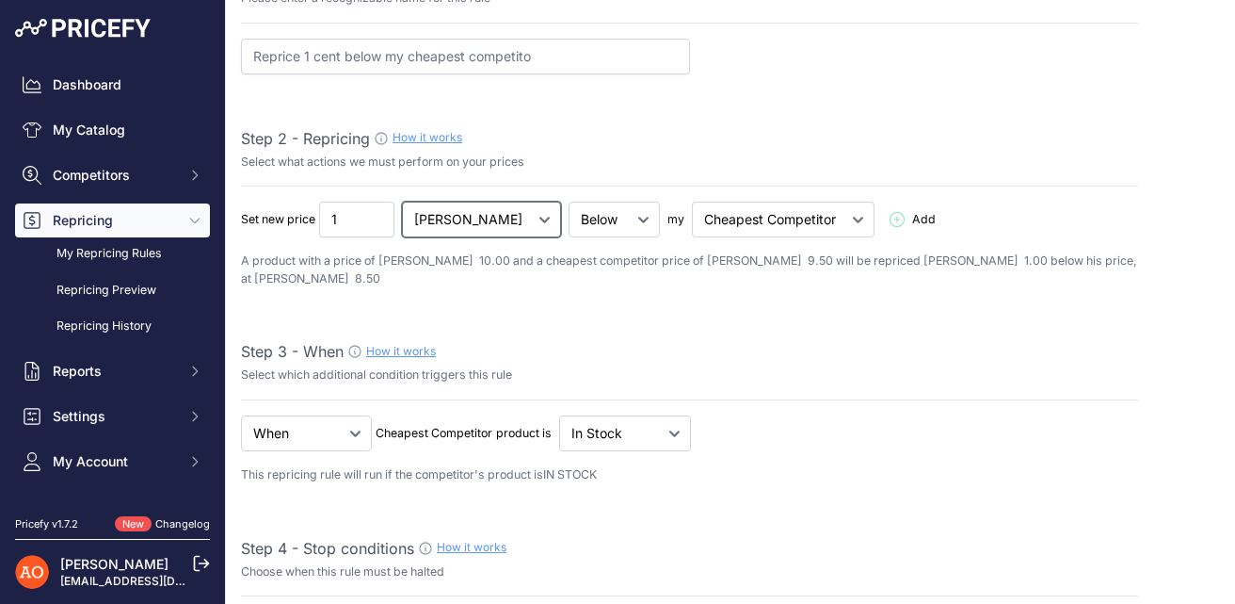
click at [456, 220] on select "RON %" at bounding box center [481, 220] width 159 height 36
select select "percentage"
click at [403, 202] on select "RON %" at bounding box center [481, 220] width 159 height 36
click at [569, 218] on select "Below Above Equal" at bounding box center [614, 220] width 91 height 36
click at [569, 202] on select "Below Above Equal" at bounding box center [614, 220] width 91 height 36
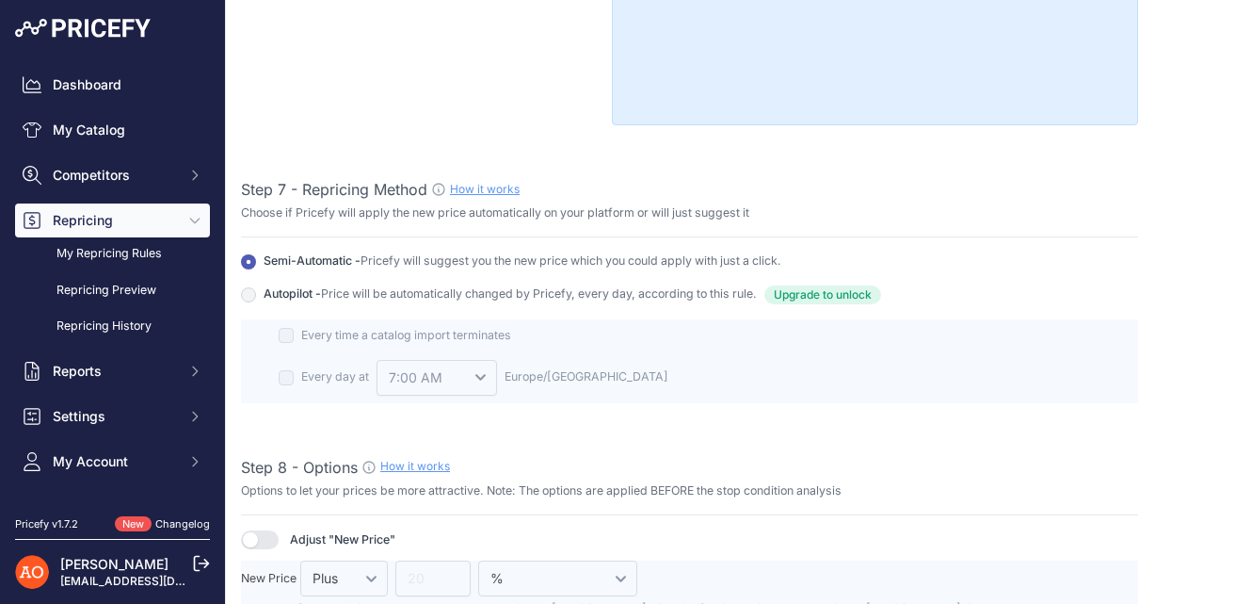
scroll to position [2034, 0]
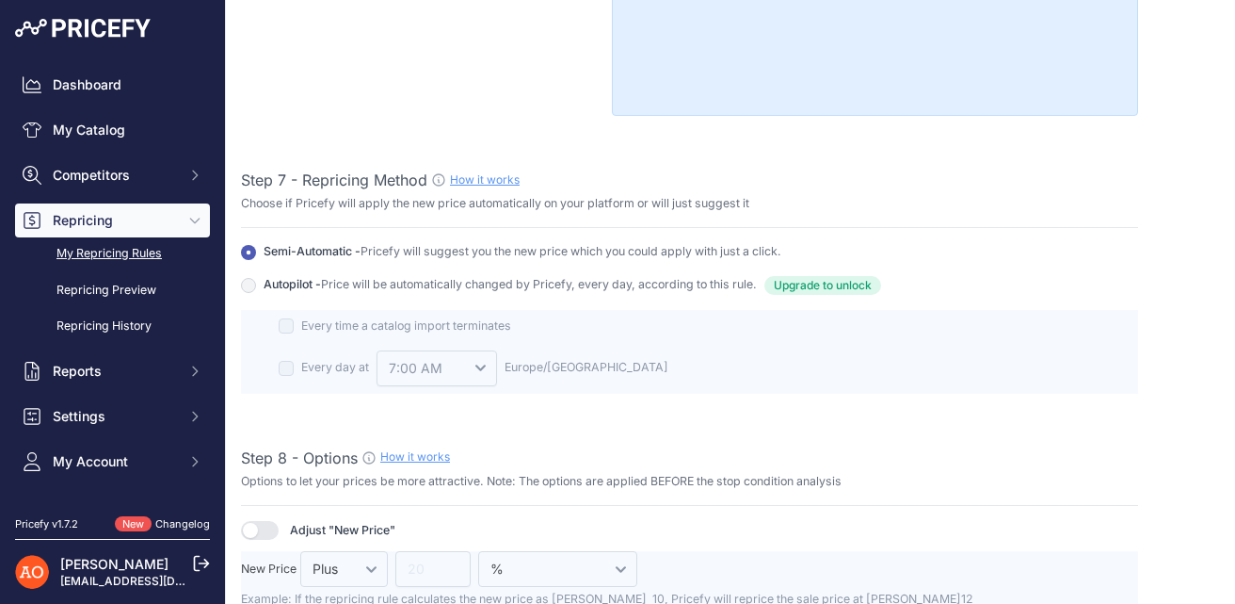
click at [163, 254] on link "My Repricing Rules" at bounding box center [112, 253] width 195 height 33
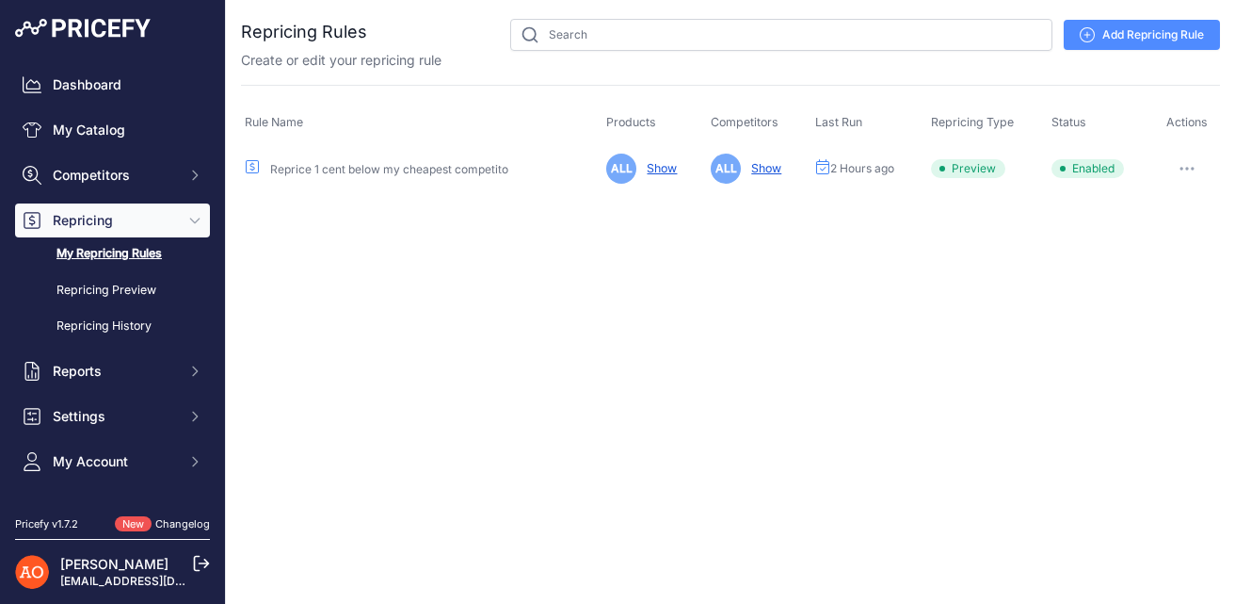
click at [1112, 37] on link "Add Repricing Rule" at bounding box center [1142, 35] width 156 height 30
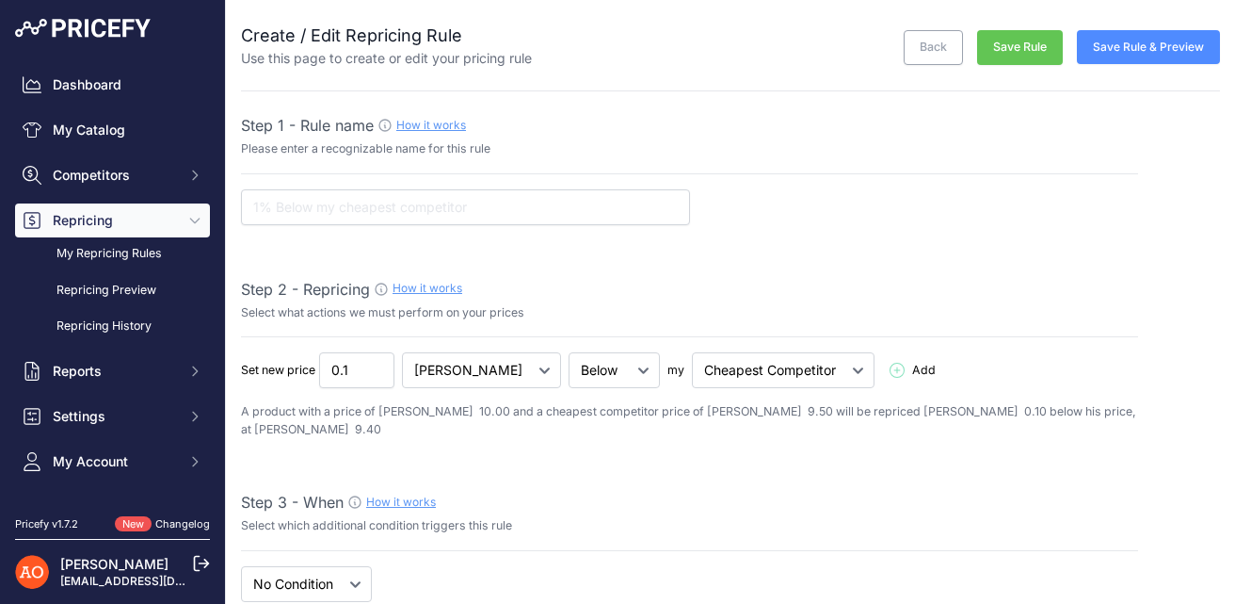
select select "7"
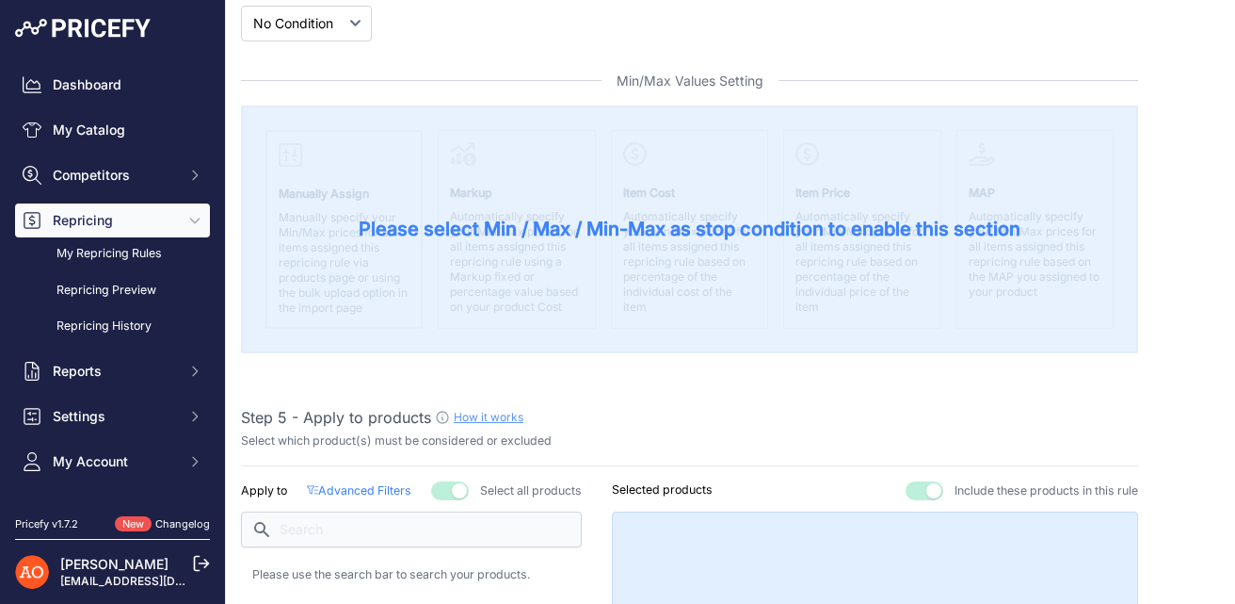
scroll to position [731, 0]
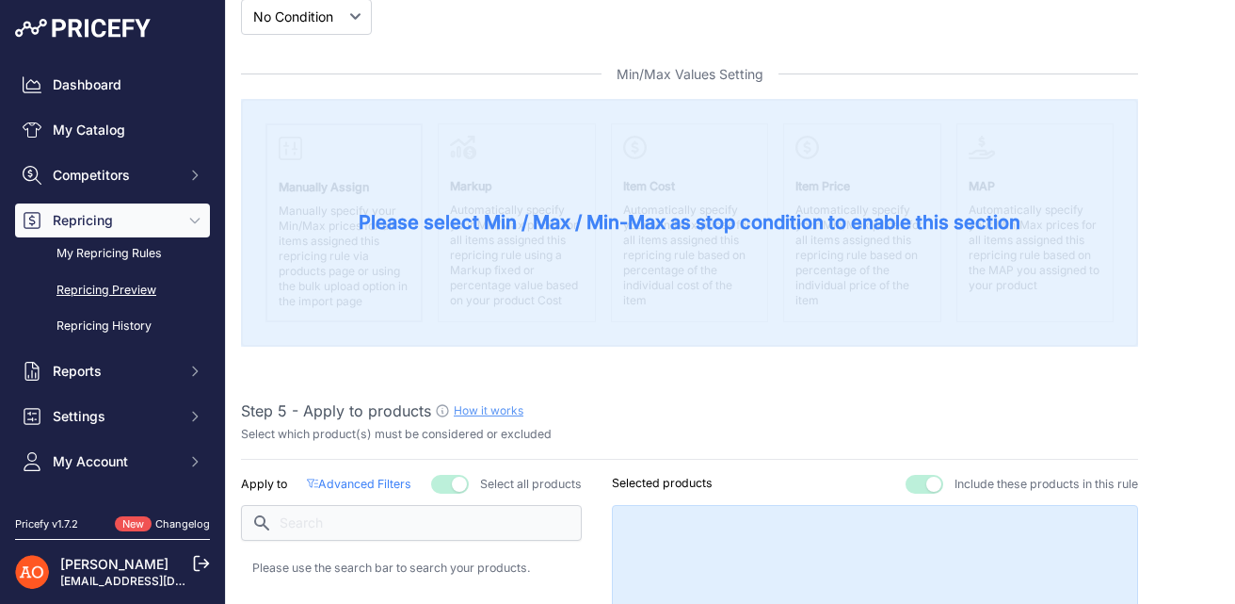
click at [139, 288] on link "Repricing Preview" at bounding box center [112, 290] width 195 height 33
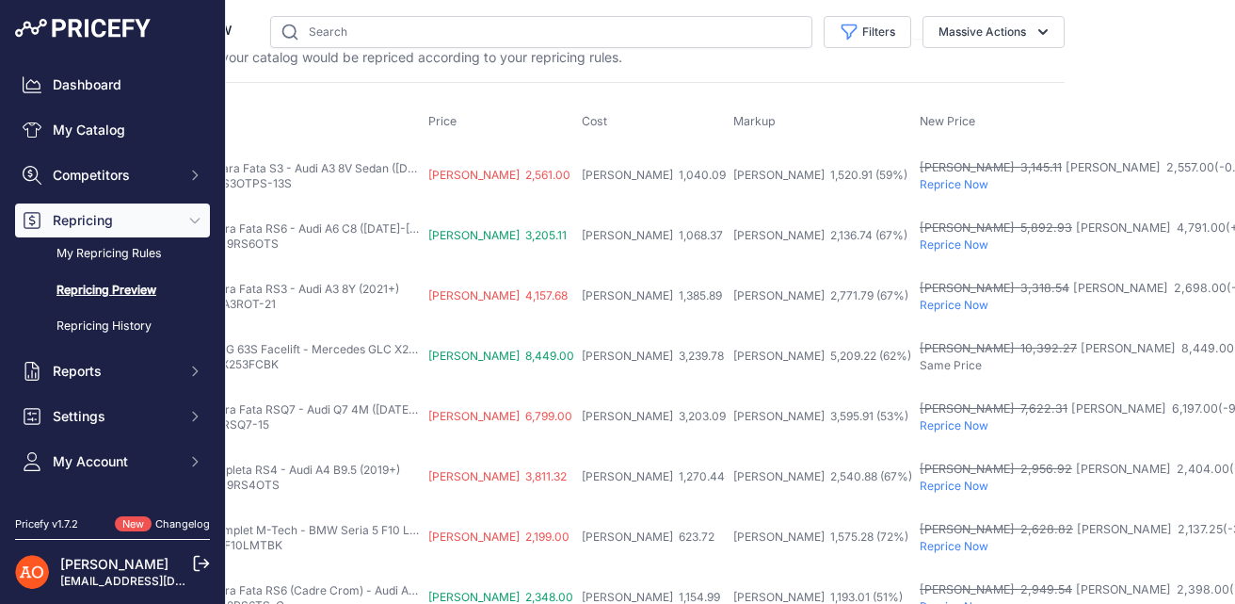
scroll to position [3, 128]
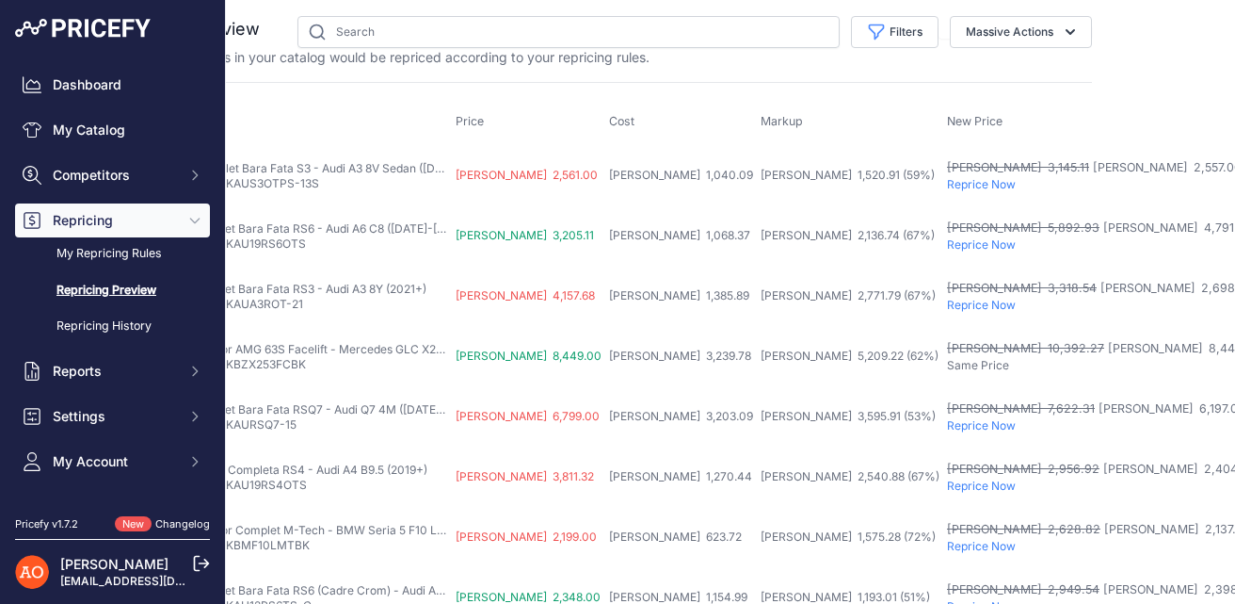
click at [947, 186] on p "Reprice Now" at bounding box center [1134, 184] width 374 height 15
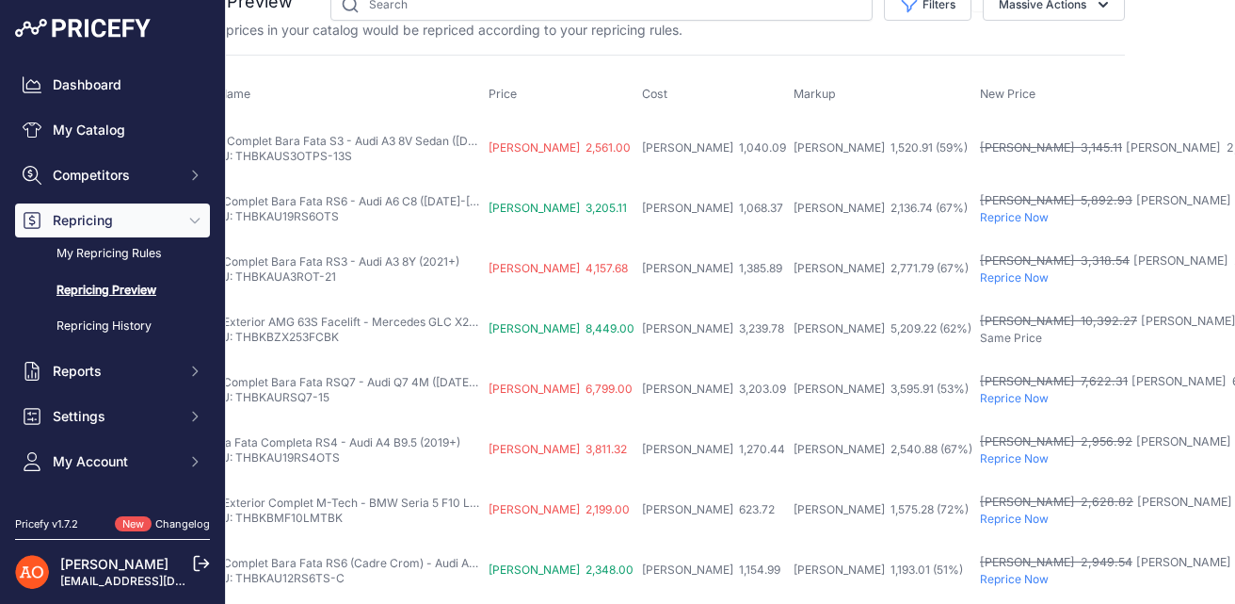
scroll to position [30, 97]
click at [978, 270] on p "Reprice Now" at bounding box center [1165, 277] width 374 height 15
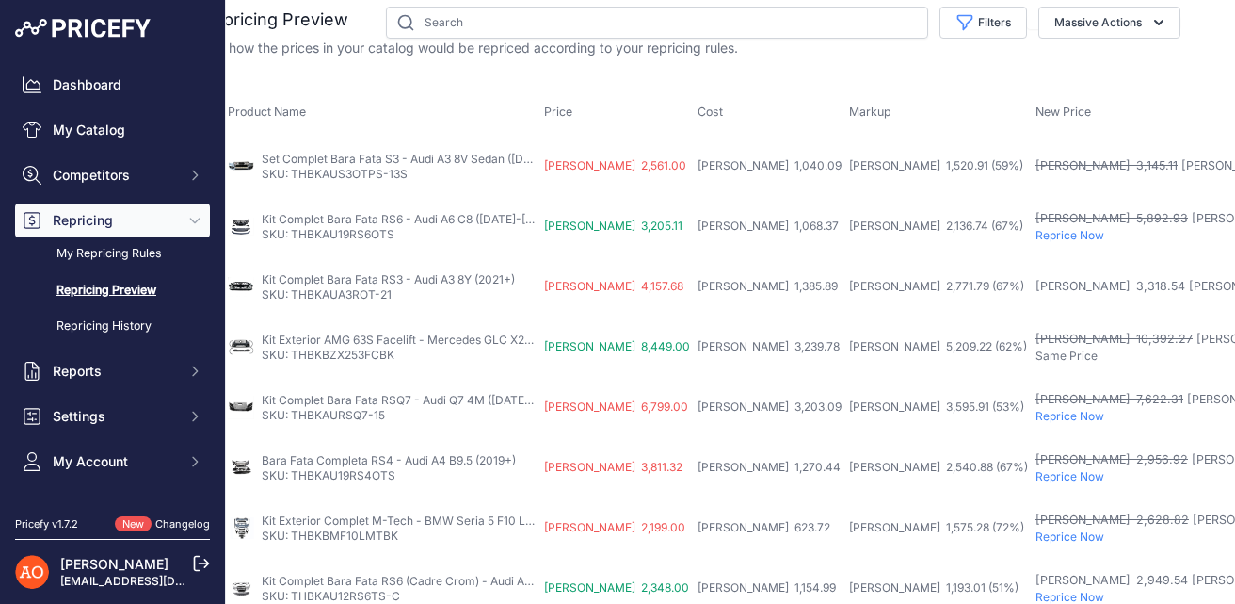
scroll to position [12, 32]
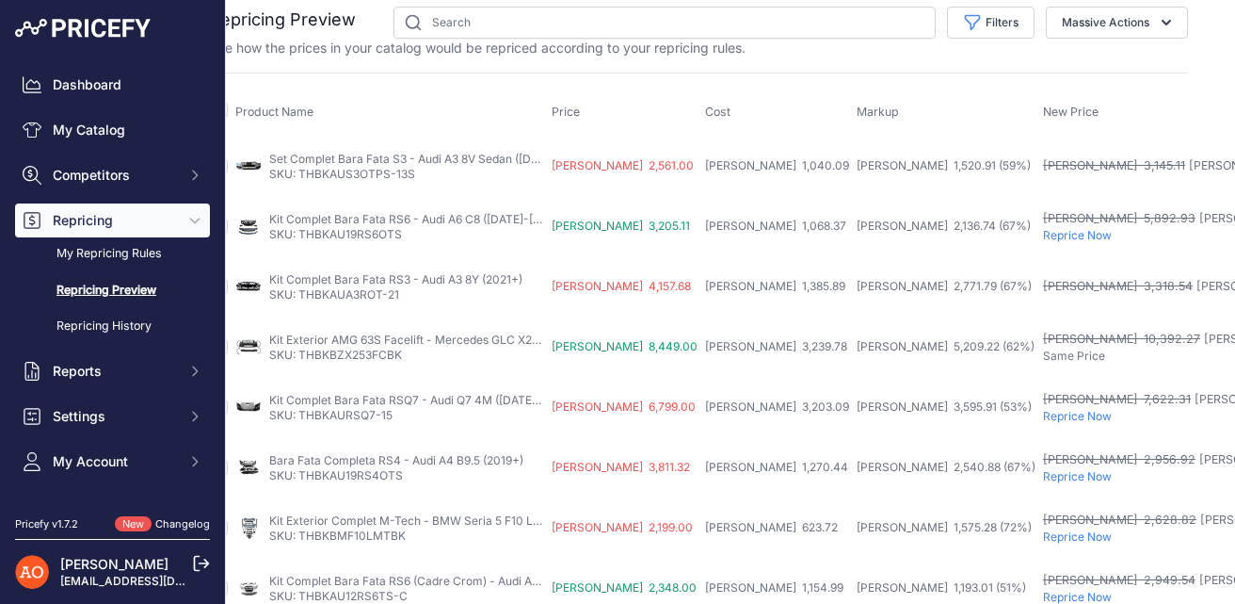
click at [417, 240] on p "SKU: THBKAU19RS6OTS" at bounding box center [406, 234] width 275 height 15
drag, startPoint x: 409, startPoint y: 233, endPoint x: 300, endPoint y: 236, distance: 108.4
click at [300, 236] on p "SKU: THBKAU19RS6OTS" at bounding box center [406, 234] width 275 height 15
copy link "THBKAU19RS6OTS"
click at [1043, 234] on p "Reprice Now" at bounding box center [1230, 235] width 374 height 15
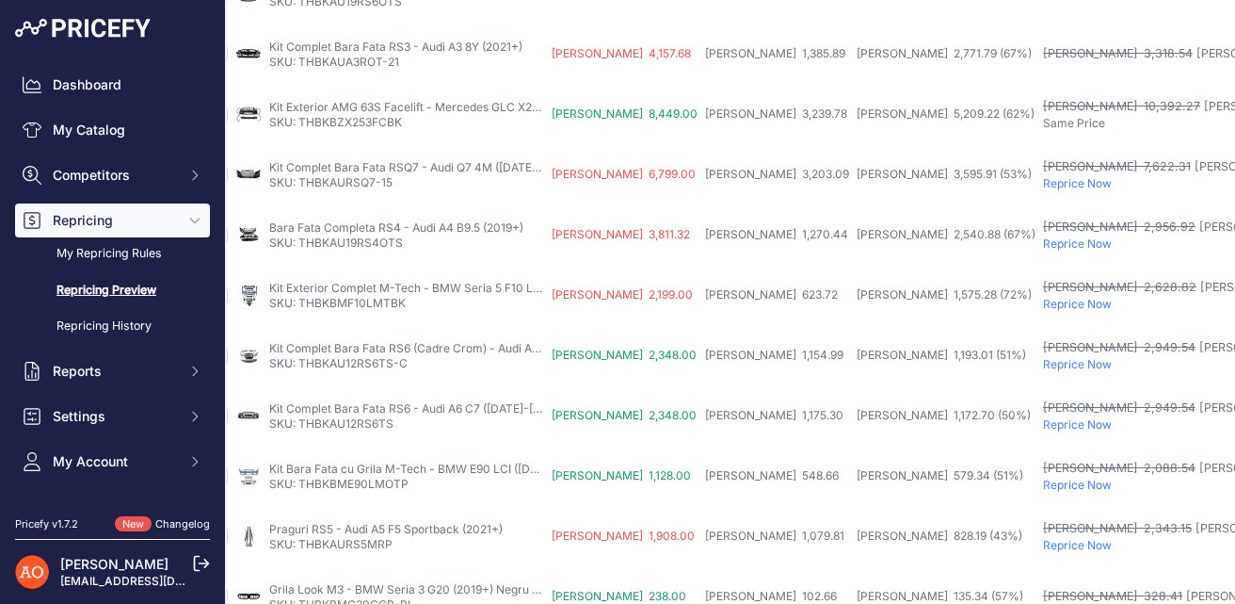
scroll to position [245, 32]
click at [1043, 244] on p "Reprice Now" at bounding box center [1230, 243] width 374 height 15
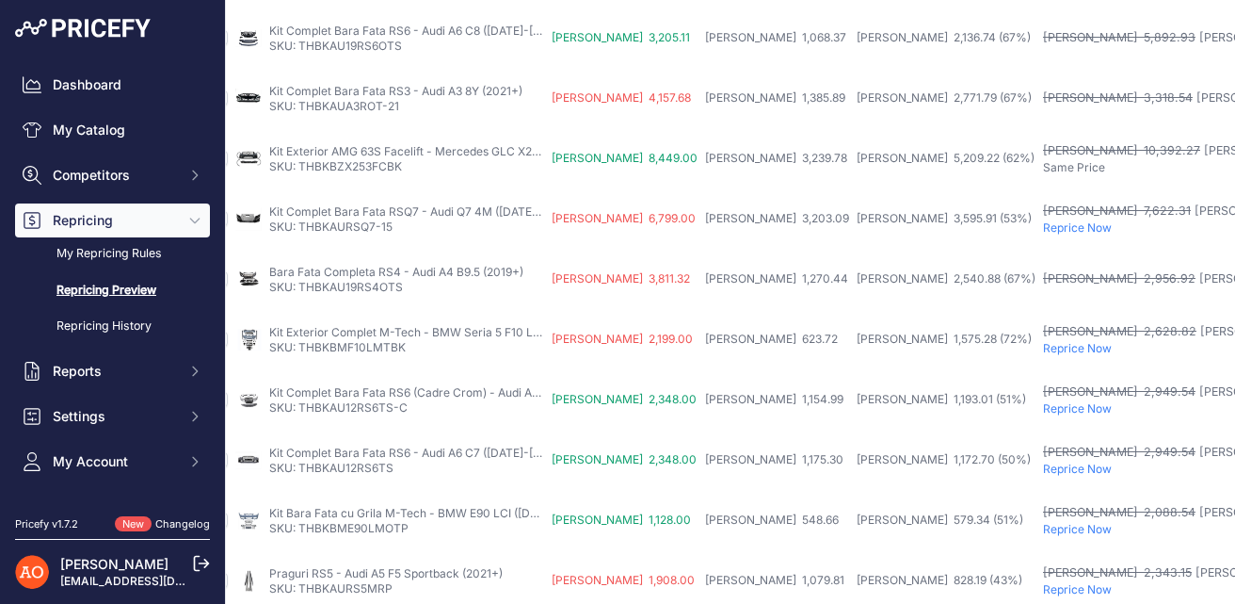
scroll to position [214, 32]
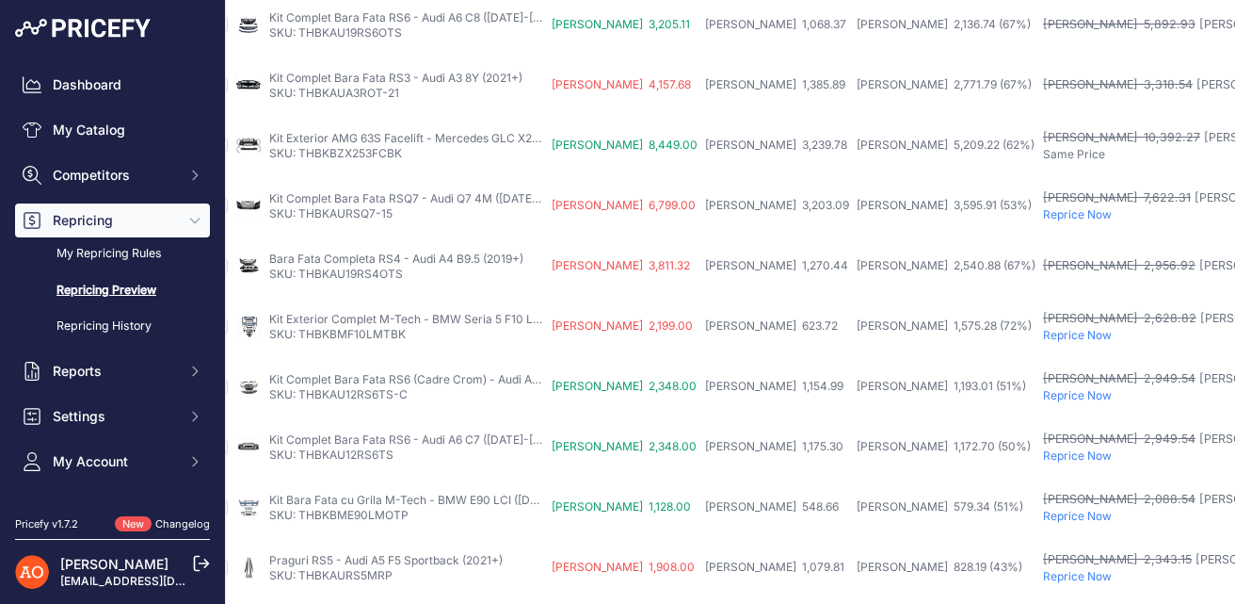
click at [1043, 341] on p "Reprice Now" at bounding box center [1230, 335] width 374 height 15
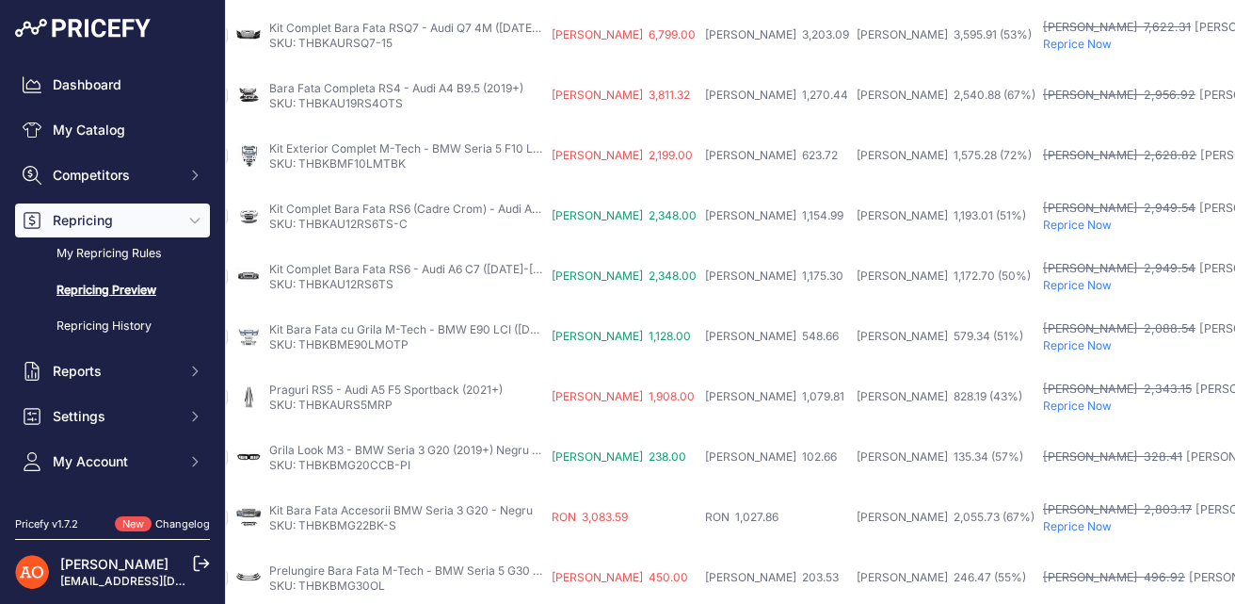
scroll to position [384, 32]
click at [1043, 344] on p "Reprice Now" at bounding box center [1230, 345] width 374 height 15
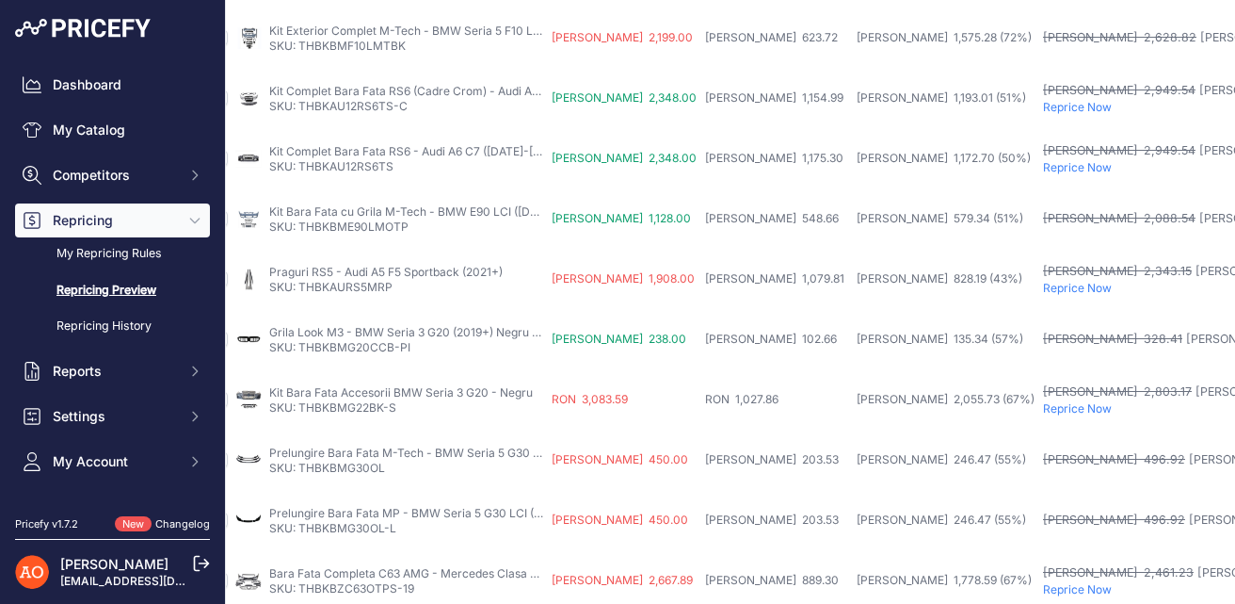
scroll to position [563, 32]
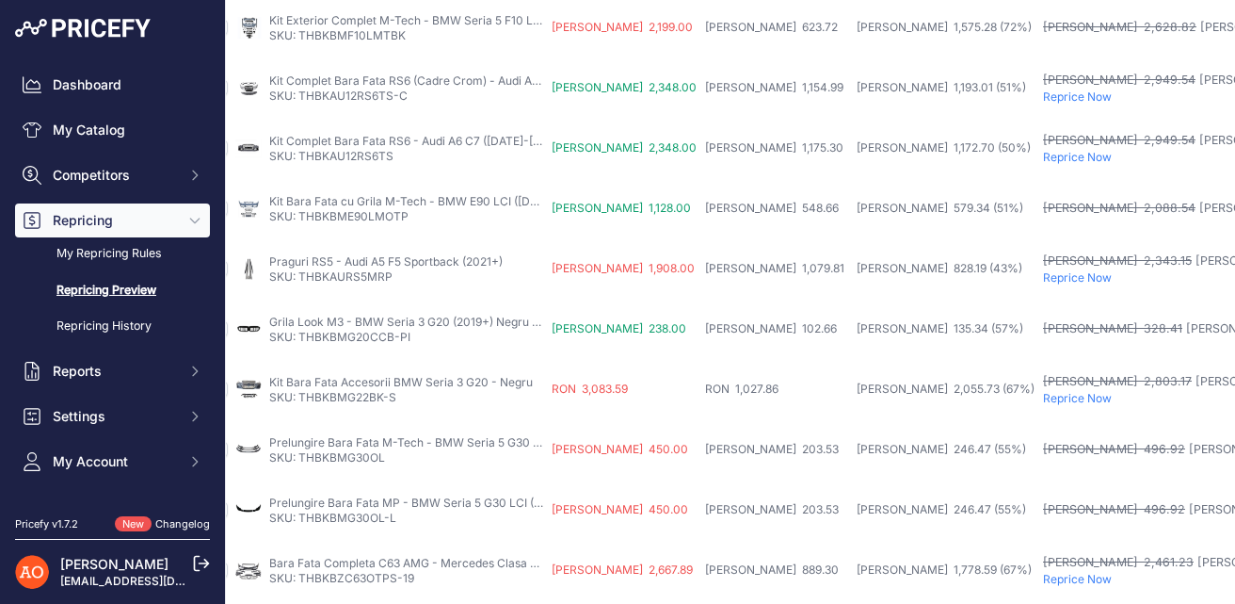
click at [1043, 281] on p "Reprice Now" at bounding box center [1230, 277] width 374 height 15
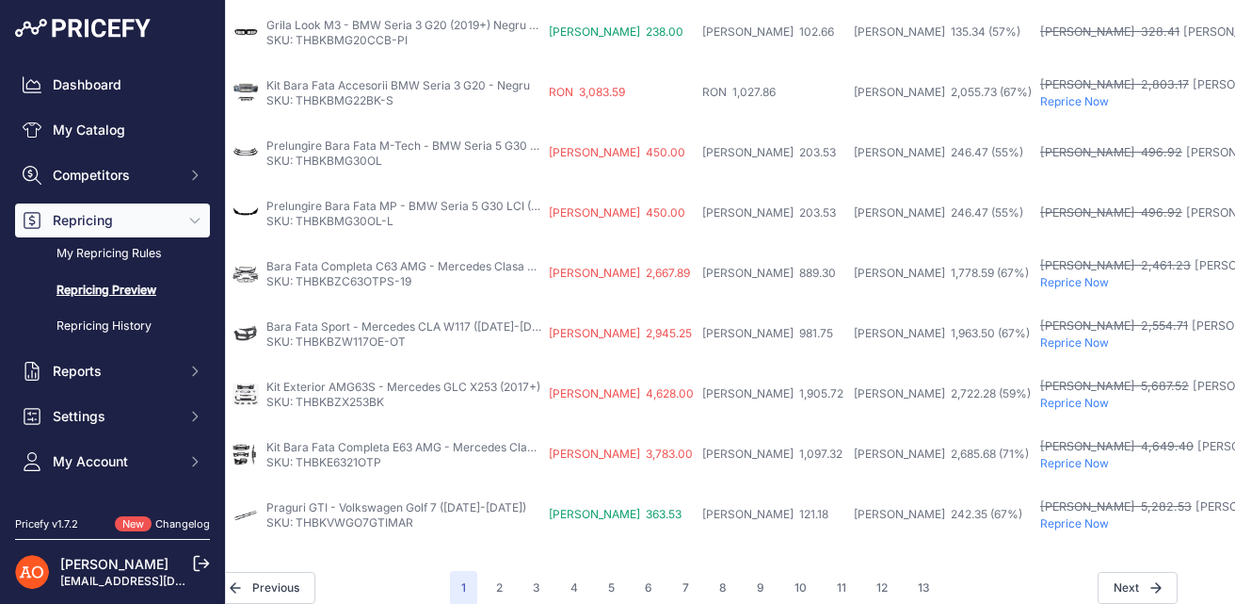
scroll to position [828, 36]
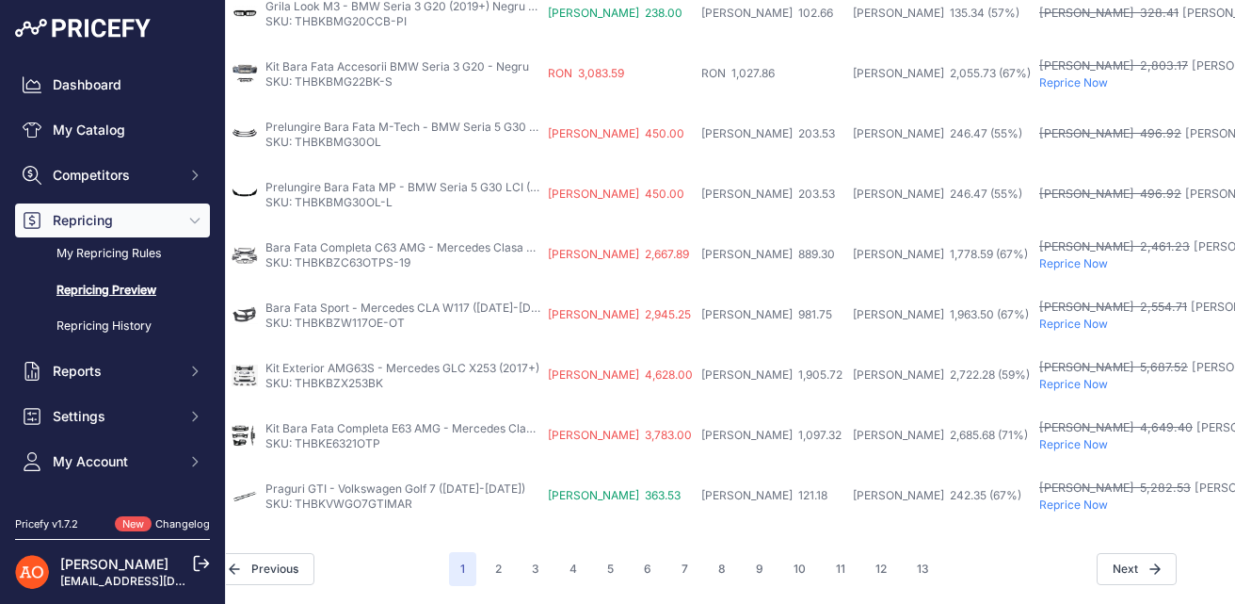
click at [1040, 382] on p "Reprice Now" at bounding box center [1227, 384] width 374 height 15
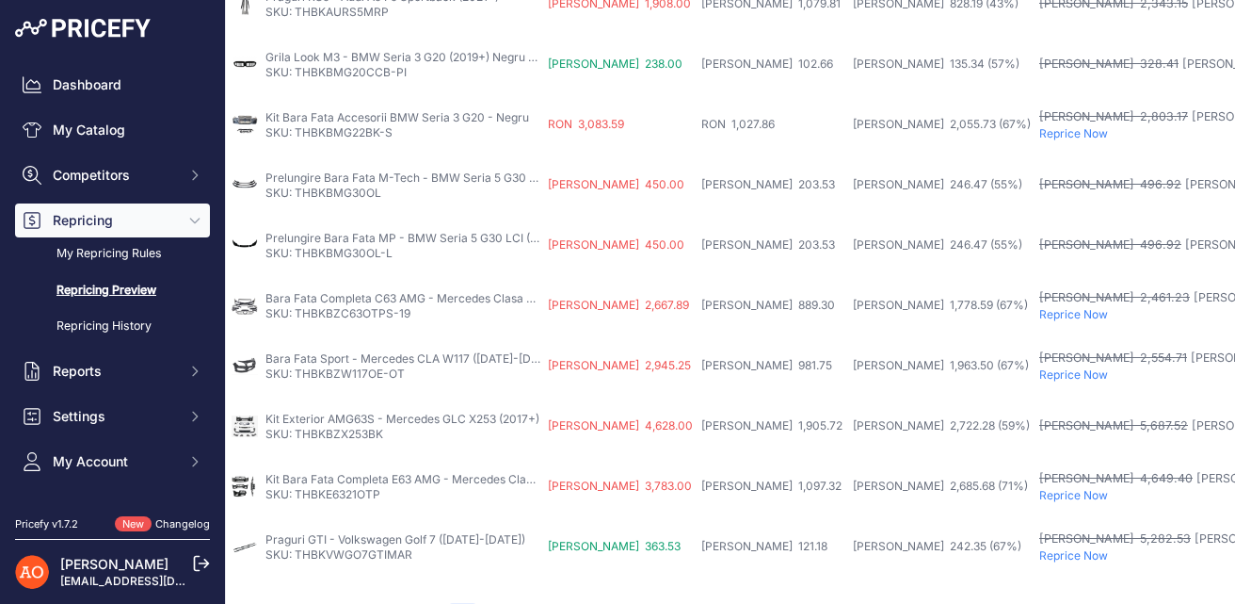
scroll to position [879, 36]
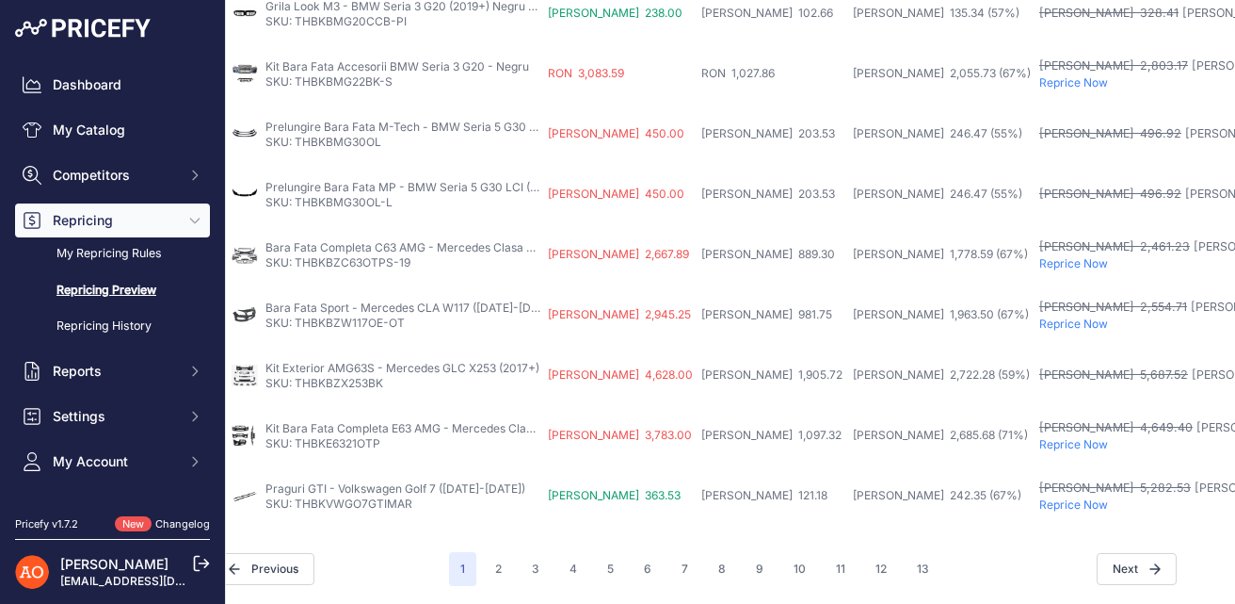
click at [1040, 446] on p "Reprice Now" at bounding box center [1227, 444] width 374 height 15
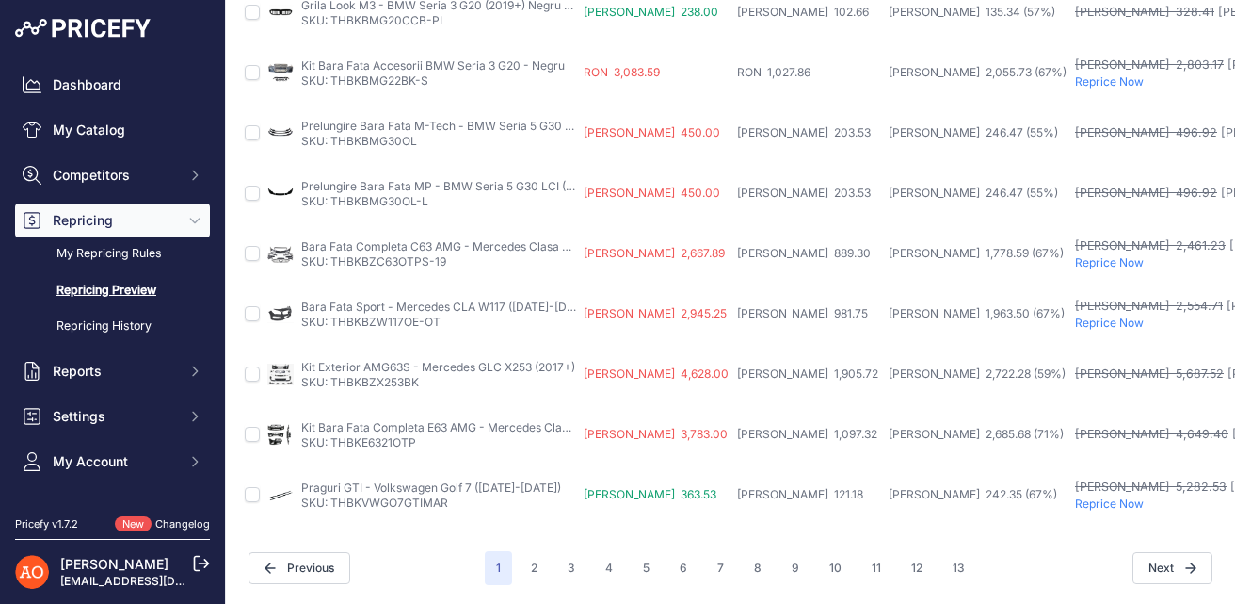
scroll to position [828, 0]
click at [534, 561] on button "2" at bounding box center [534, 569] width 29 height 34
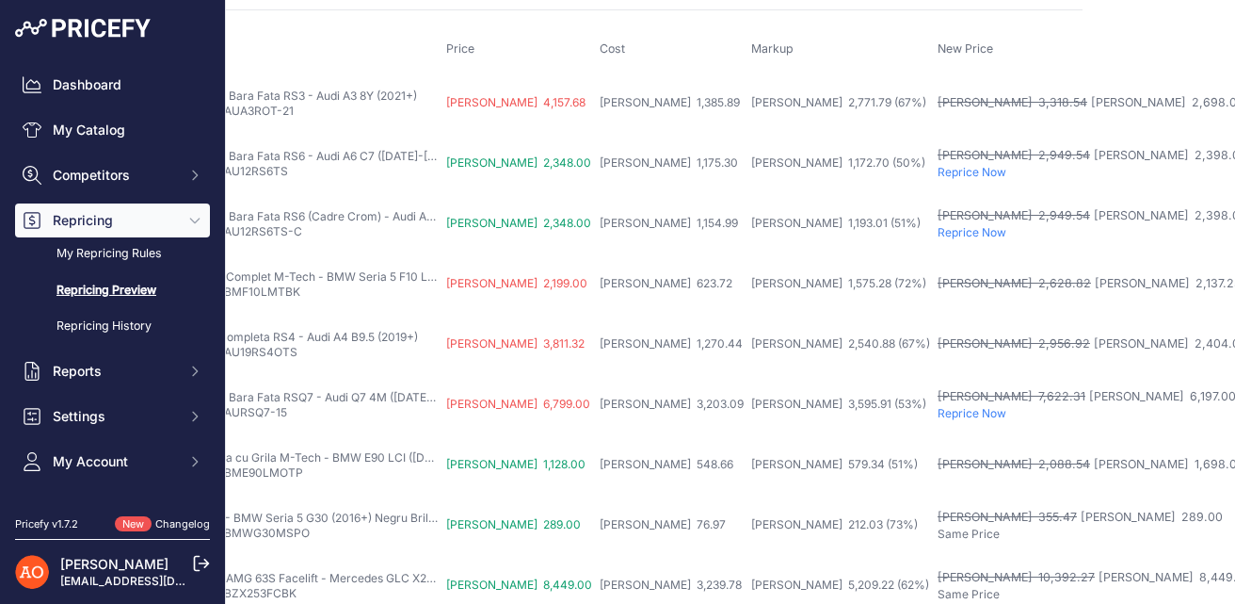
scroll to position [0, 137]
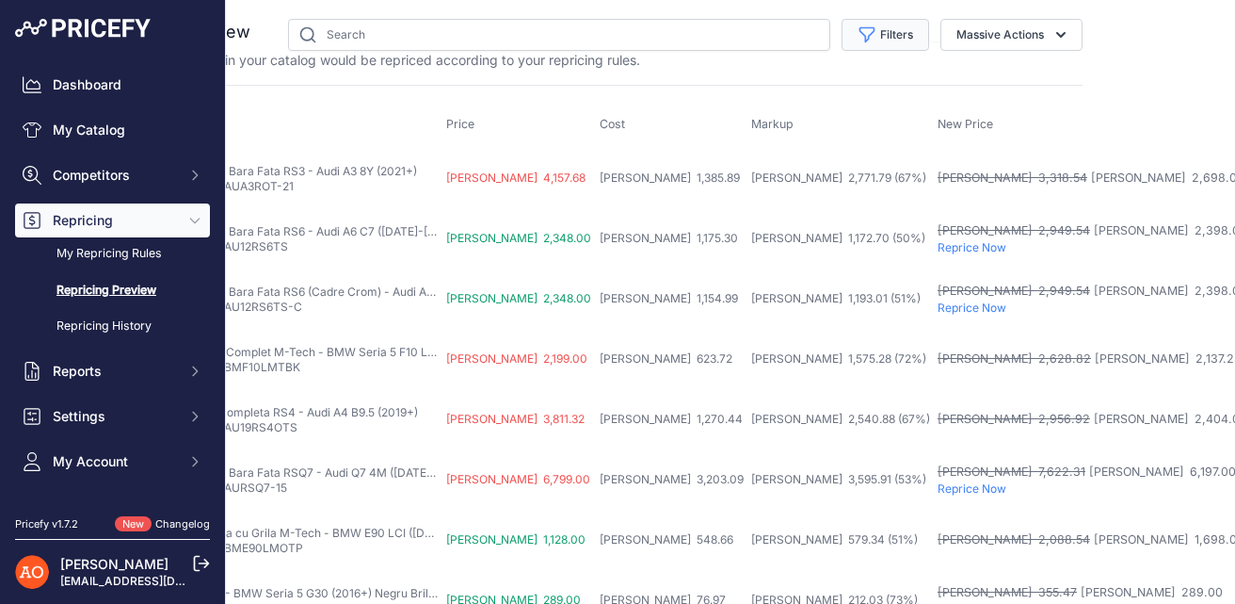
click at [896, 35] on button "Filters" at bounding box center [886, 35] width 88 height 32
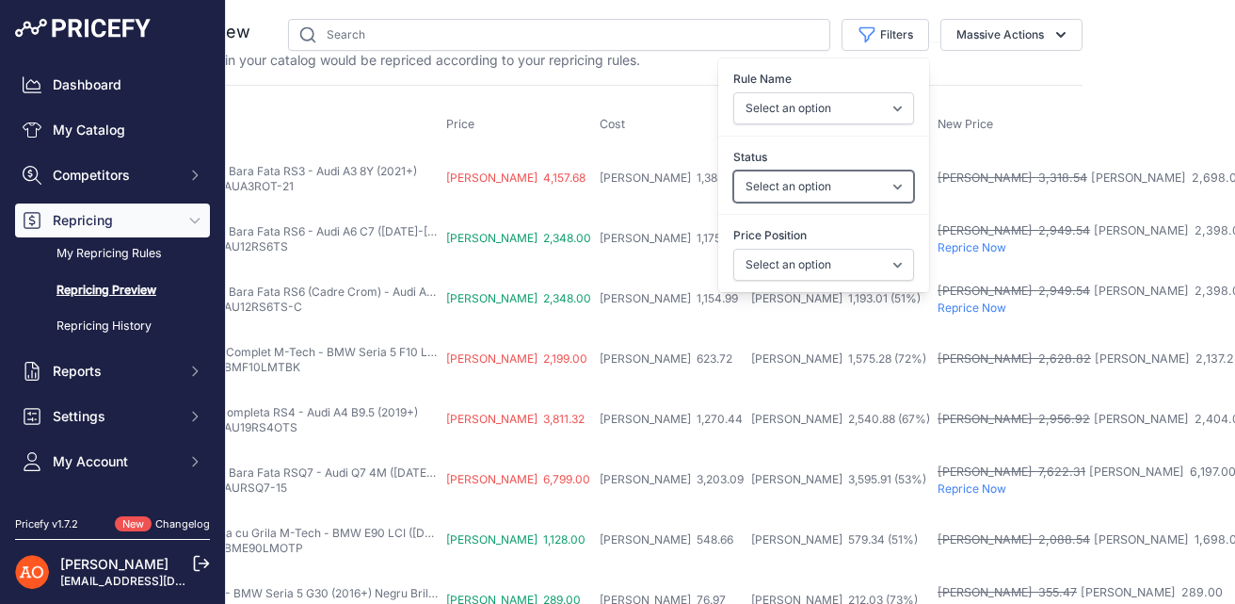
click at [852, 184] on select "Select an option Skipped Repriced Suggested In Error" at bounding box center [824, 186] width 181 height 32
click at [845, 262] on select "Select an option I am higher Same price I am lower" at bounding box center [824, 265] width 181 height 32
select select "1"
click at [734, 249] on select "Select an option I am higher Same price I am lower" at bounding box center [824, 265] width 181 height 32
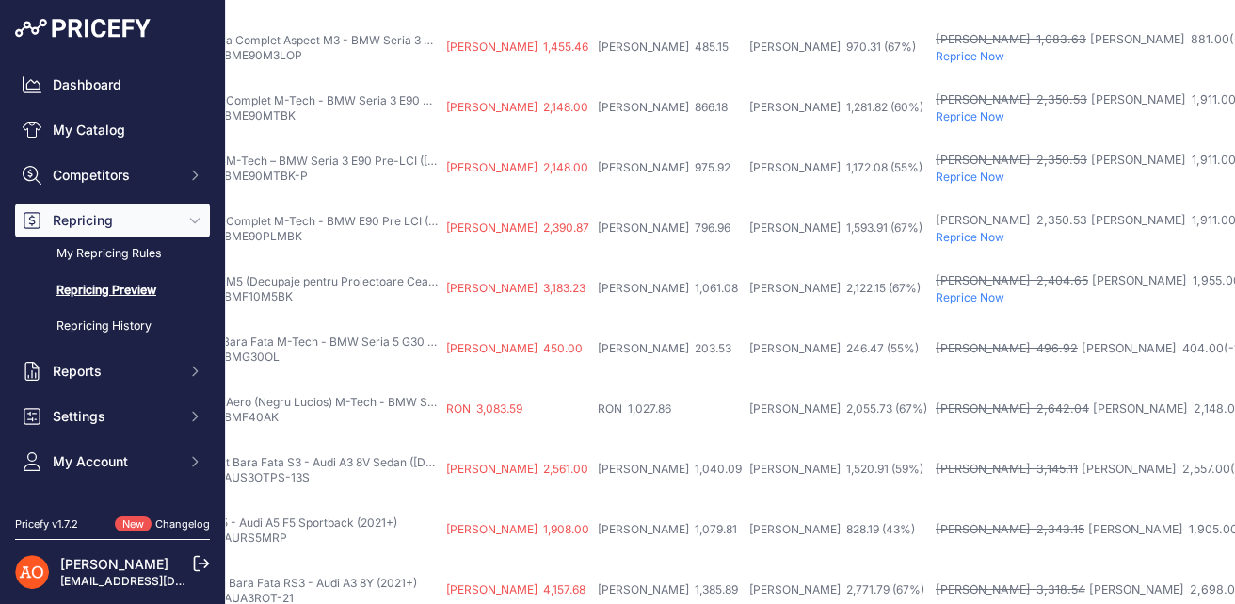
scroll to position [916, 137]
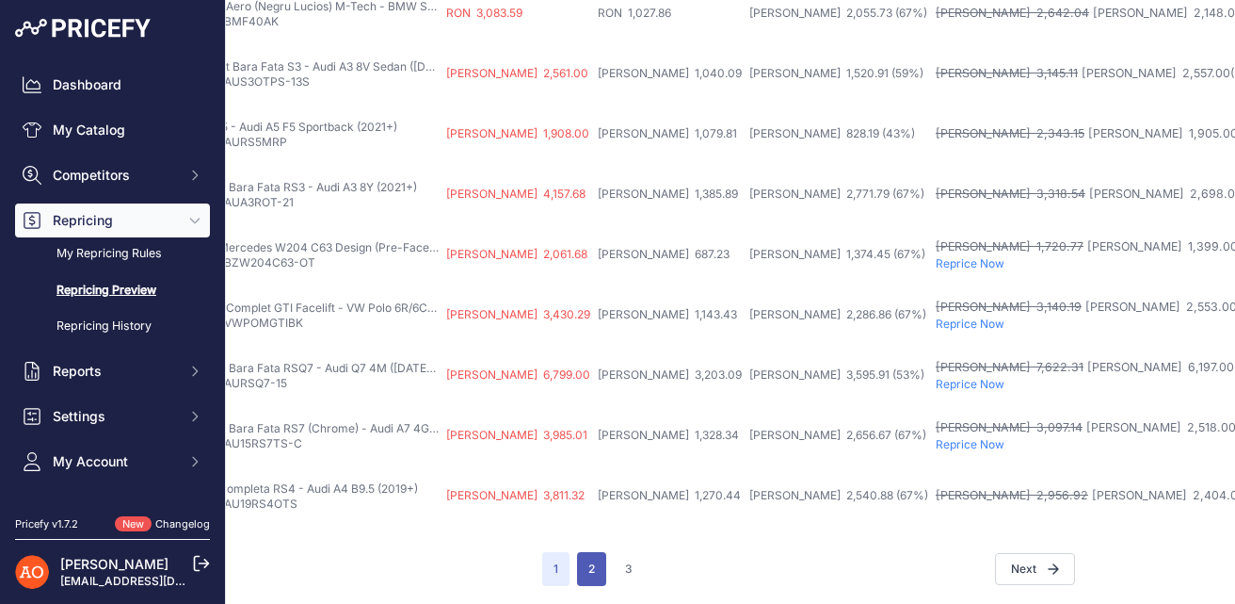
click at [595, 564] on button "2" at bounding box center [591, 569] width 29 height 34
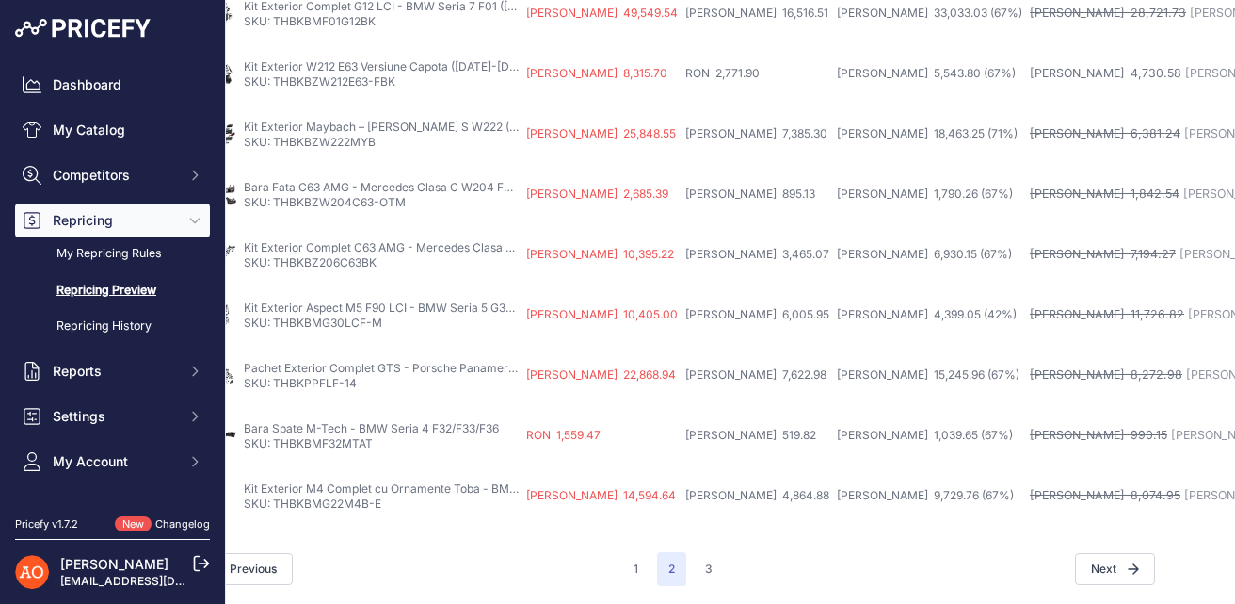
scroll to position [916, 58]
click at [718, 583] on button "3" at bounding box center [708, 569] width 30 height 34
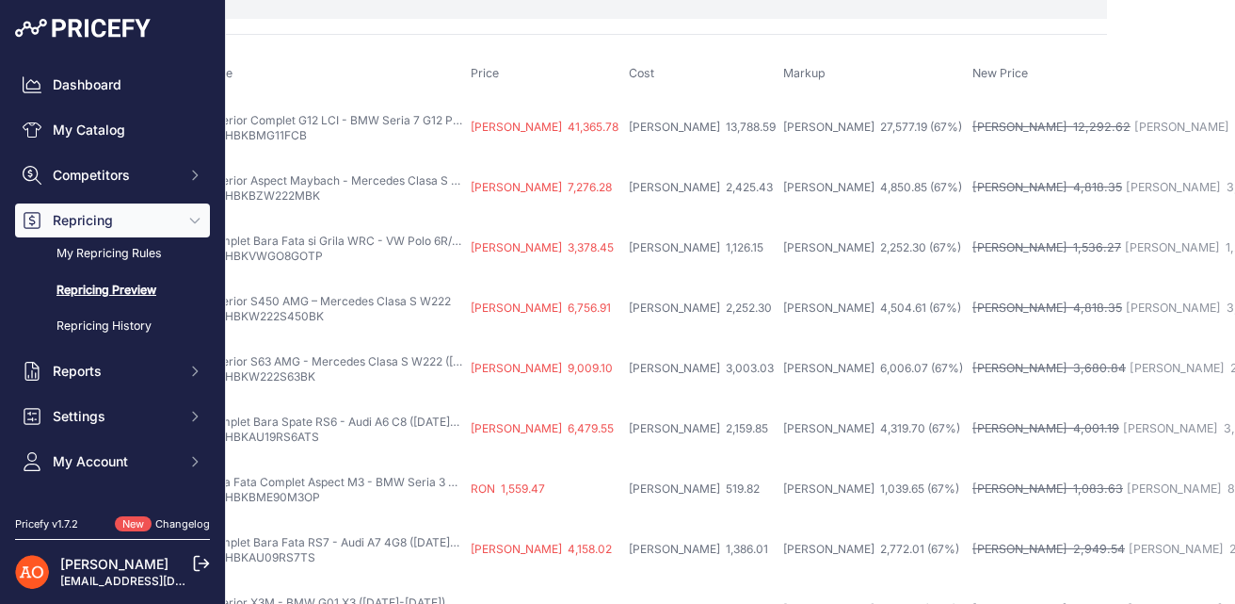
scroll to position [139, 0]
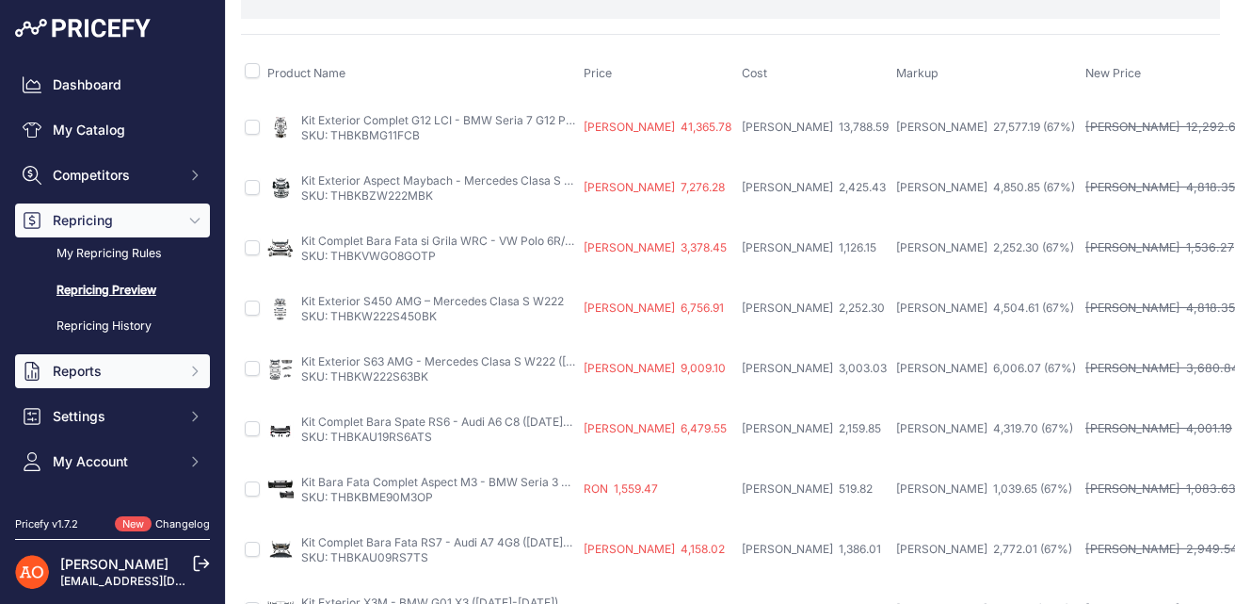
click at [96, 377] on span "Reports" at bounding box center [114, 371] width 123 height 19
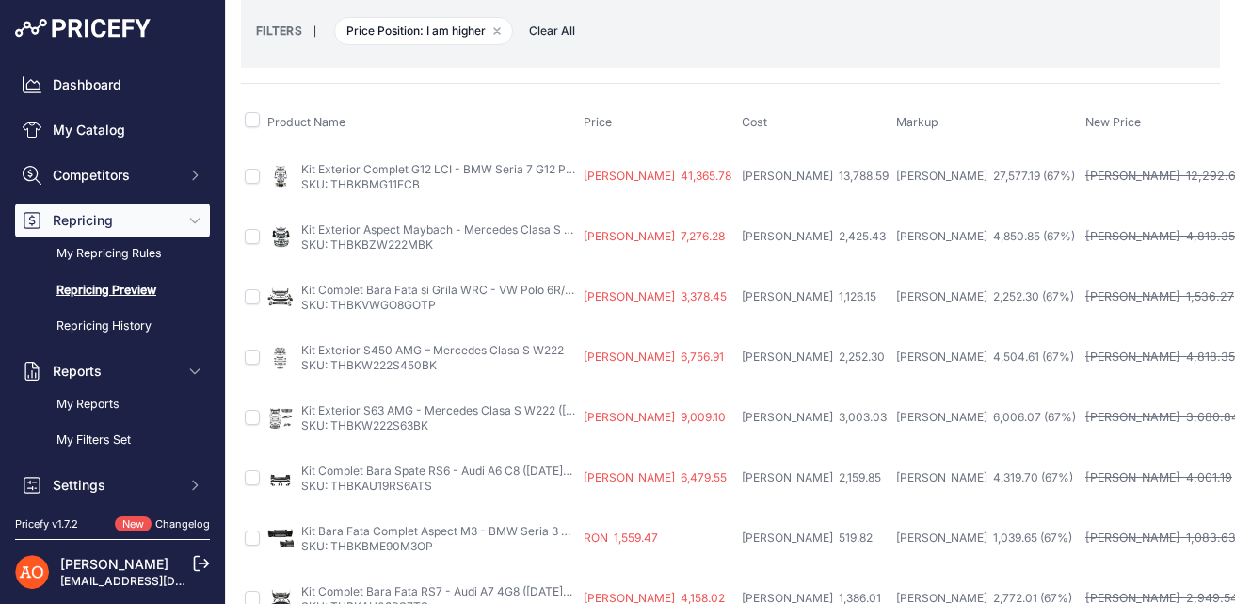
scroll to position [0, 0]
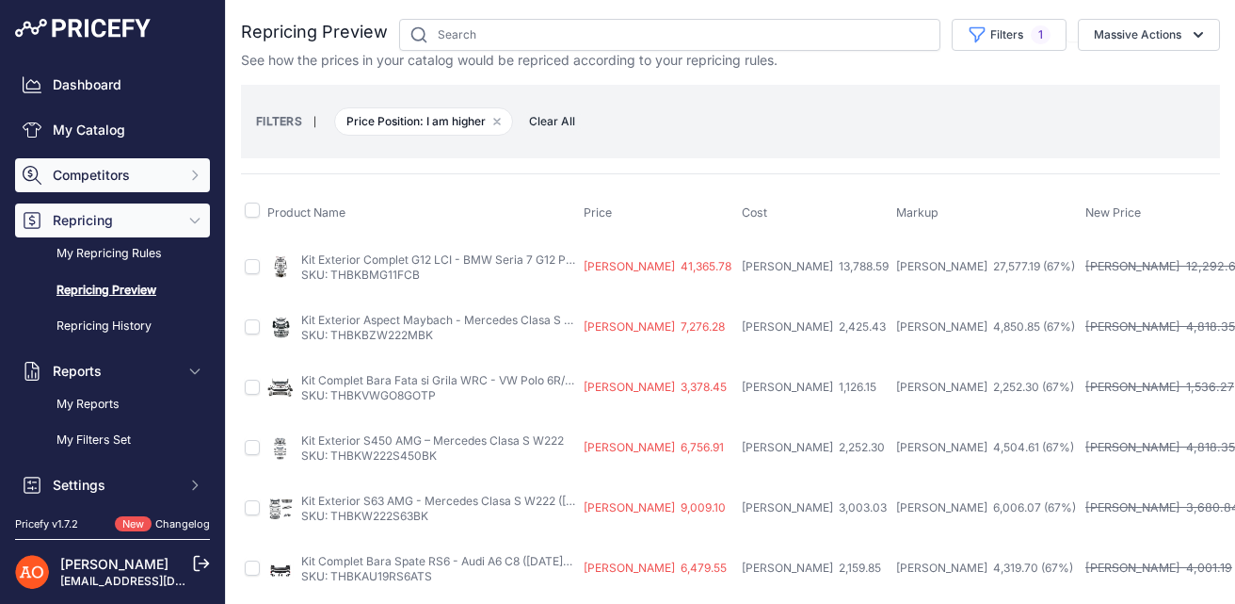
click at [123, 174] on span "Competitors" at bounding box center [114, 175] width 123 height 19
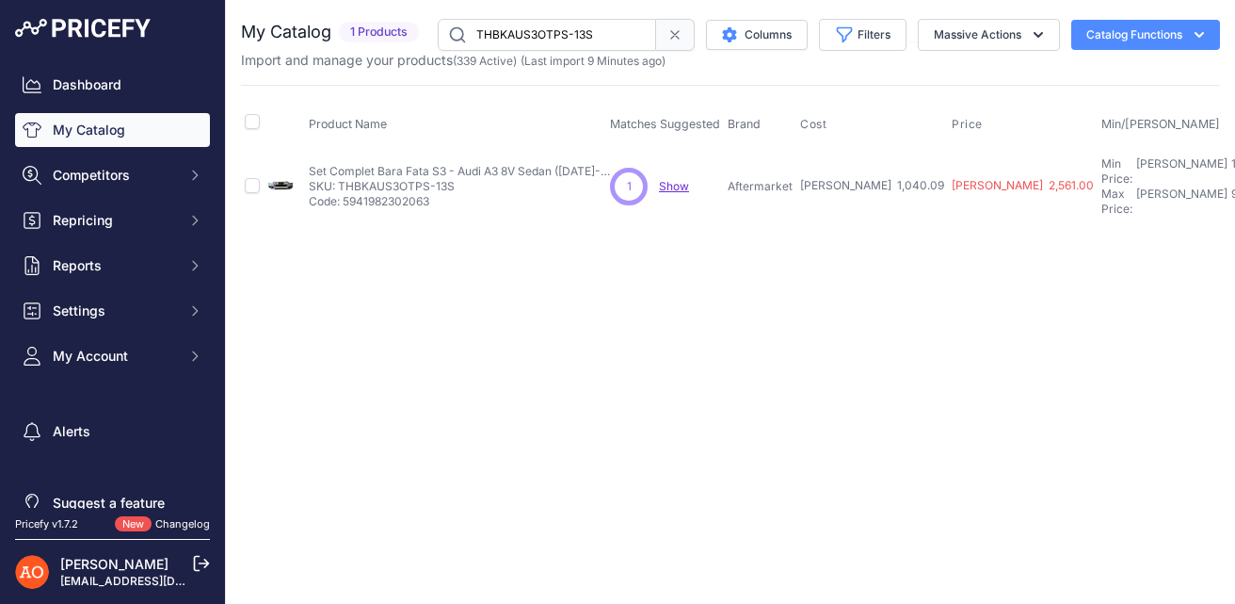
drag, startPoint x: 465, startPoint y: 178, endPoint x: 341, endPoint y: 176, distance: 124.3
click at [341, 179] on p "SKU: THBKAUS3OTPS-13S" at bounding box center [459, 186] width 301 height 15
copy p "THBKAUS3OTPS-13S"
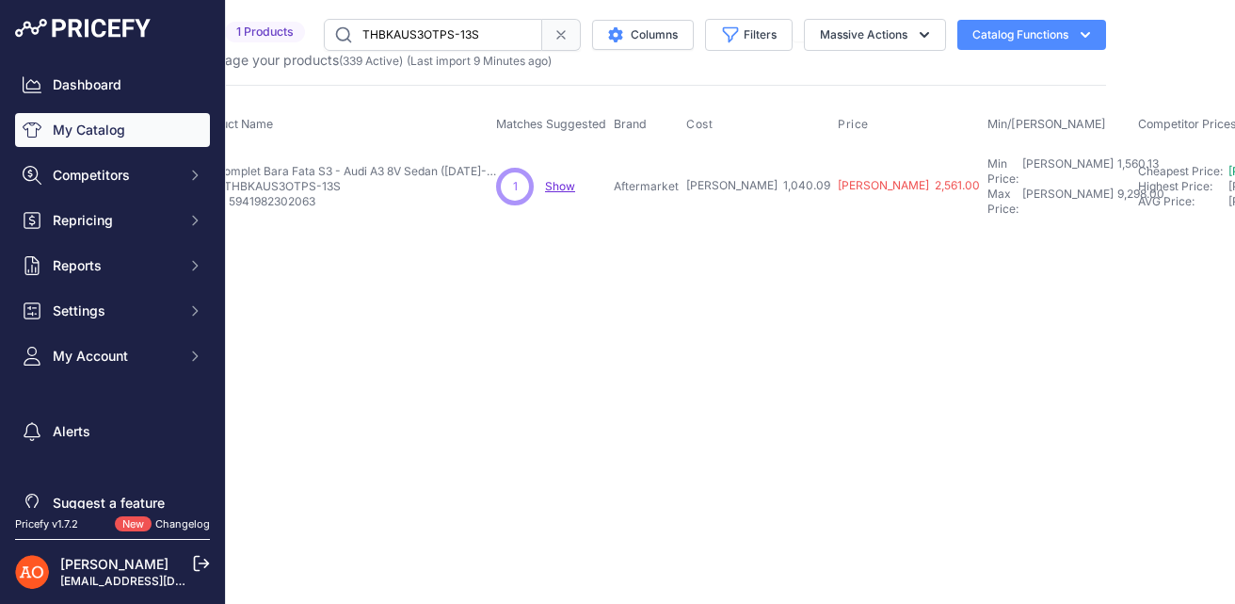
scroll to position [0, 181]
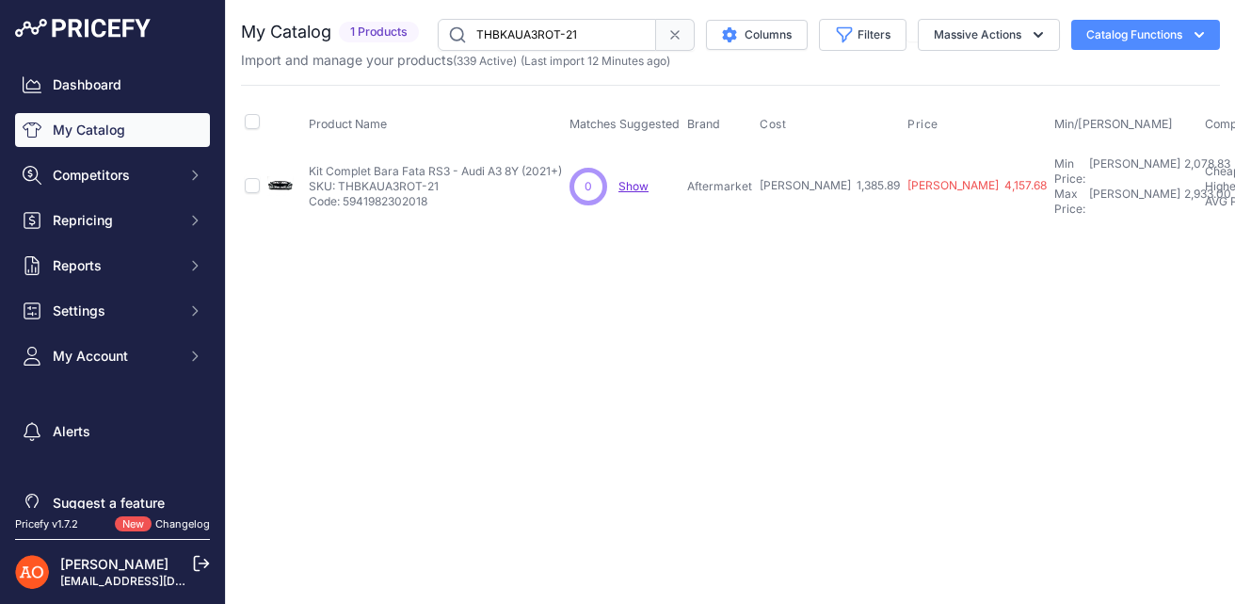
copy p "THBKAUA3ROT-21"
drag, startPoint x: 443, startPoint y: 181, endPoint x: 341, endPoint y: 178, distance: 101.7
click at [341, 179] on p "SKU: THBKAUA3ROT-21" at bounding box center [435, 186] width 253 height 15
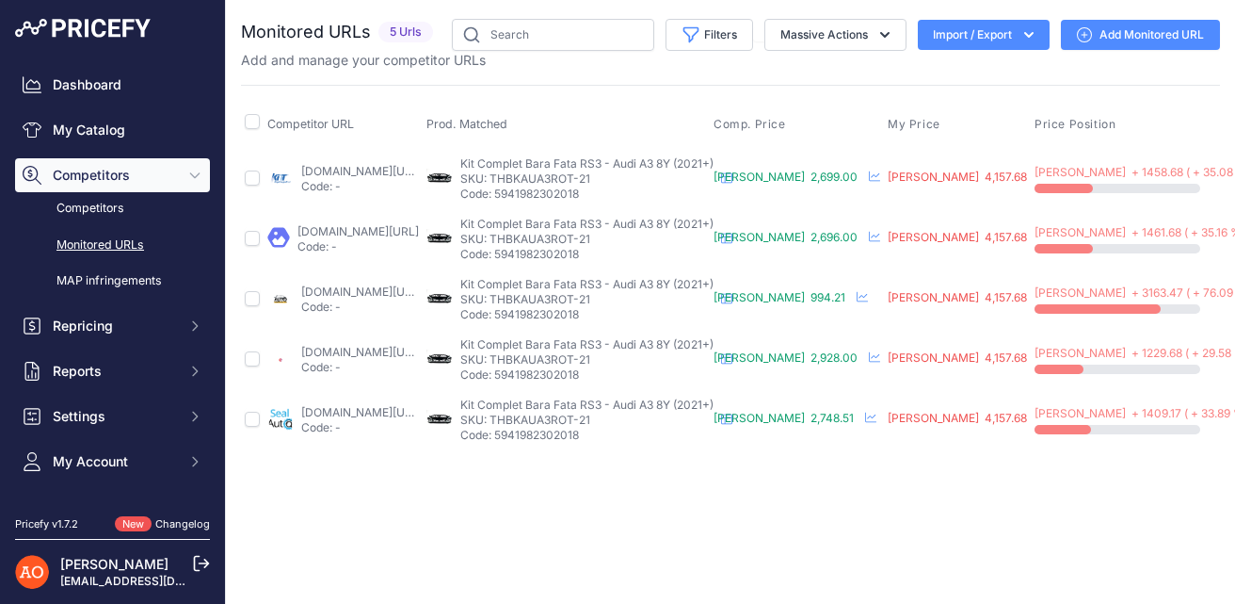
click at [408, 174] on link "[DOMAIN_NAME][URL]" at bounding box center [361, 171] width 121 height 14
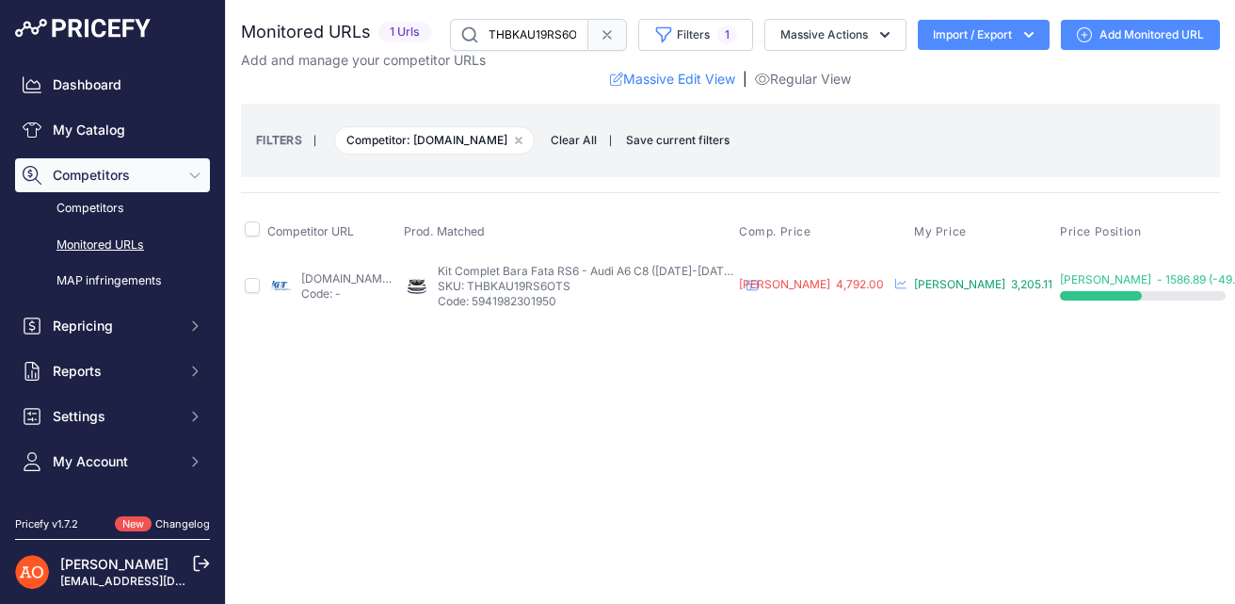
click at [416, 271] on link "[DOMAIN_NAME][URL]" at bounding box center [361, 278] width 121 height 14
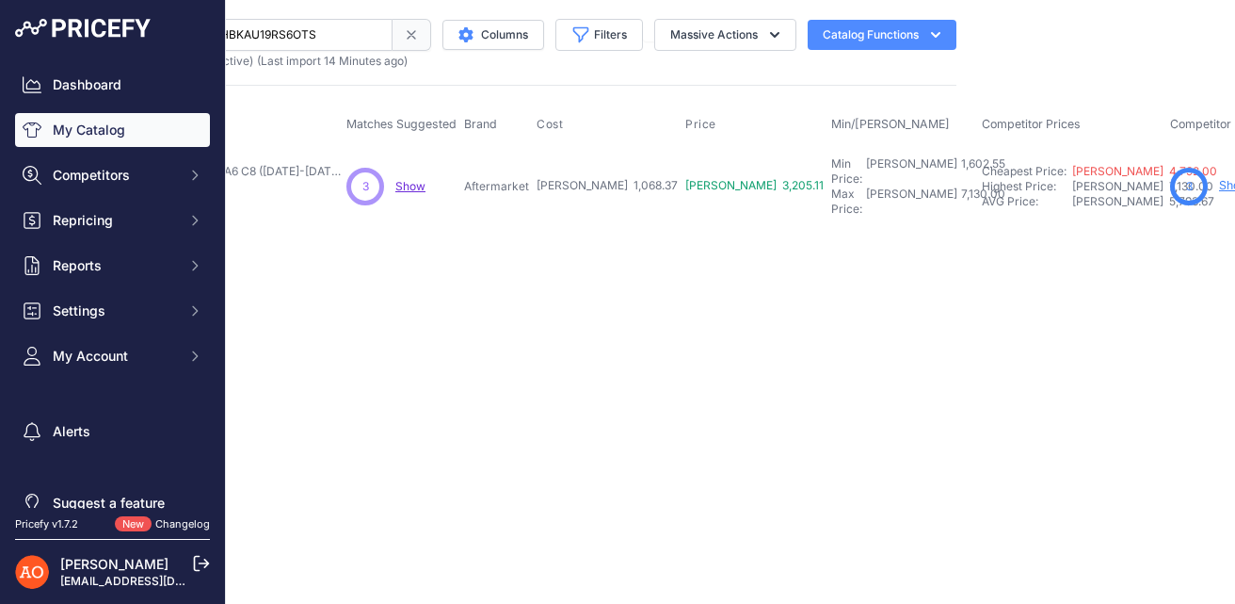
scroll to position [0, 270]
click at [1213, 178] on link "Show" at bounding box center [1228, 185] width 30 height 14
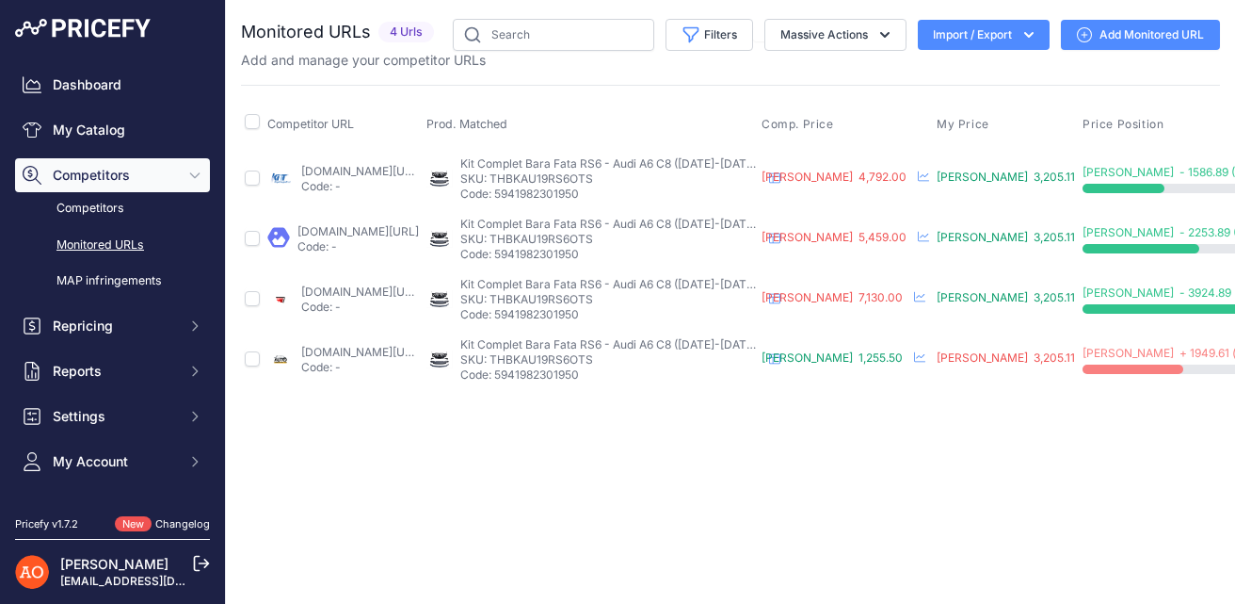
click at [417, 167] on link "accesoriiautotuning.ro/6000372pd/bara-fata-compatibila-cu-audi-a6-c8-4k-2018-up…" at bounding box center [361, 171] width 121 height 14
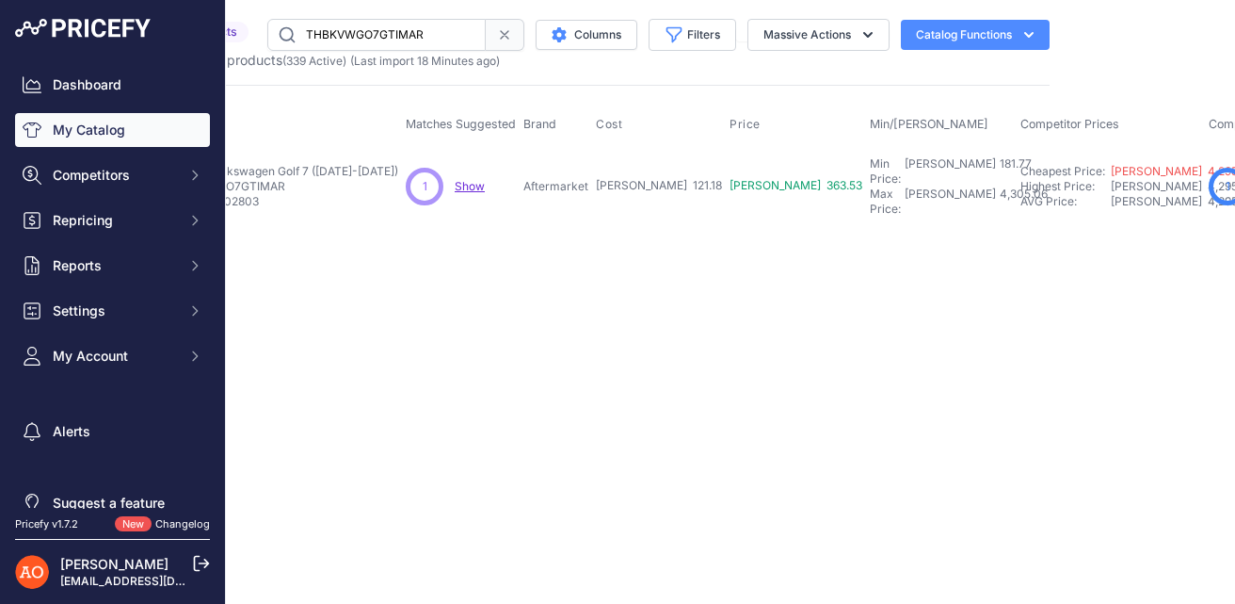
scroll to position [0, 185]
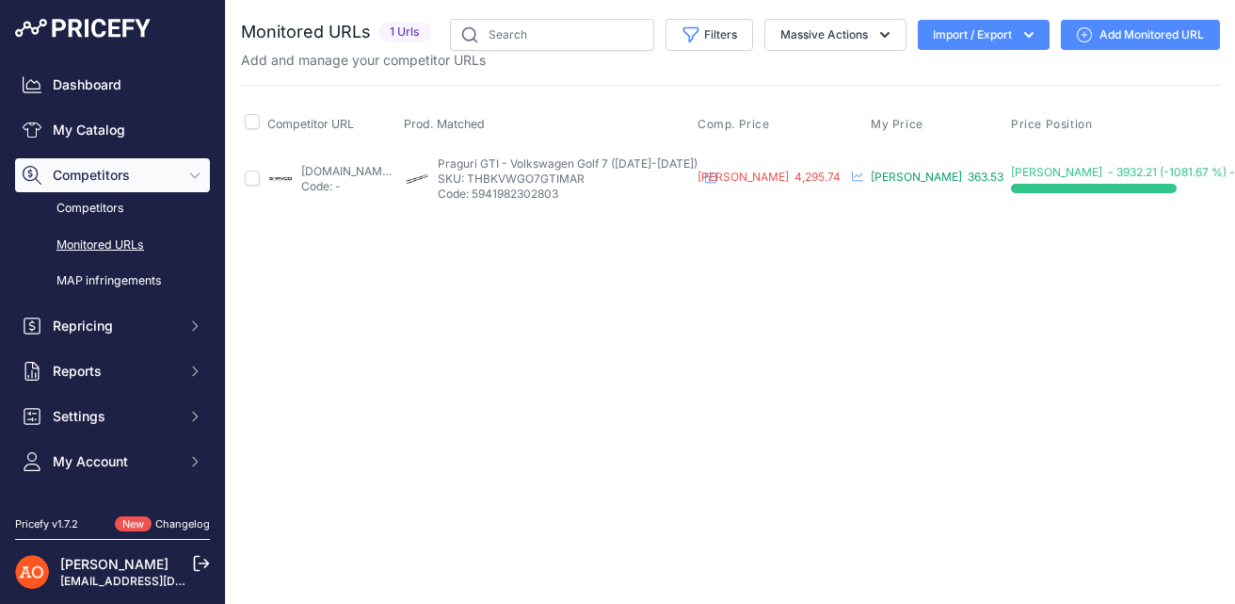
click at [423, 169] on link "magazintuning.ro/maxton-design/vwgo7gticnc-sd1_praguri-volkswagen-golf-7-gti-20…" at bounding box center [361, 171] width 121 height 14
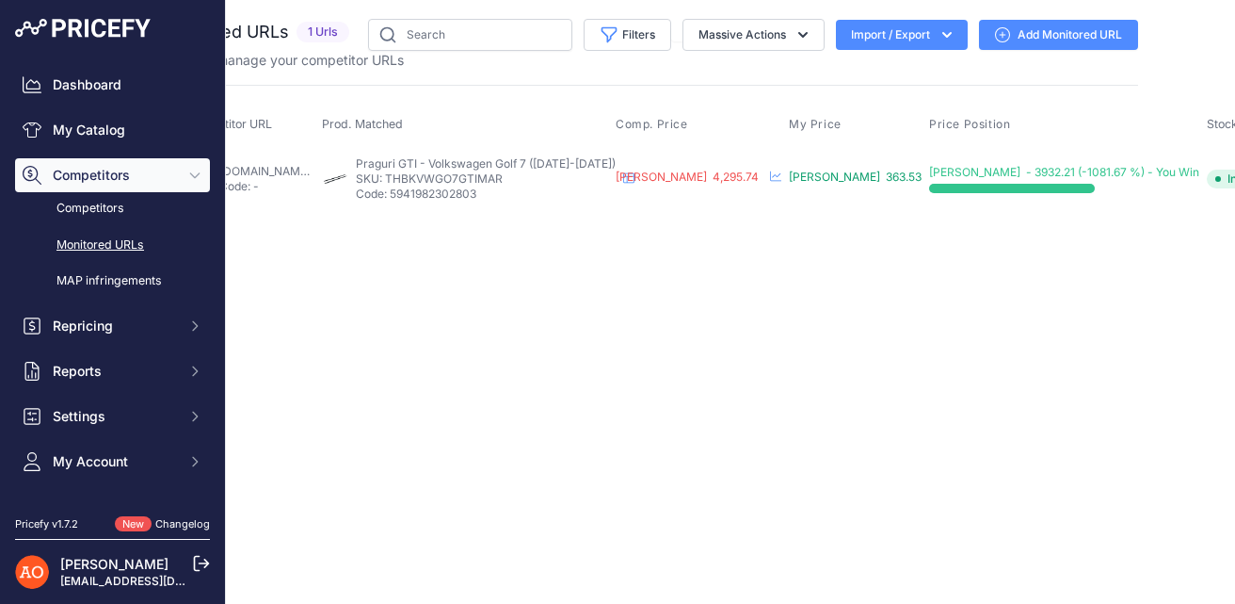
scroll to position [0, 121]
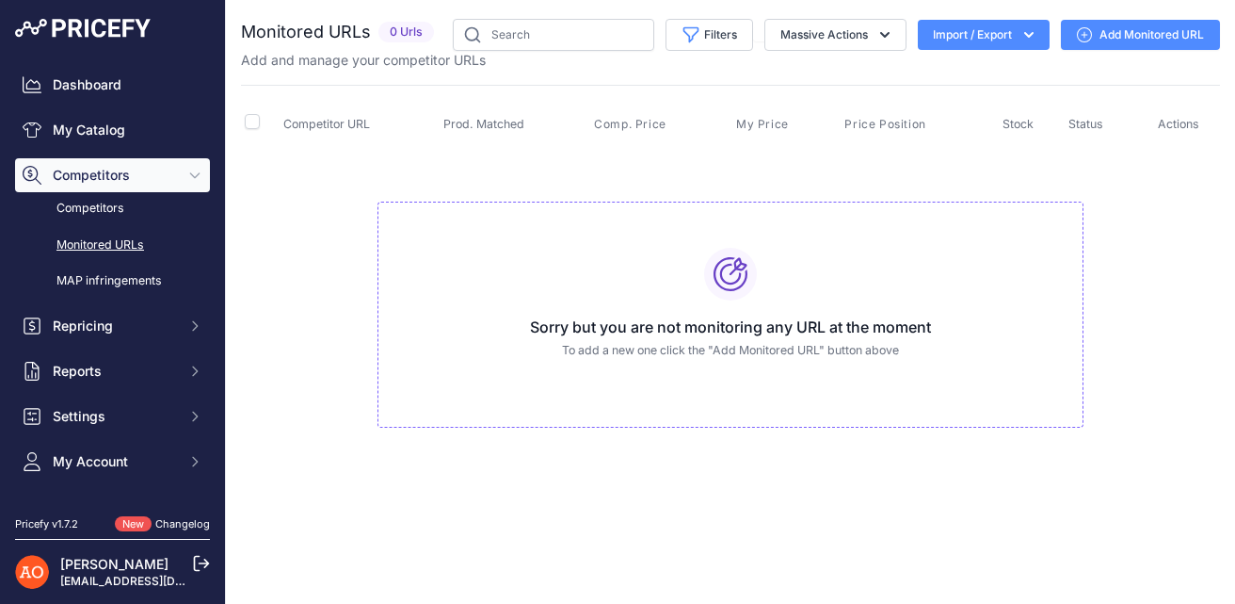
scroll to position [0, 0]
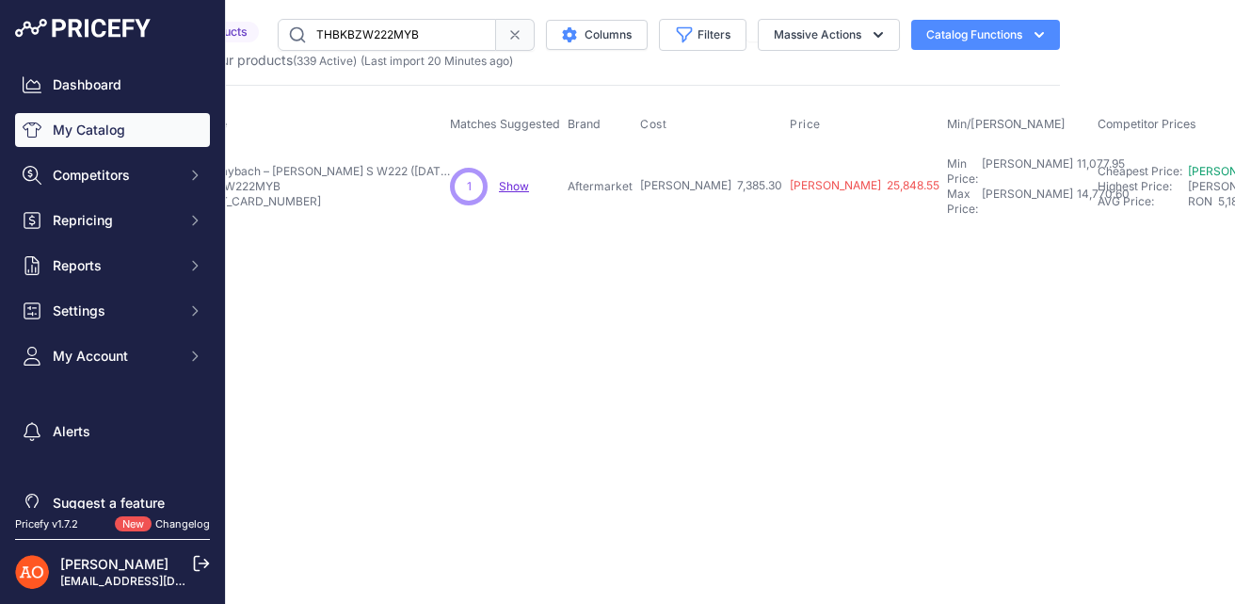
scroll to position [0, 204]
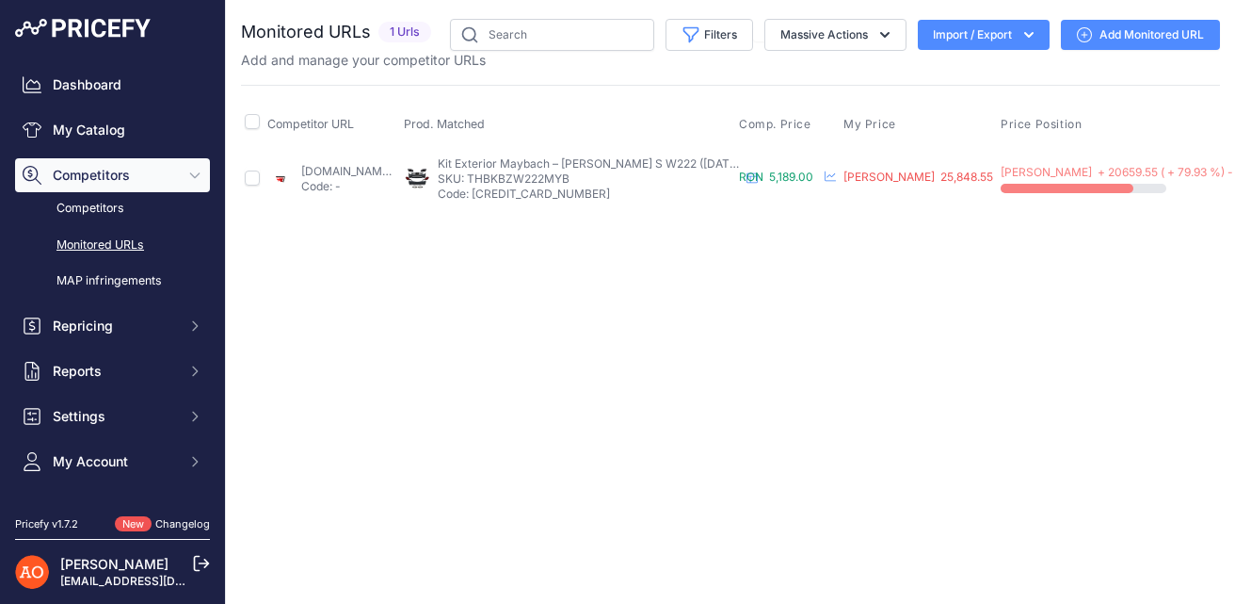
scroll to position [0, 213]
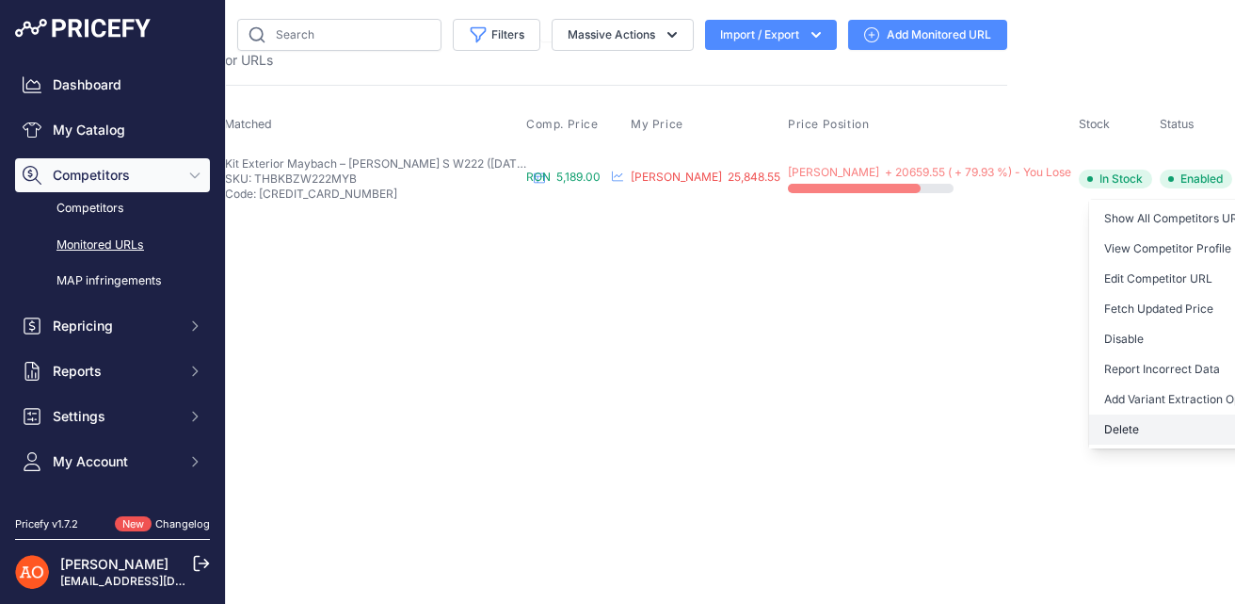
click at [1090, 426] on button "Delete" at bounding box center [1185, 429] width 192 height 30
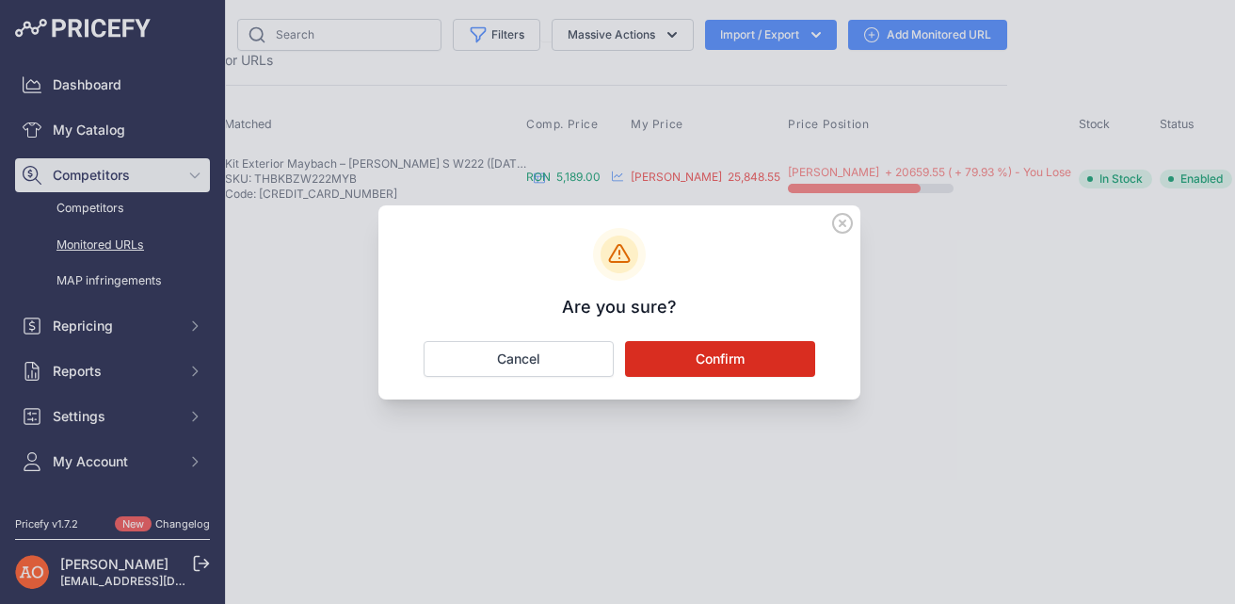
click at [752, 363] on button "Confirm" at bounding box center [720, 359] width 190 height 36
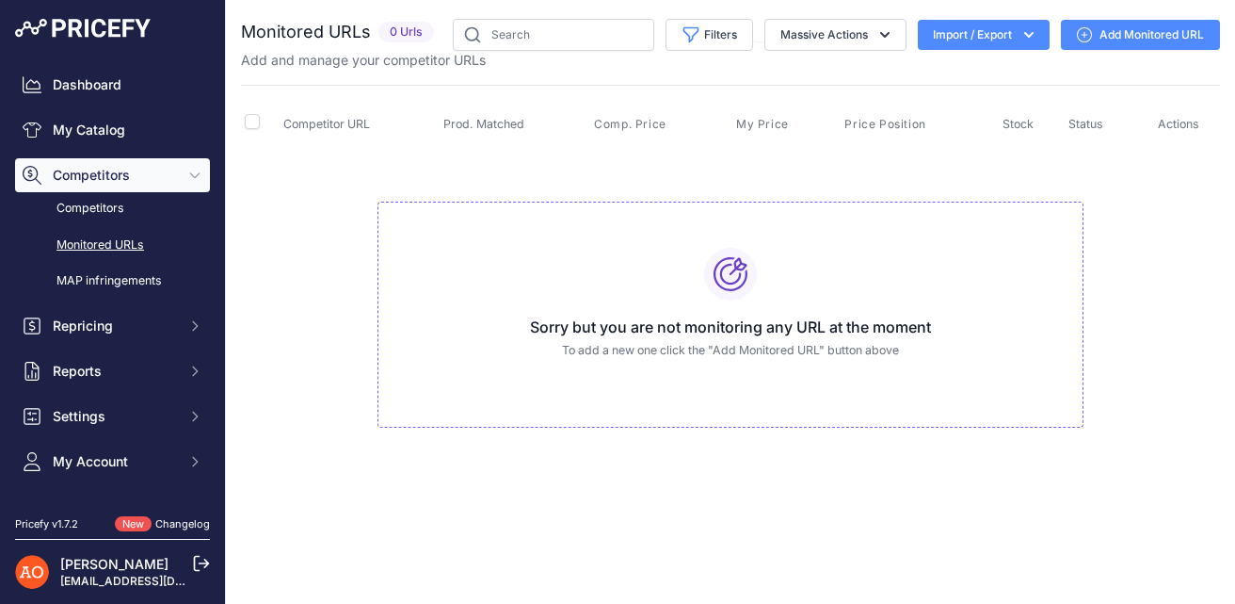
scroll to position [0, 0]
